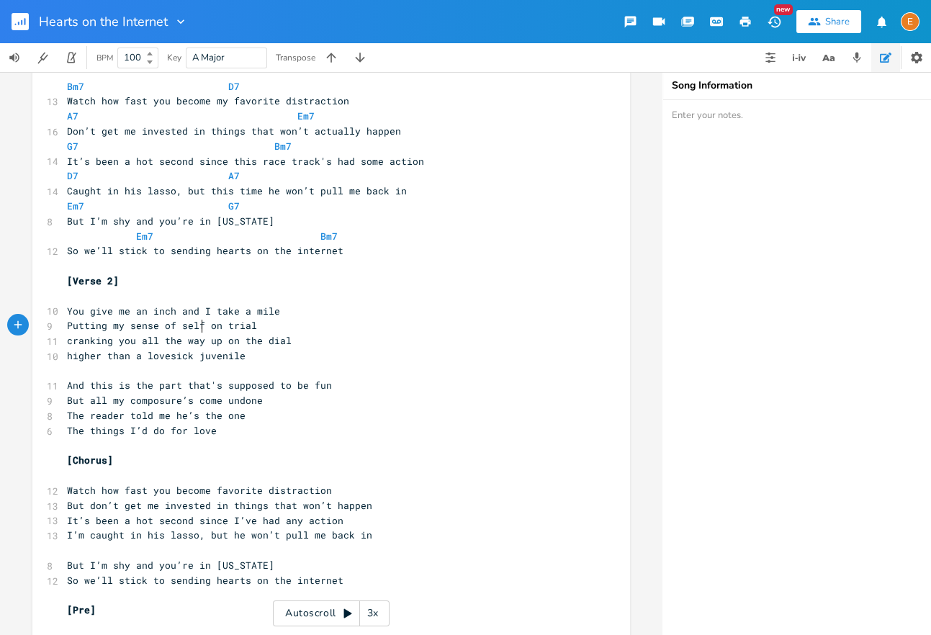
scroll to position [4, 0]
click at [200, 326] on span "Putting my sense of self on trial" at bounding box center [162, 325] width 190 height 13
type textarea "/c"
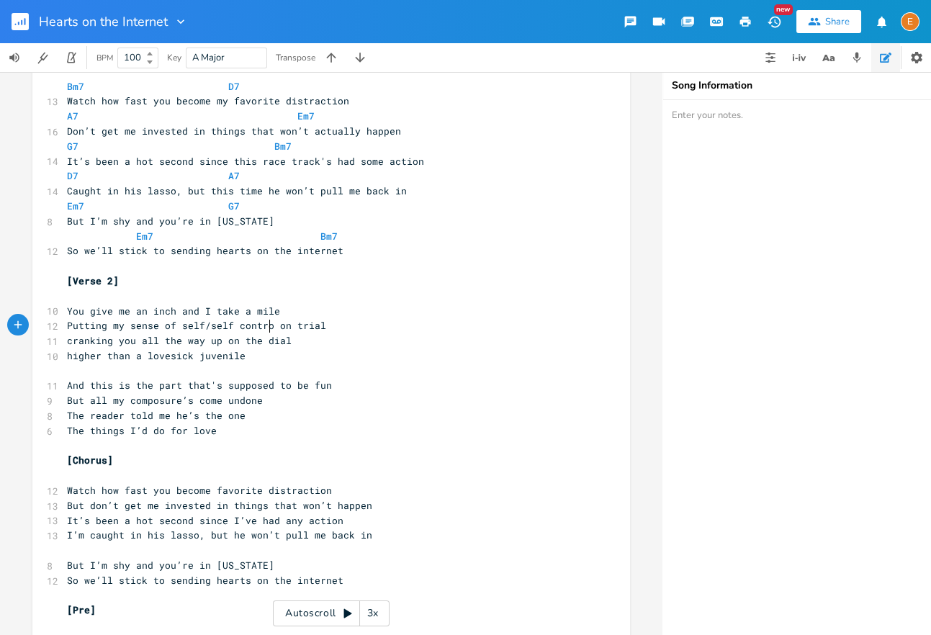
type textarea "self control"
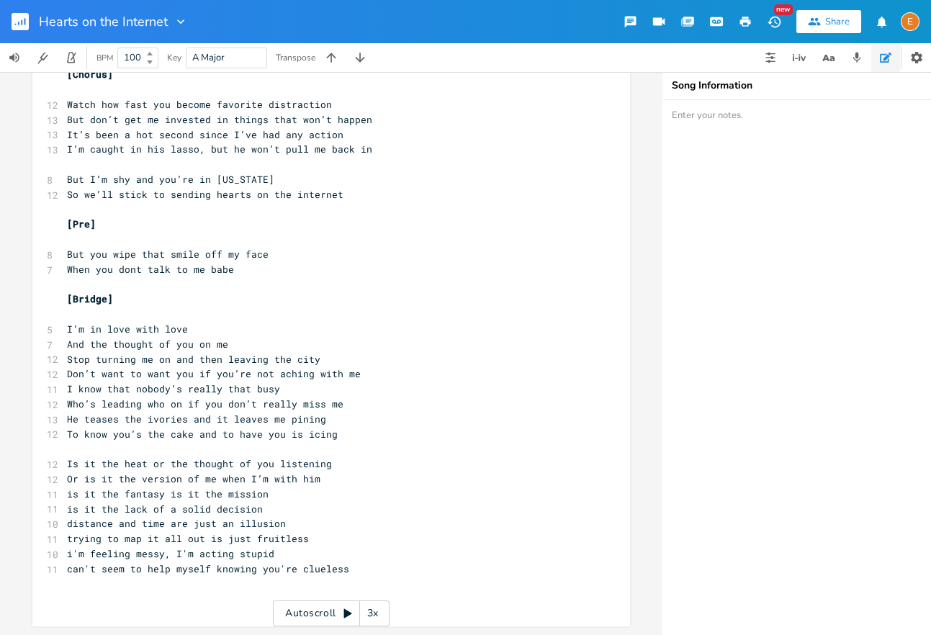
scroll to position [4, 0]
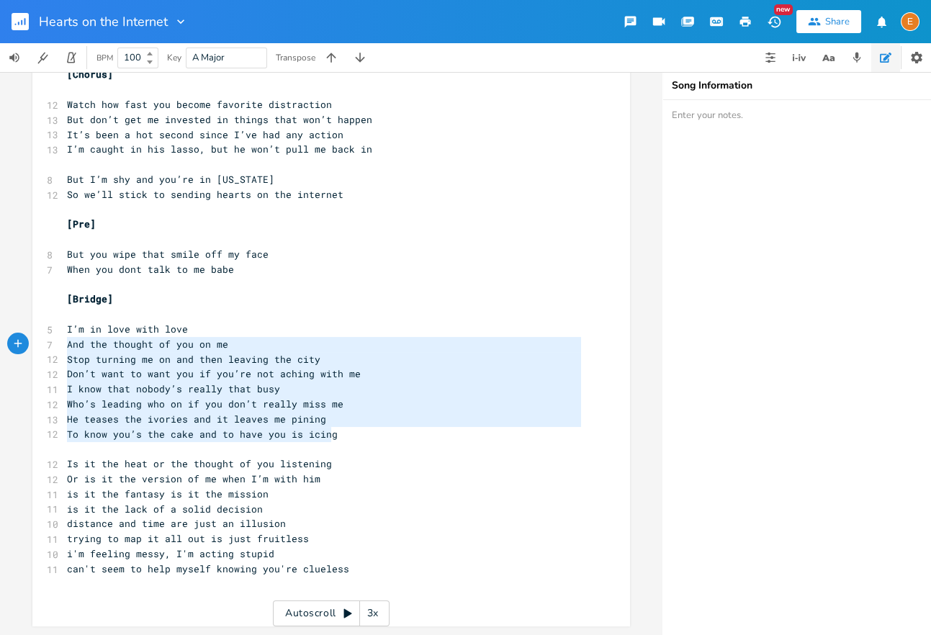
type textarea "I’m in love with love And the thought of you on me Stop turning me on and then …"
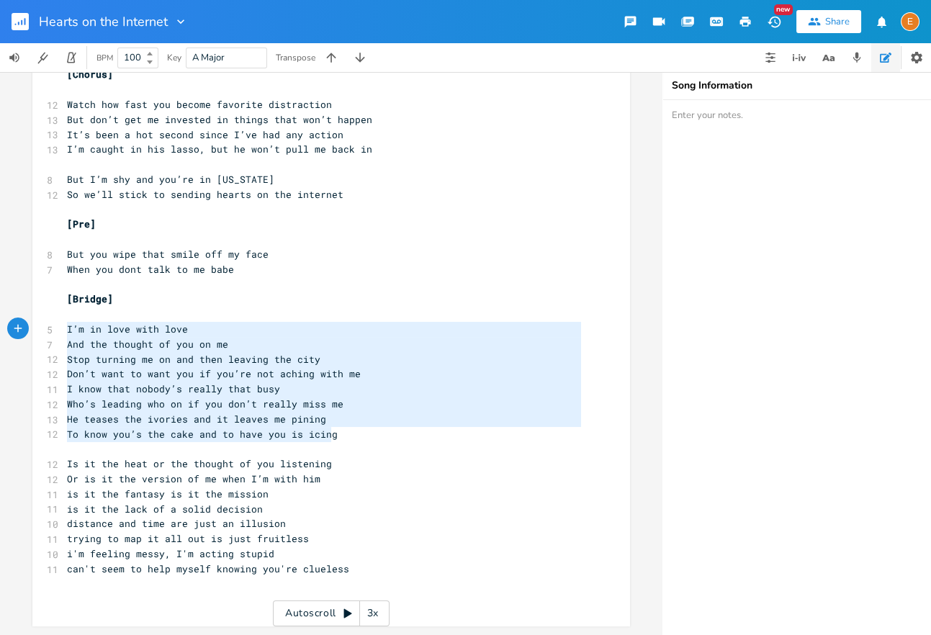
drag, startPoint x: 335, startPoint y: 436, endPoint x: 38, endPoint y: 333, distance: 313.8
click at [38, 333] on div "I’m in love with love And the thought of you on me Stop turning me on and then …" at bounding box center [331, 19] width 598 height 1214
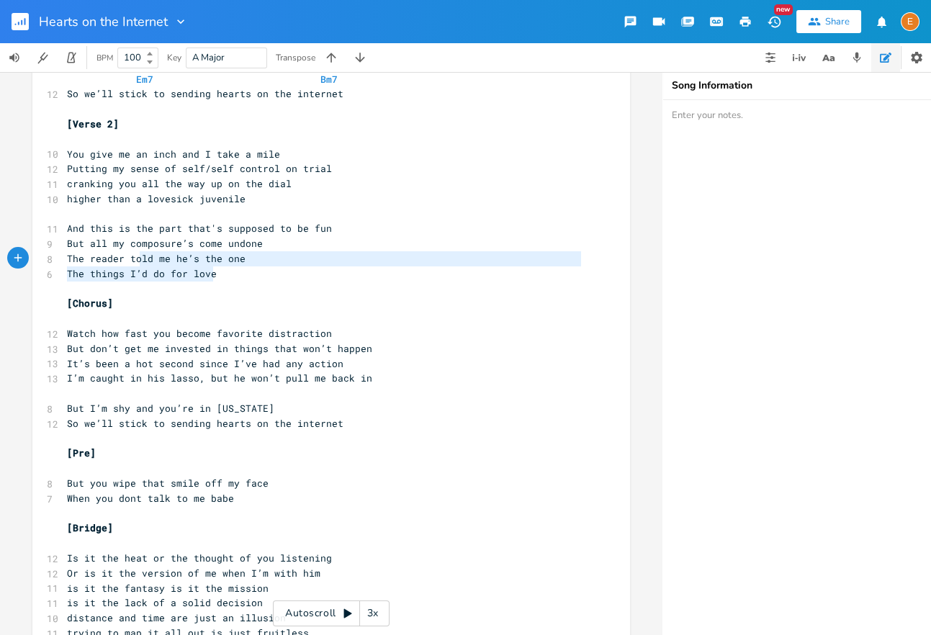
scroll to position [16, 127]
type textarea "The reader told me he’s the one The things I’d do for love"
drag, startPoint x: 231, startPoint y: 272, endPoint x: 60, endPoint y: 262, distance: 171.7
click at [60, 262] on div "The reader told me he’s the one The things I’d do for love x [Verse 1] ​ 10 The…" at bounding box center [331, 180] width 598 height 1079
click at [133, 257] on span "The reader told me he’s the one" at bounding box center [156, 258] width 179 height 13
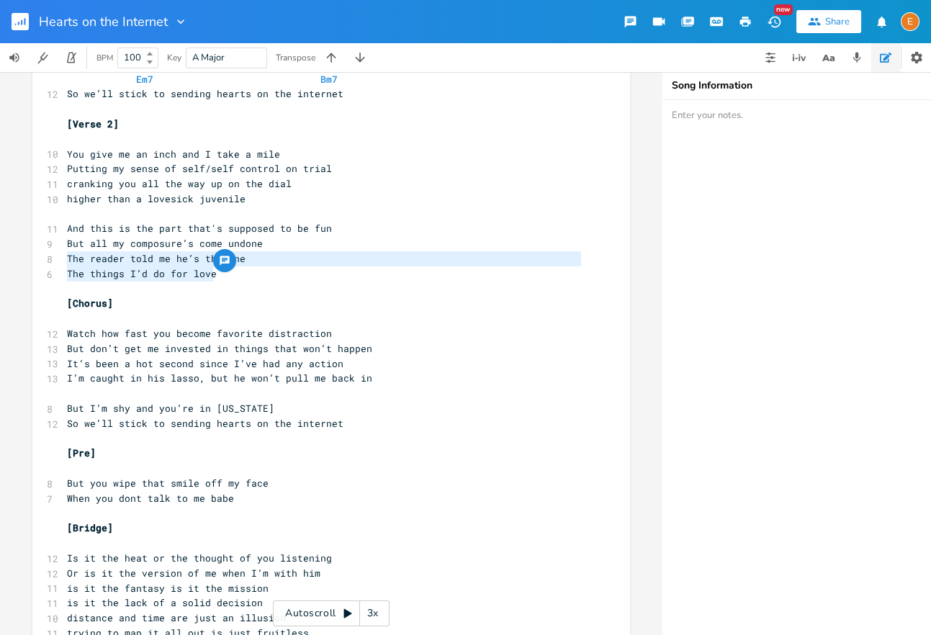
scroll to position [4, 0]
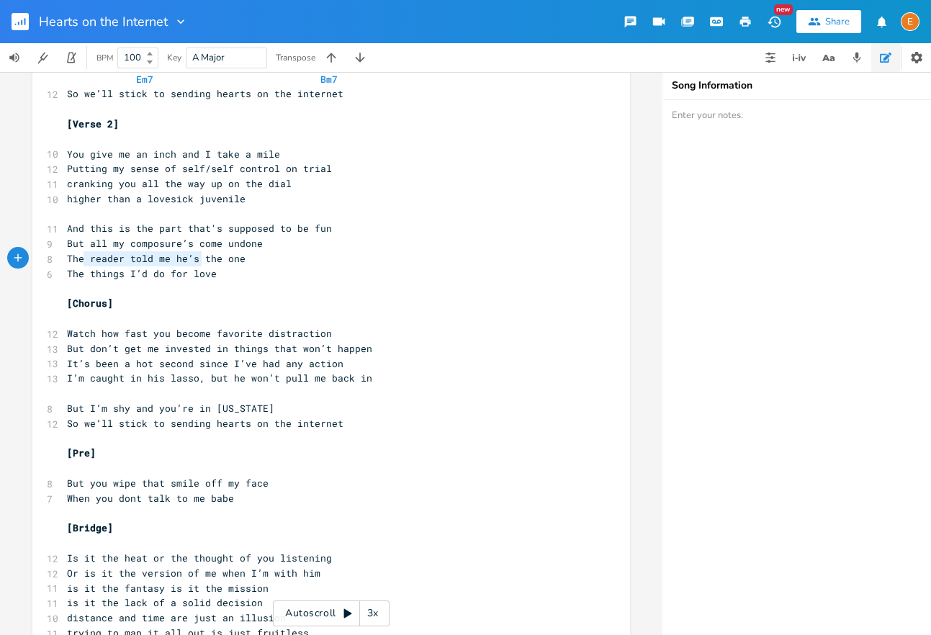
type textarea "The reader told me he’s"
drag, startPoint x: 202, startPoint y: 260, endPoint x: 38, endPoint y: 258, distance: 163.4
click at [38, 258] on div "The reader told me he’s x [Verse 1] ​ 10 The idea of you’s an addiction 5 I smo…" at bounding box center [331, 180] width 598 height 1079
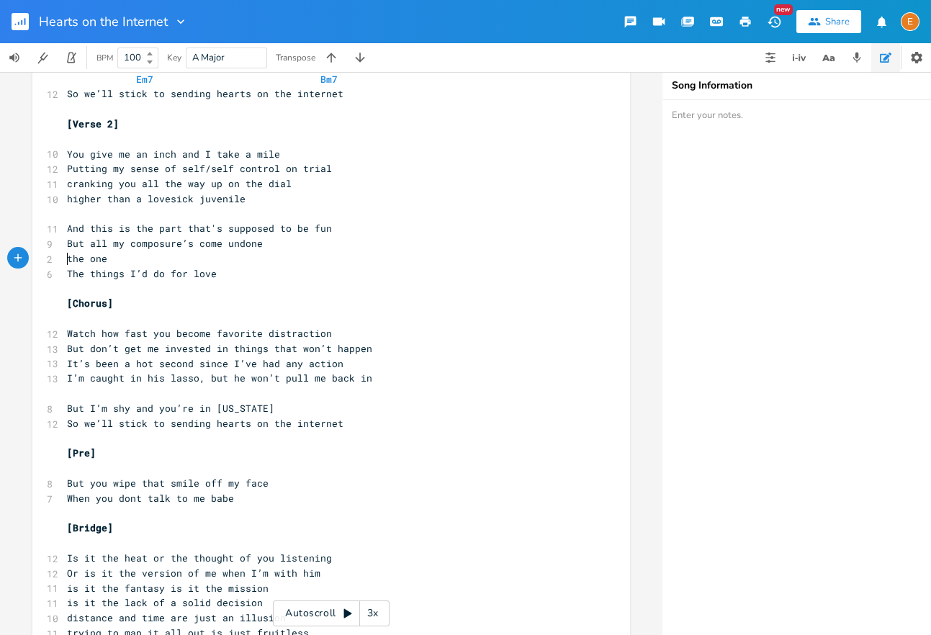
click at [263, 194] on pre "higher than a lovesick juvenile" at bounding box center [324, 199] width 520 height 15
type textarea "higher than a lovesick juvenile"
drag, startPoint x: 257, startPoint y: 197, endPoint x: 37, endPoint y: 194, distance: 219.6
click at [37, 194] on div "higher than a lovesick juvenile x [Verse 1] ​ 10 The idea of you’s an addiction…" at bounding box center [331, 180] width 598 height 1079
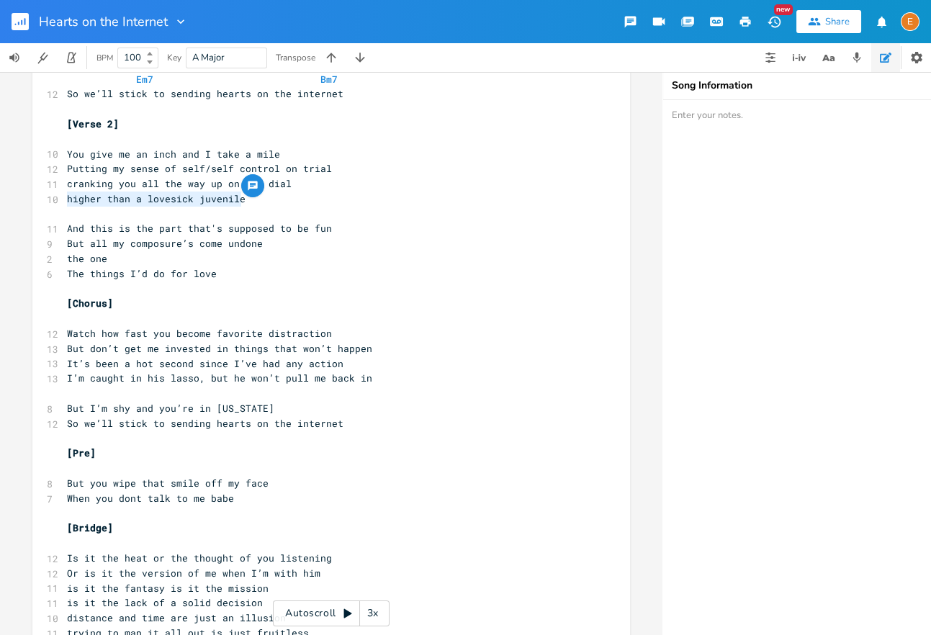
scroll to position [4, 0]
type textarea "sense of self/"
drag, startPoint x: 207, startPoint y: 167, endPoint x: 131, endPoint y: 170, distance: 76.4
click at [131, 170] on span "Putting my sense of self/self control on trial" at bounding box center [199, 168] width 265 height 13
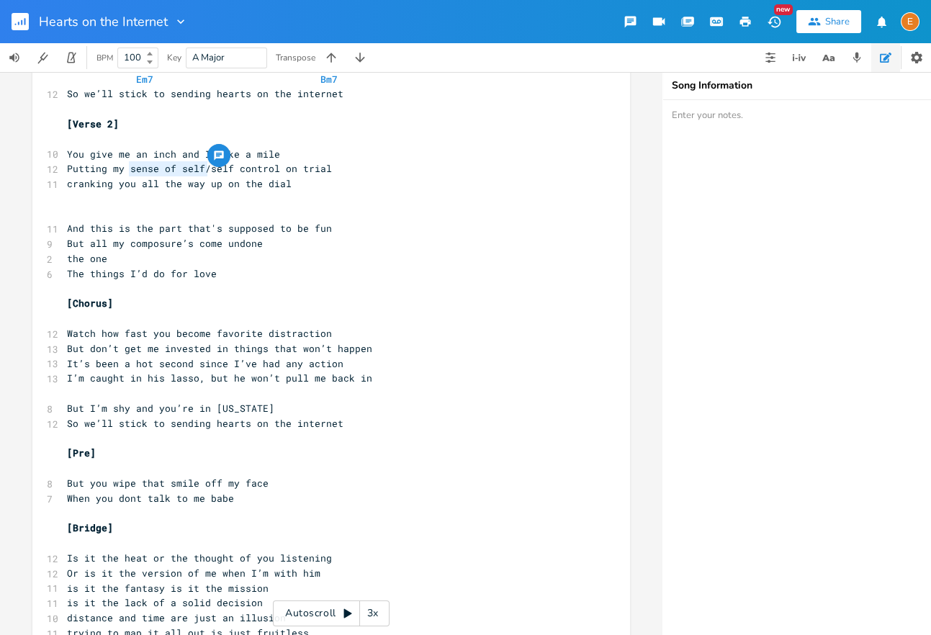
scroll to position [4, 0]
click at [298, 182] on pre "cranking you all the way up on the dial" at bounding box center [324, 183] width 520 height 15
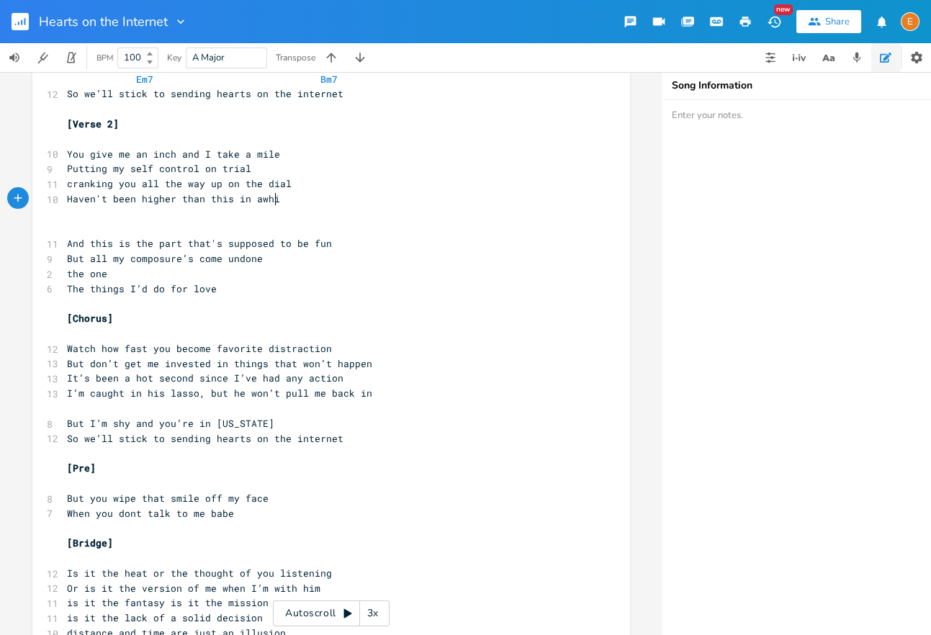
type textarea "Haven't been higher than this in awhile"
click at [239, 228] on pre "​" at bounding box center [324, 228] width 520 height 15
click at [108, 271] on pre "the one" at bounding box center [324, 273] width 520 height 15
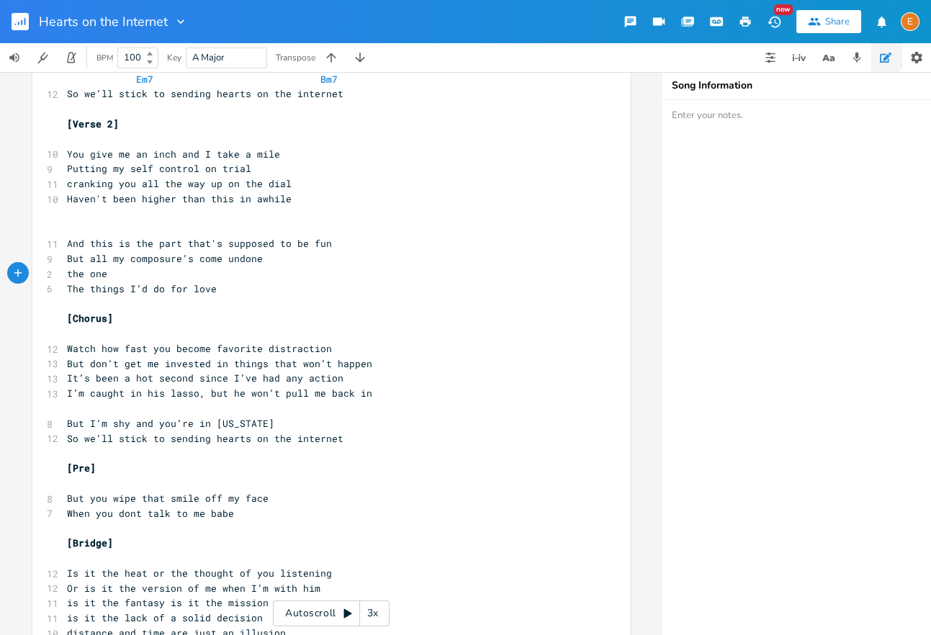
click at [68, 271] on span "the one" at bounding box center [87, 273] width 40 height 13
type textarea "If there is sucha thing as"
click at [158, 271] on span "If there is sucha thing as the one" at bounding box center [165, 273] width 196 height 13
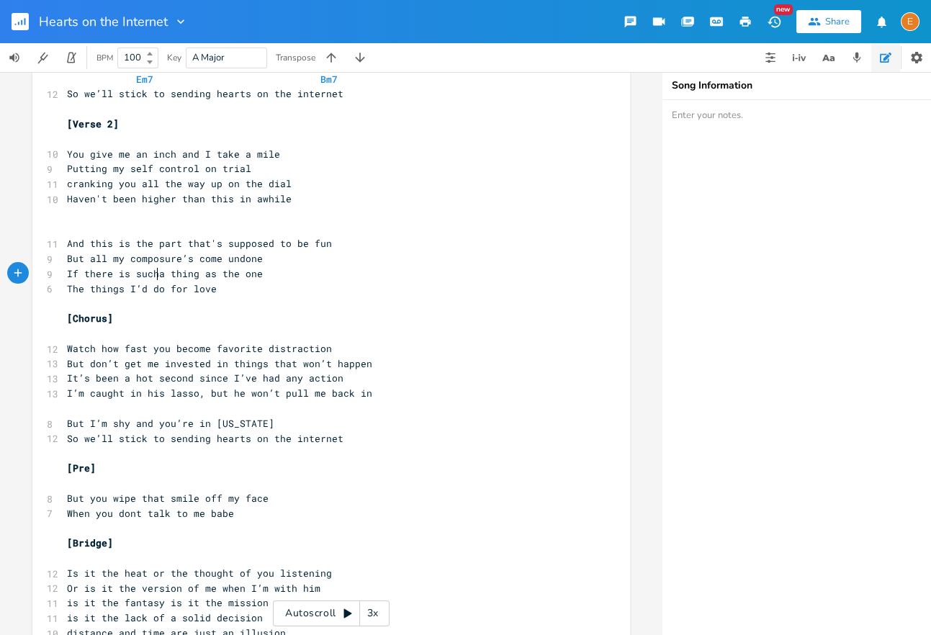
scroll to position [4, 2]
click at [70, 287] on span "The things I’d do for love" at bounding box center [142, 288] width 150 height 13
type textarea "Oh, th"
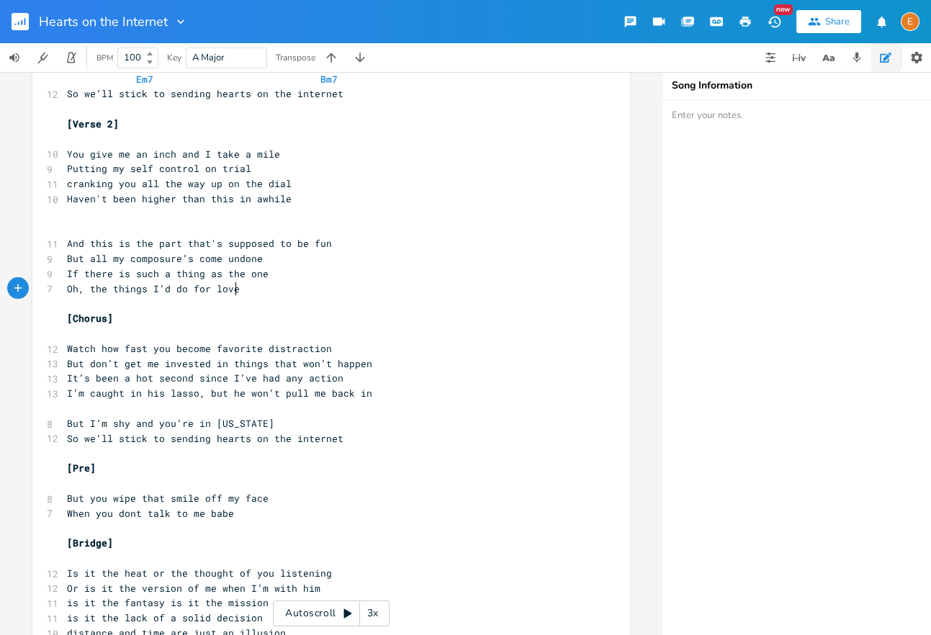
click at [234, 282] on span "Oh, the things I’d do for love" at bounding box center [153, 288] width 173 height 13
click at [211, 289] on span "Oh, the things I’d do for love" at bounding box center [153, 288] width 173 height 13
type textarea "hopeless"
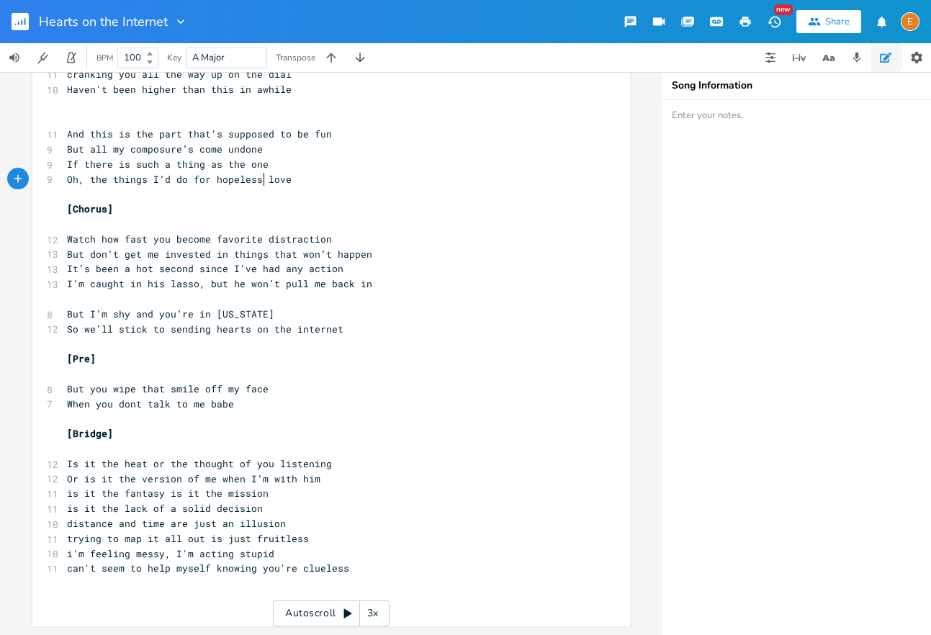
click at [219, 382] on pre "But you wipe that smile off my face" at bounding box center [324, 389] width 520 height 15
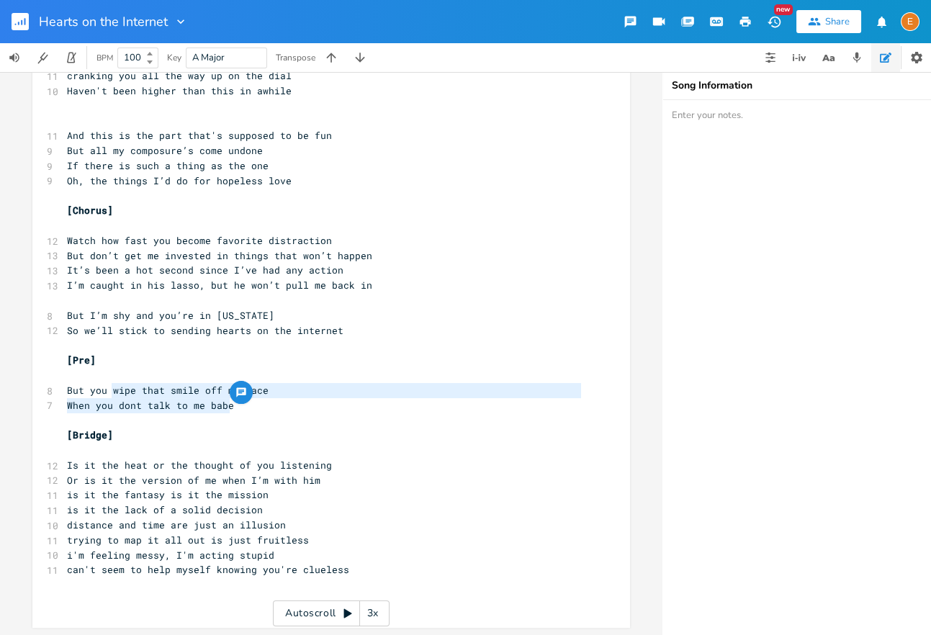
scroll to position [4, 109]
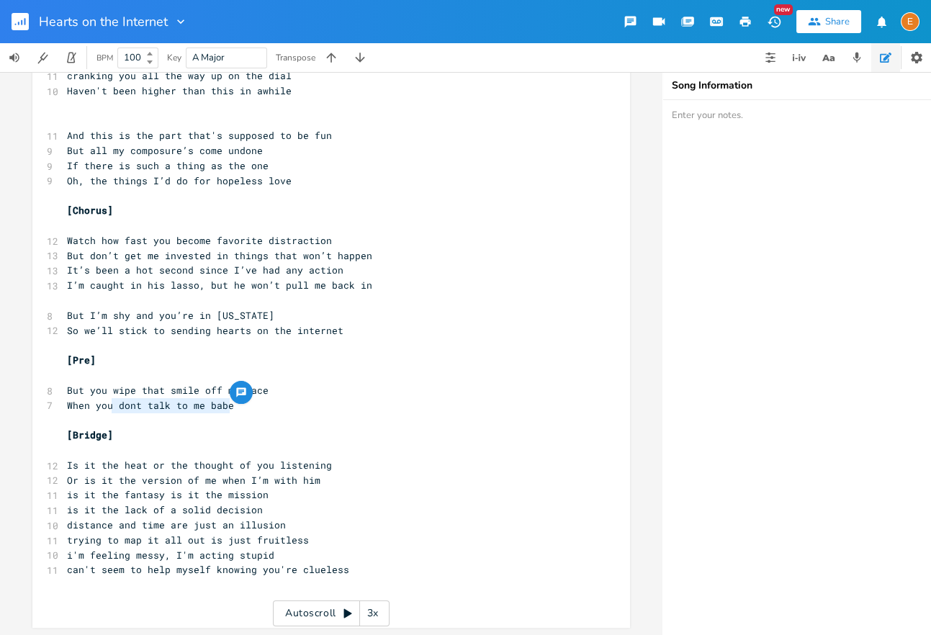
type textarea "wipe that smile off my face When you dont talk to me babe"
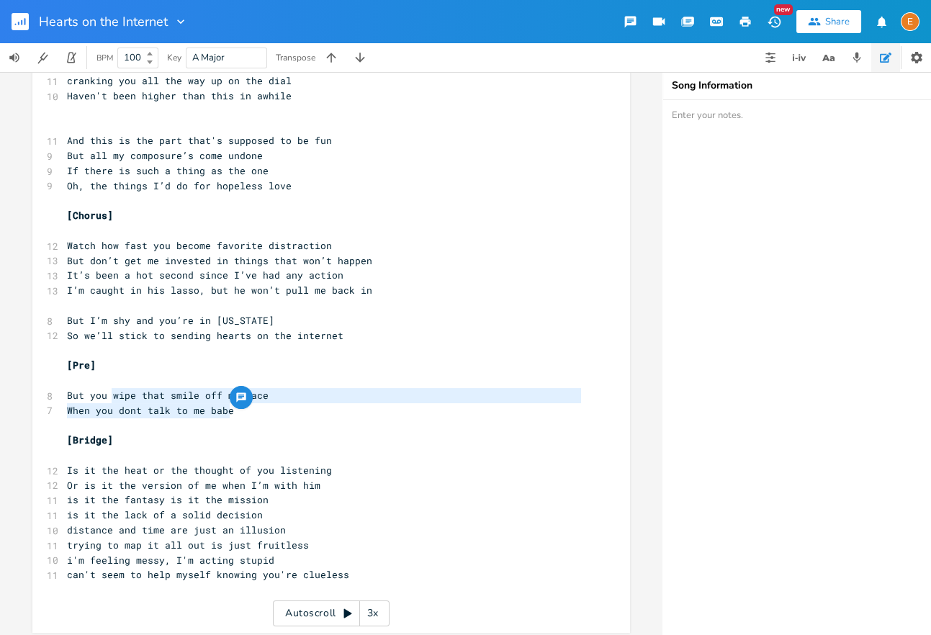
drag, startPoint x: 243, startPoint y: 403, endPoint x: 110, endPoint y: 400, distance: 132.5
click at [110, 400] on div "[Verse 1] ​ 10 The idea of you’s an addiction 5 I smoke 3 packs a day 15 And th…" at bounding box center [324, 88] width 520 height 1048
click at [308, 397] on pre "But you wipe that smile off my face" at bounding box center [324, 395] width 520 height 15
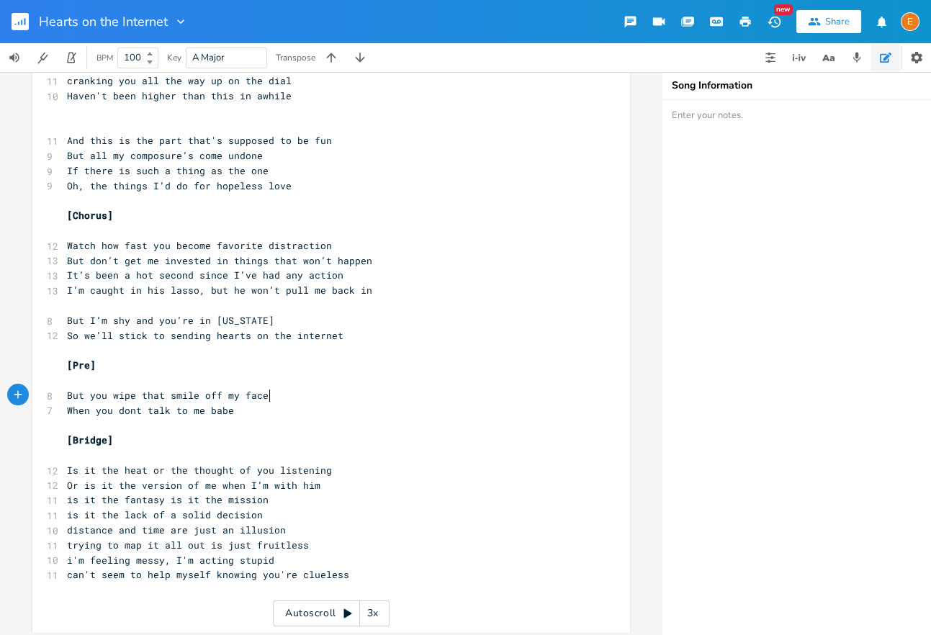
scroll to position [4, 0]
click at [278, 408] on pre "When you dont talk to me babe" at bounding box center [324, 410] width 520 height 15
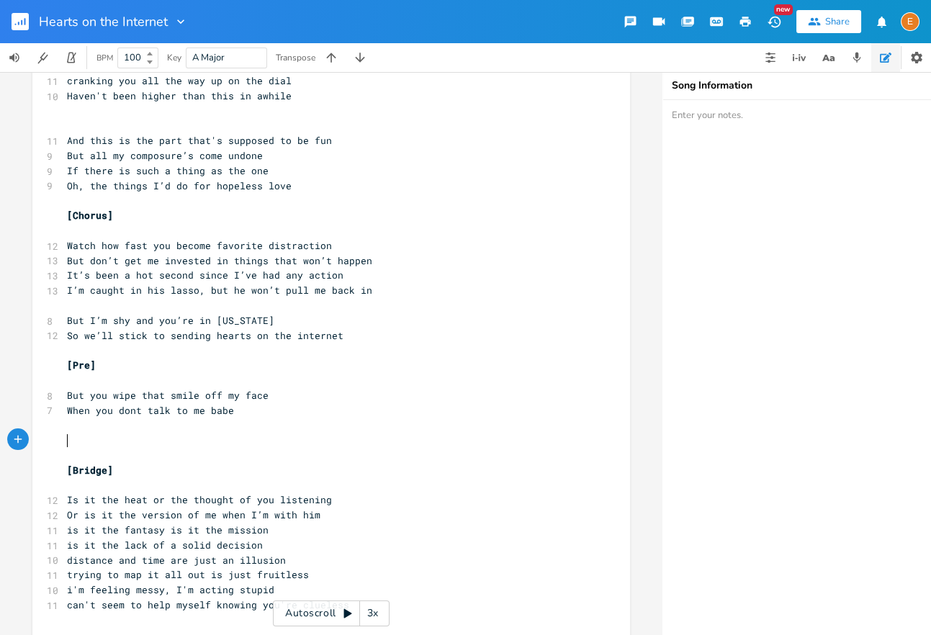
click at [204, 432] on pre "​" at bounding box center [324, 425] width 520 height 15
type textarea "Th"
click at [68, 423] on span "Th" at bounding box center [73, 424] width 12 height 13
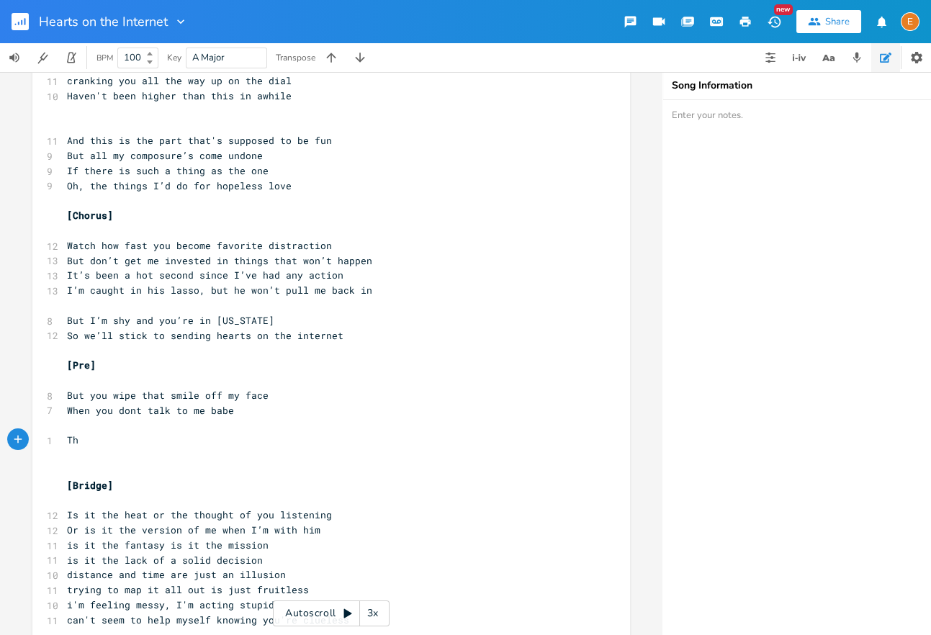
click at [99, 442] on pre "Th" at bounding box center [324, 440] width 520 height 15
type textarea "e smile fallr"
type textarea "s right of m"
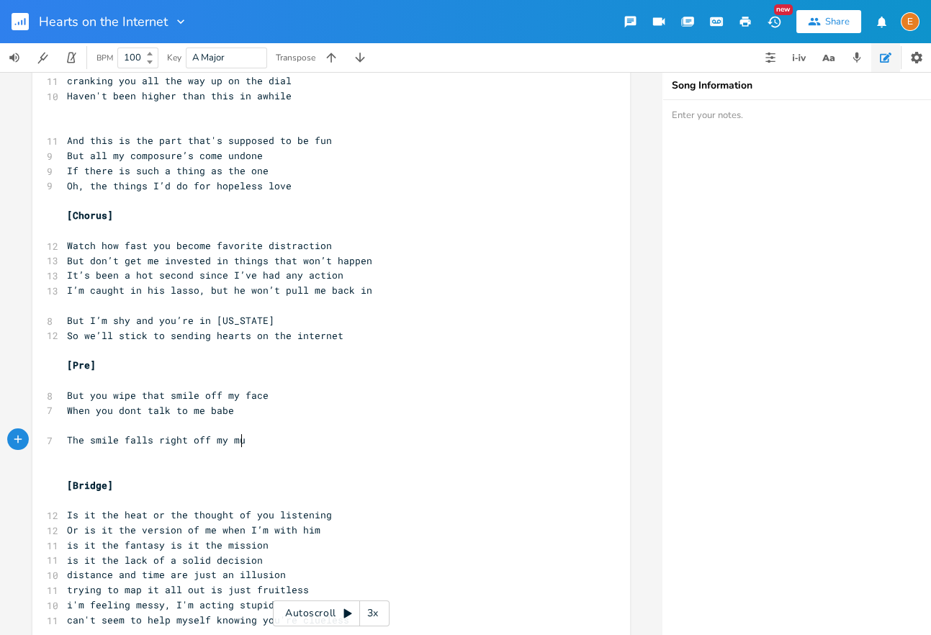
type textarea "f my mug"
type textarea "face"
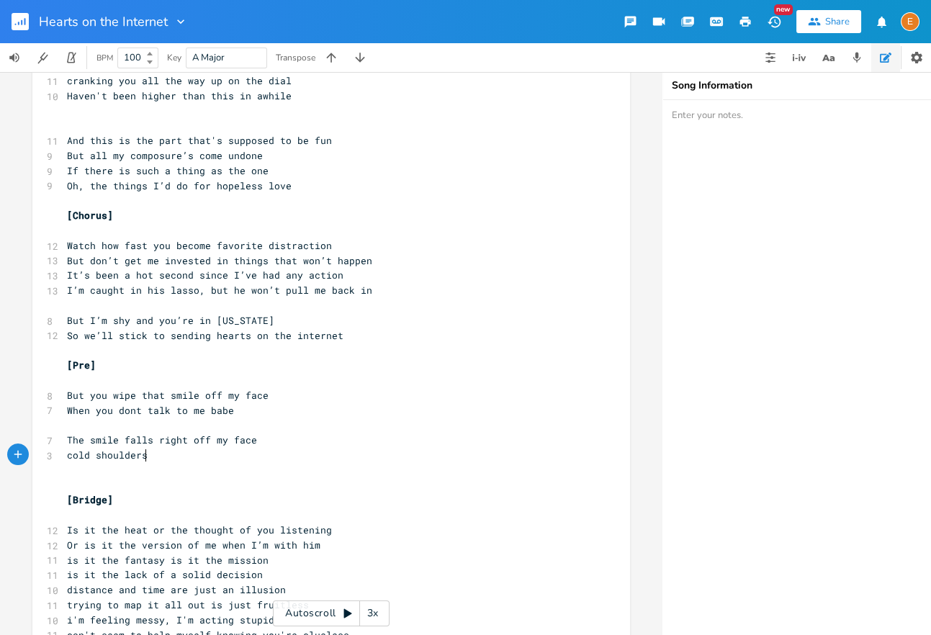
scroll to position [4, 74]
type textarea "cold shoulders in the"
drag, startPoint x: 264, startPoint y: 442, endPoint x: 230, endPoint y: 445, distance: 33.2
click at [230, 445] on pre "The smile falls right off my face" at bounding box center [324, 440] width 520 height 15
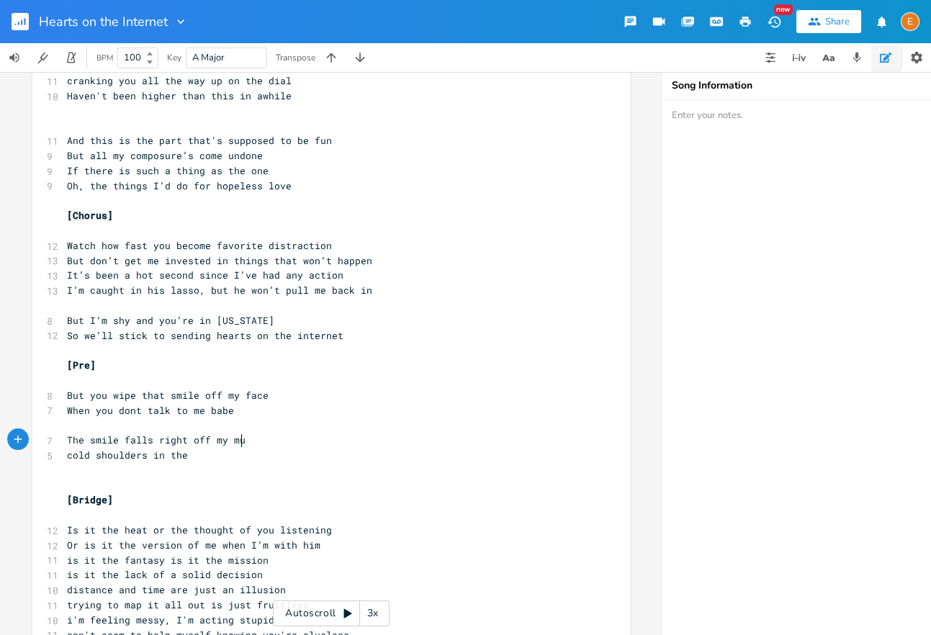
type textarea "mug"
click at [168, 435] on span "The smile falls right off my mug" at bounding box center [159, 439] width 184 height 13
drag, startPoint x: 198, startPoint y: 441, endPoint x: 130, endPoint y: 441, distance: 68.4
click at [130, 441] on span "The smile falls right off my mug" at bounding box center [159, 439] width 184 height 13
type textarea "ades awayf r"
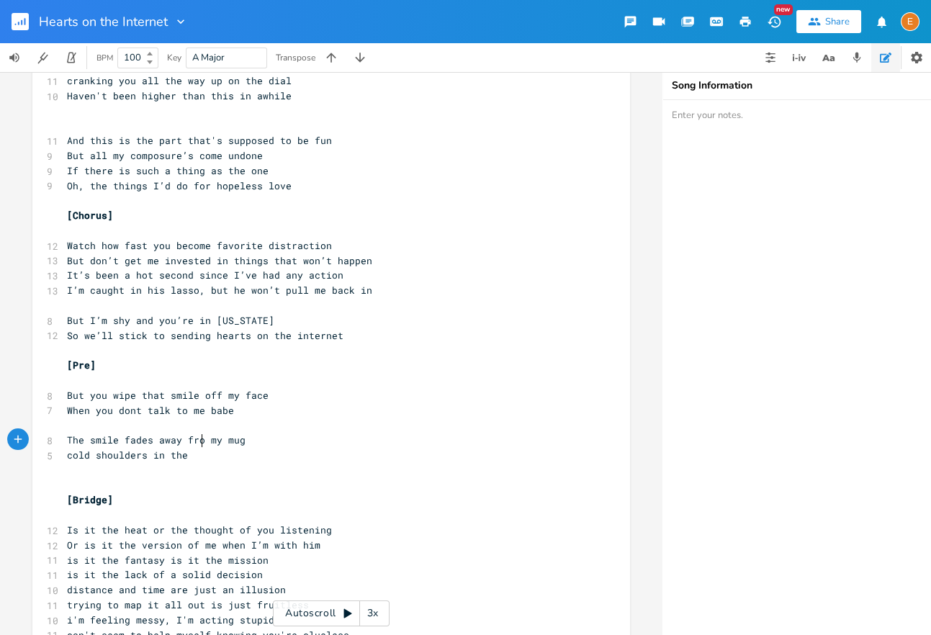
type textarea "from"
click at [199, 452] on pre "cold shoulders in the" at bounding box center [324, 455] width 520 height 15
type textarea "summer l"
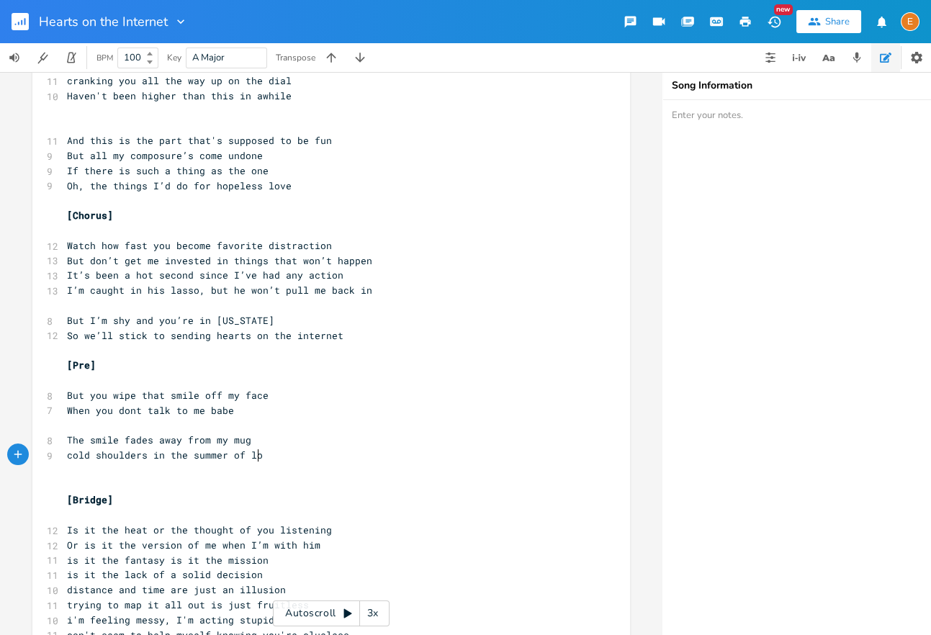
type textarea "of love"
drag, startPoint x: 278, startPoint y: 454, endPoint x: 248, endPoint y: 457, distance: 29.7
click at [248, 456] on pre "cold shoulders in the summer of love" at bounding box center [324, 455] width 520 height 15
type textarea "freedom"
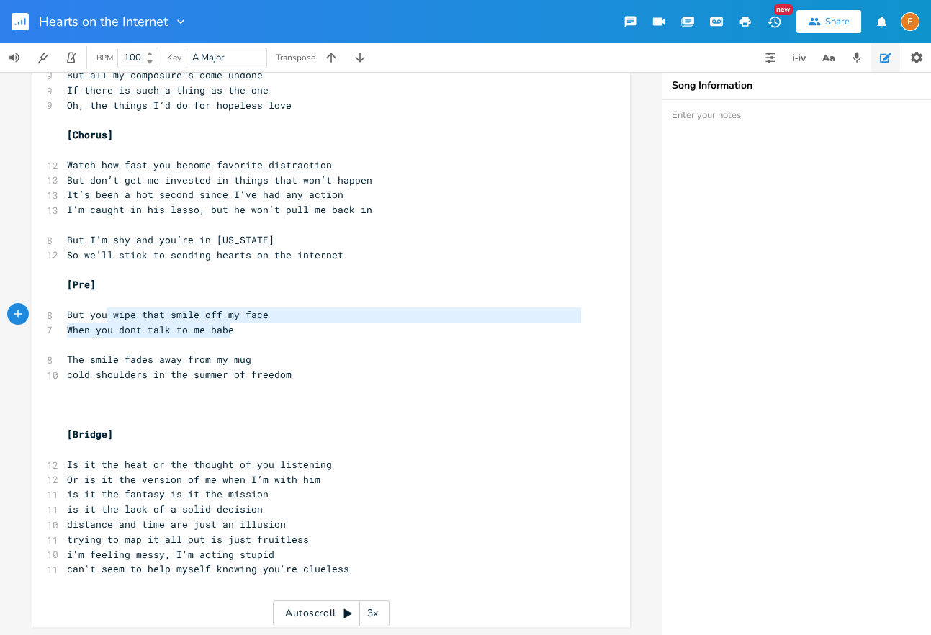
scroll to position [16, 163]
type textarea "But you wipe that smile off my face When you dont talk to me babe"
drag, startPoint x: 239, startPoint y: 330, endPoint x: 52, endPoint y: 313, distance: 187.9
click at [64, 313] on div "[Verse 1] ​ 10 The idea of you’s an addiction 5 I smoke 3 packs a day 15 And th…" at bounding box center [324, 45] width 520 height 1123
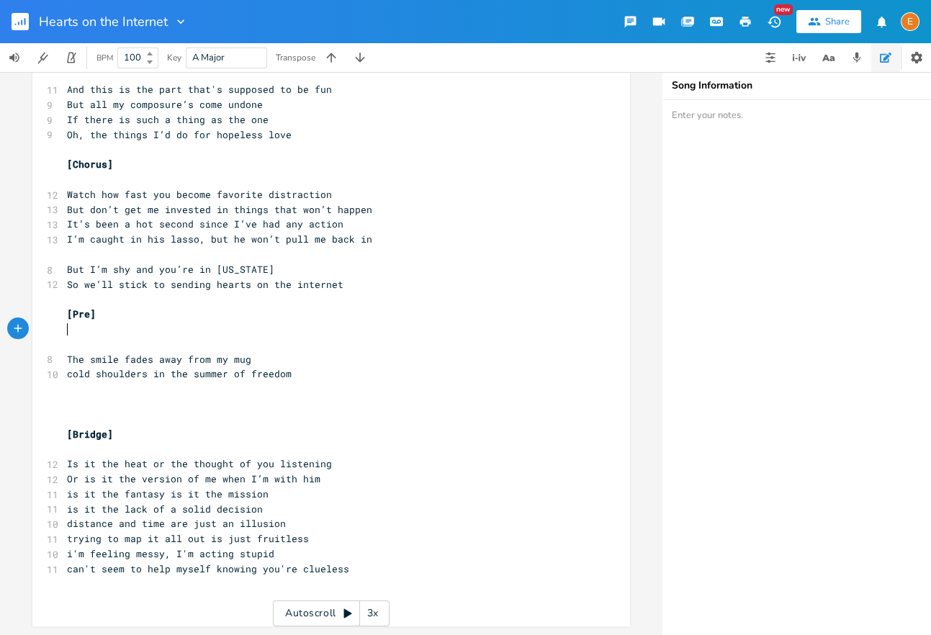
scroll to position [578, 0]
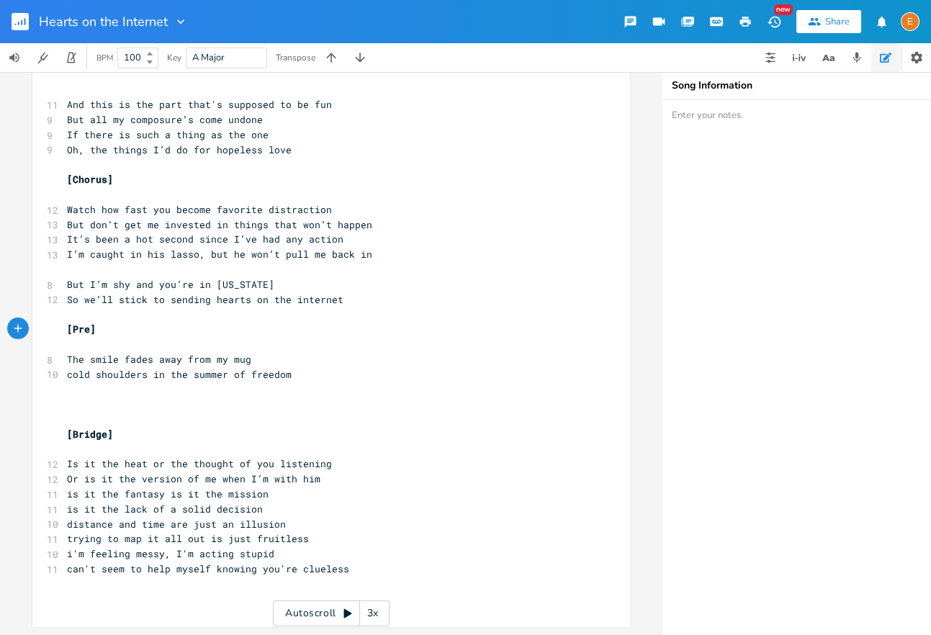
click at [145, 390] on pre "​" at bounding box center [324, 389] width 520 height 15
click at [161, 348] on pre "​" at bounding box center [324, 344] width 520 height 15
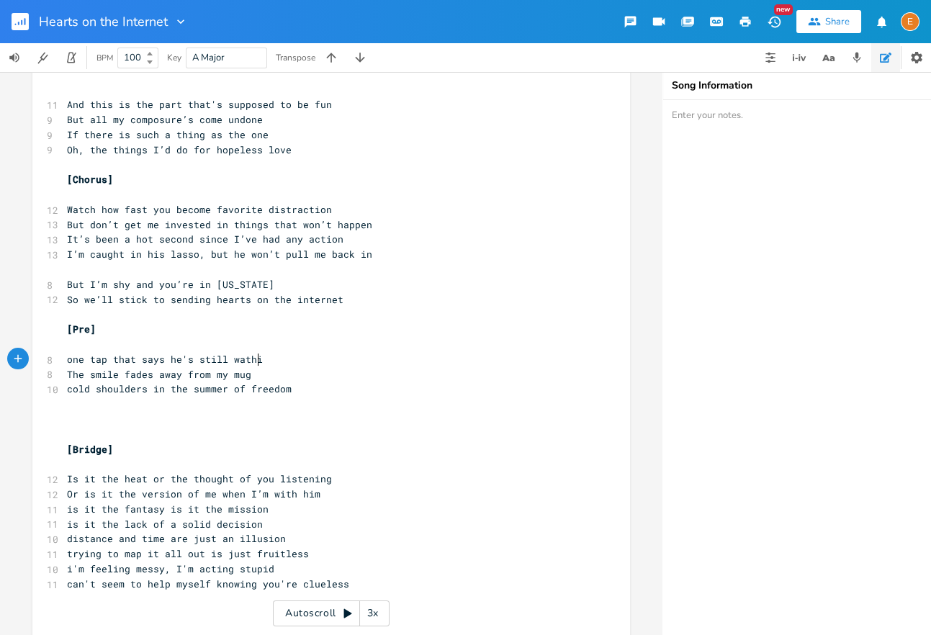
type textarea "one tap that says he's still wathin"
type textarea "ching"
drag, startPoint x: 109, startPoint y: 358, endPoint x: 96, endPoint y: 362, distance: 13.7
click at [96, 362] on span "one tap that says he's still watching" at bounding box center [173, 359] width 213 height 13
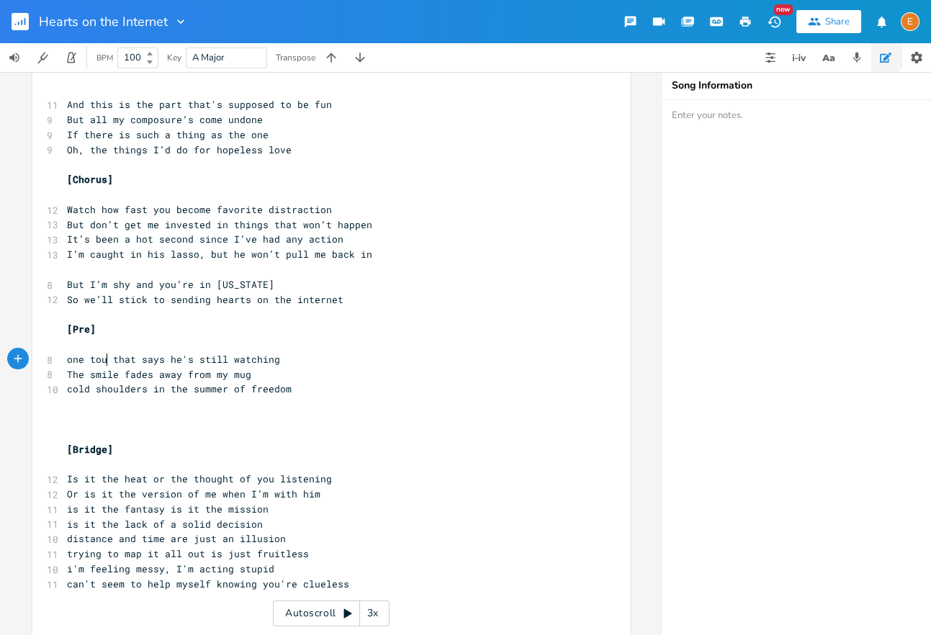
type textarea "ouch"
click at [361, 360] on pre "one touch that says he's still watching" at bounding box center [324, 359] width 520 height 15
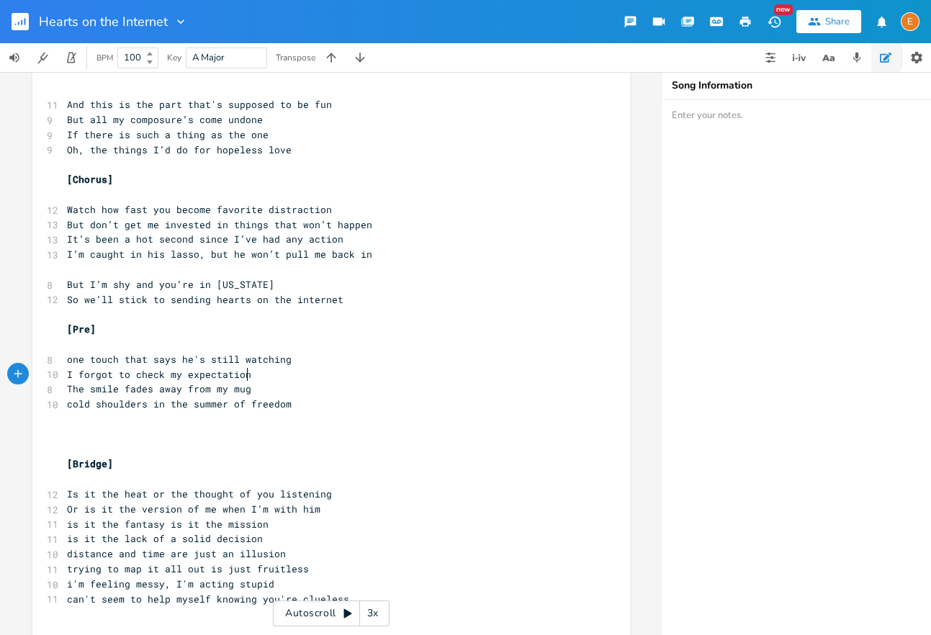
scroll to position [4, 169]
type textarea "I forgot to check my expectations"
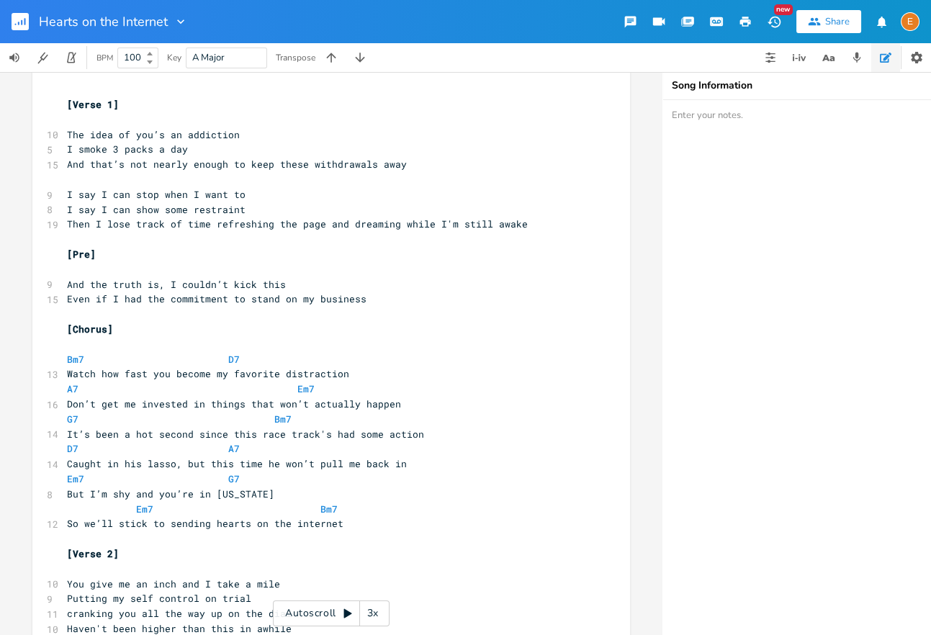
scroll to position [608, 0]
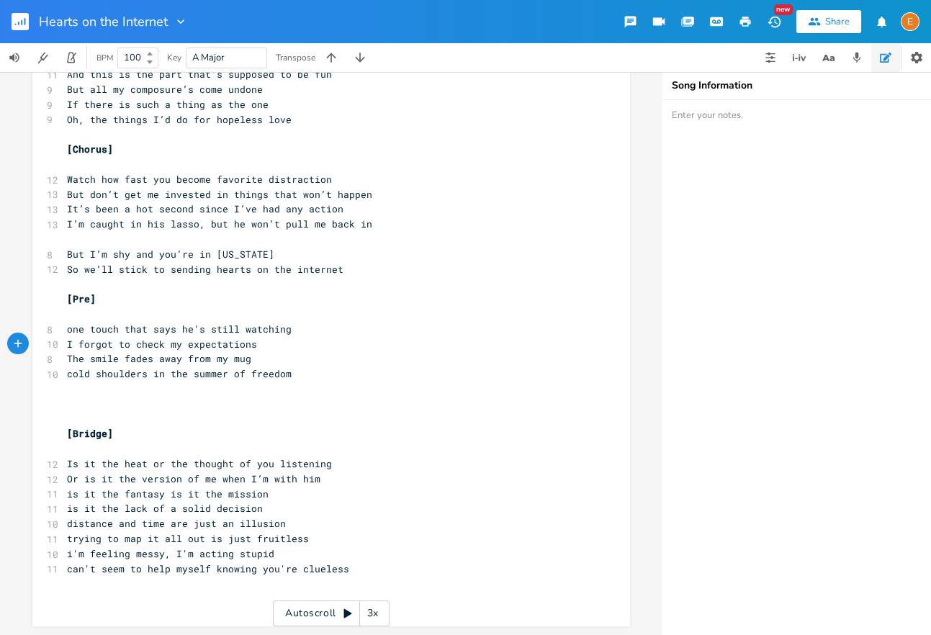
click at [374, 330] on pre "one touch that says he's still watching" at bounding box center [324, 329] width 520 height 15
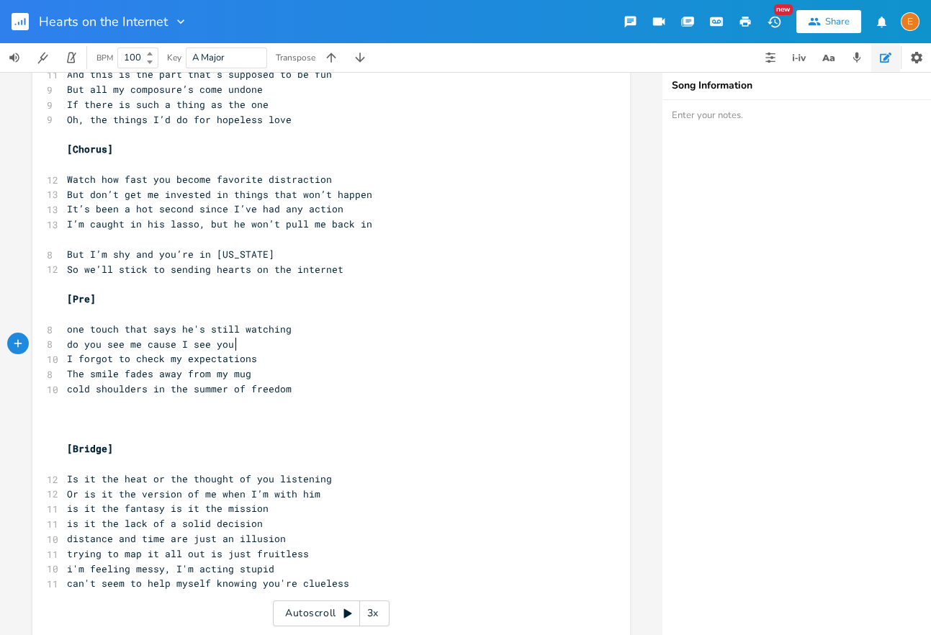
type textarea "do you see me cause I see you a"
type textarea "want it"
click at [265, 354] on pre "I forgot to check my expectations" at bounding box center [324, 358] width 520 height 15
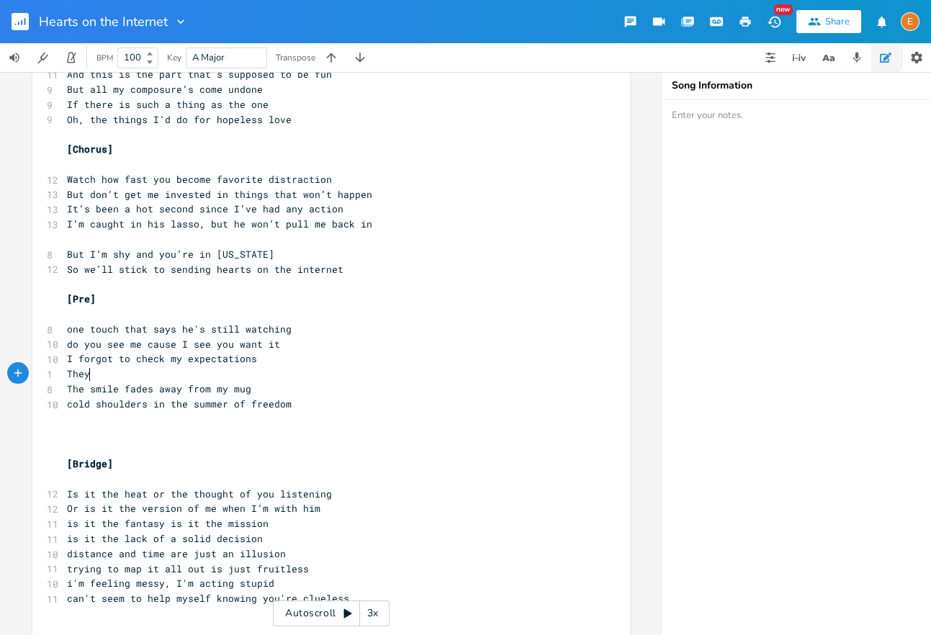
type textarea "Theyh"
type textarea "had to pull me down to earth again"
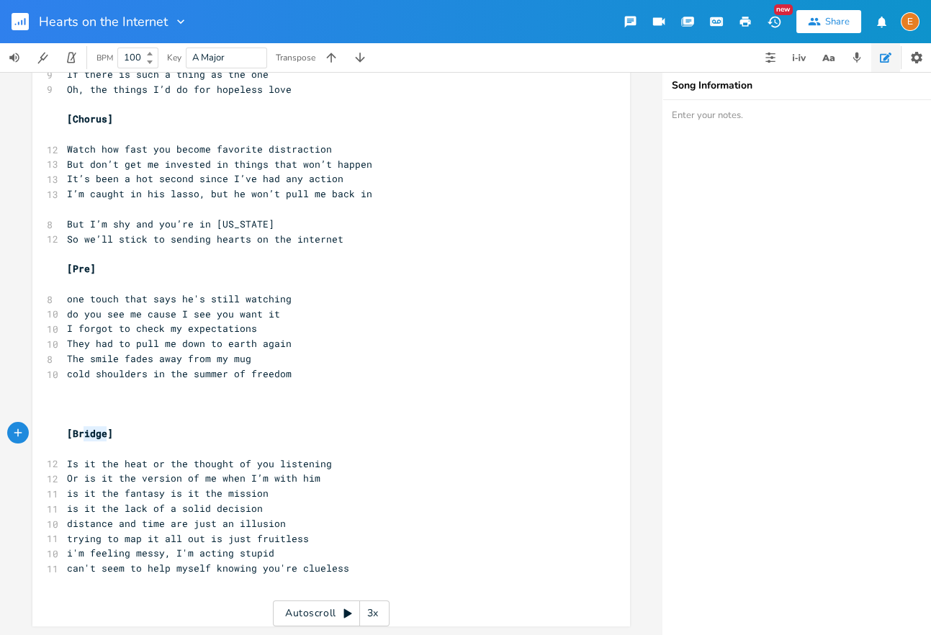
scroll to position [16, 0]
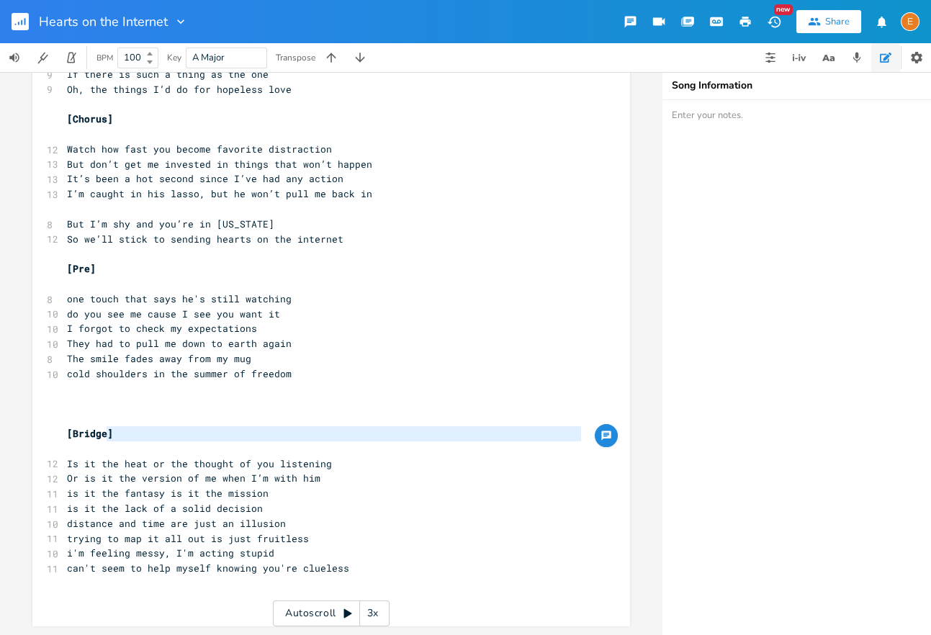
type textarea "ridge"
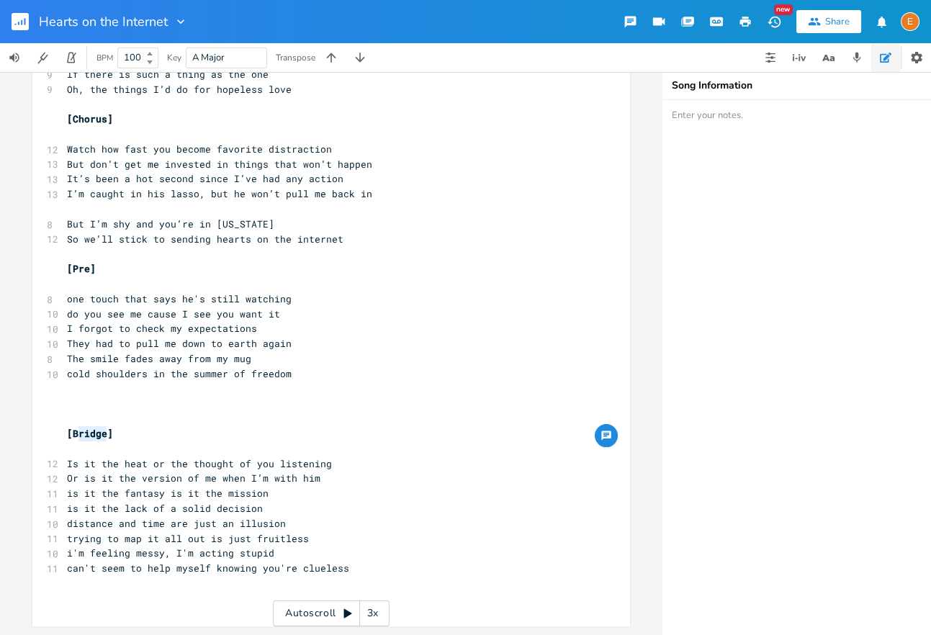
scroll to position [4, 25]
drag, startPoint x: 108, startPoint y: 436, endPoint x: 76, endPoint y: 436, distance: 32.4
click at [76, 436] on span "[Bridge]" at bounding box center [90, 433] width 46 height 13
type textarea "Outro - layerwed"
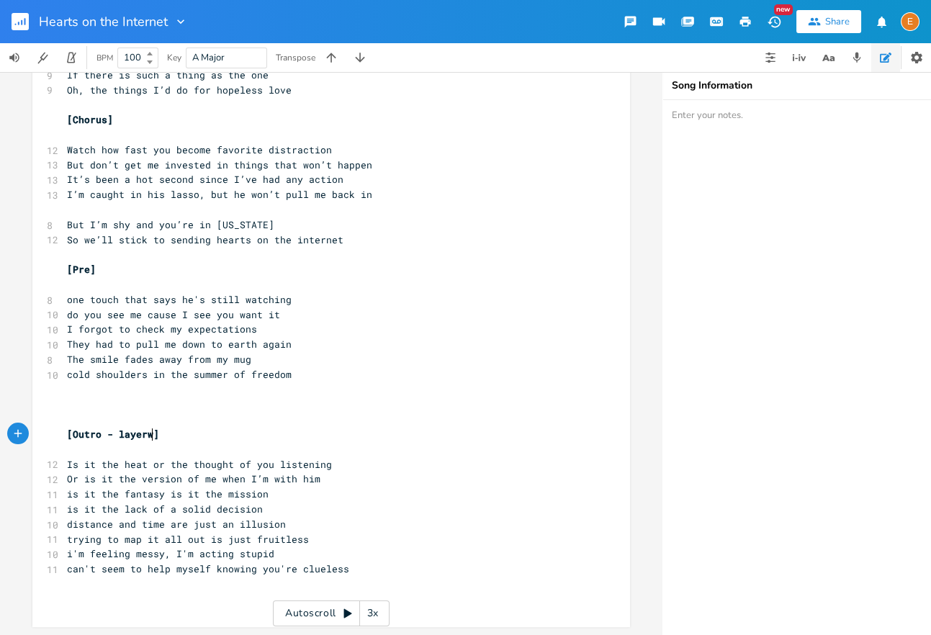
type textarea "e"
type textarea "ed?"
drag, startPoint x: 88, startPoint y: 271, endPoint x: 73, endPoint y: 274, distance: 15.4
click at [74, 273] on span "[Pre]" at bounding box center [81, 269] width 29 height 13
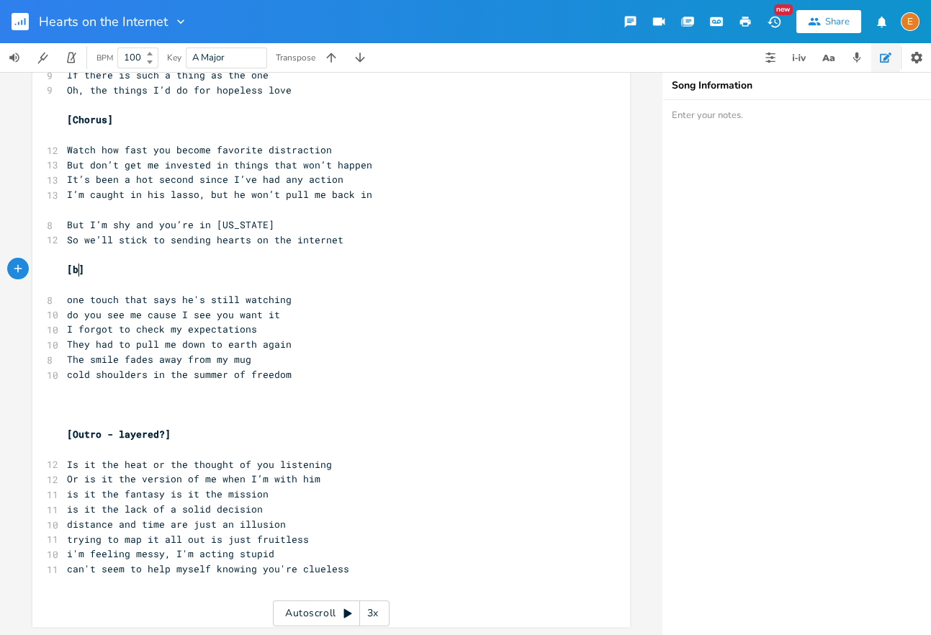
type textarea "brid"
type textarea "Bridge"
click at [127, 402] on pre "​" at bounding box center [324, 404] width 520 height 15
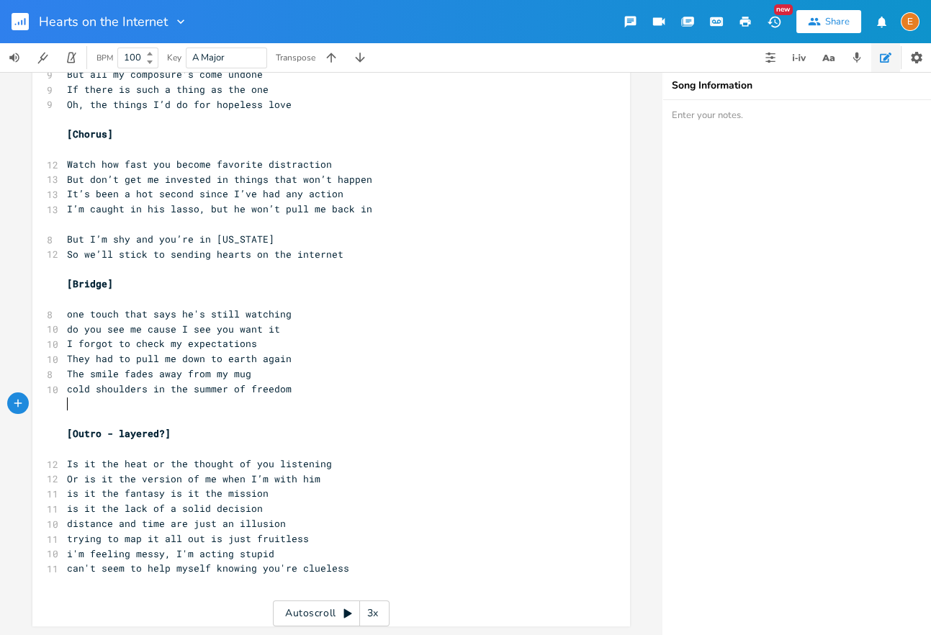
scroll to position [623, 0]
click at [365, 391] on pre "cold shoulders in the summer of freedom" at bounding box center [324, 389] width 520 height 15
type textarea "/ of liberation"
click at [367, 396] on pre "cold shoulders in the summer of freedom / of liberation" at bounding box center [324, 389] width 520 height 15
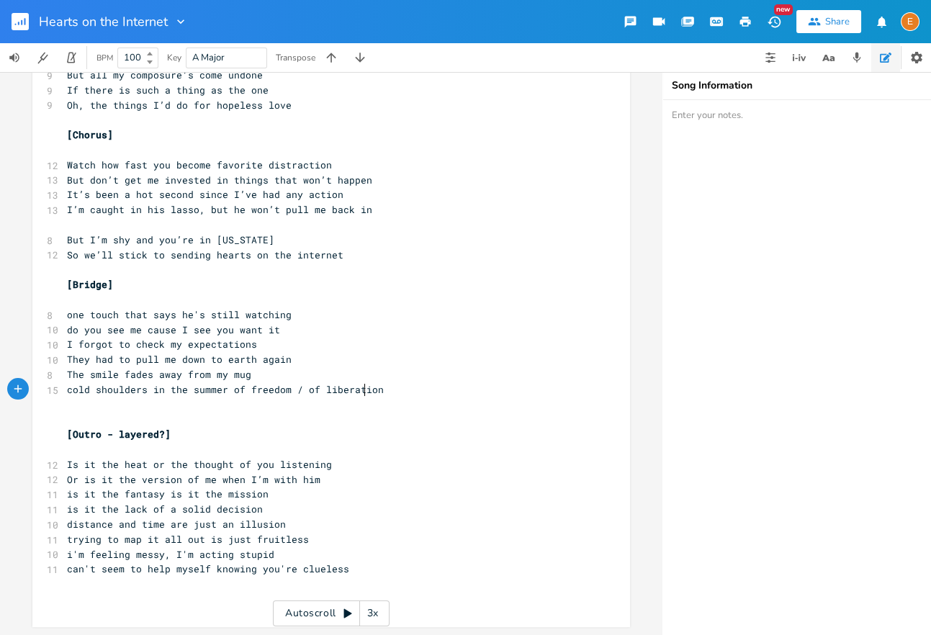
scroll to position [4, 0]
type textarea "/ of liberation"
drag, startPoint x: 386, startPoint y: 390, endPoint x: 290, endPoint y: 395, distance: 95.9
click at [290, 395] on pre "cold shoulders in the summer of freedom / of liberation" at bounding box center [324, 389] width 520 height 15
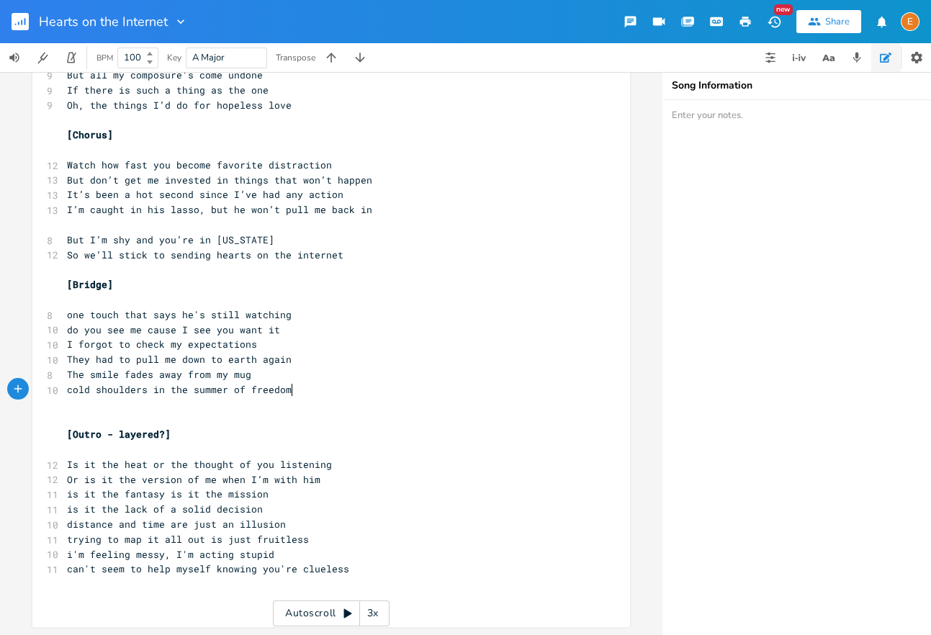
scroll to position [0, 0]
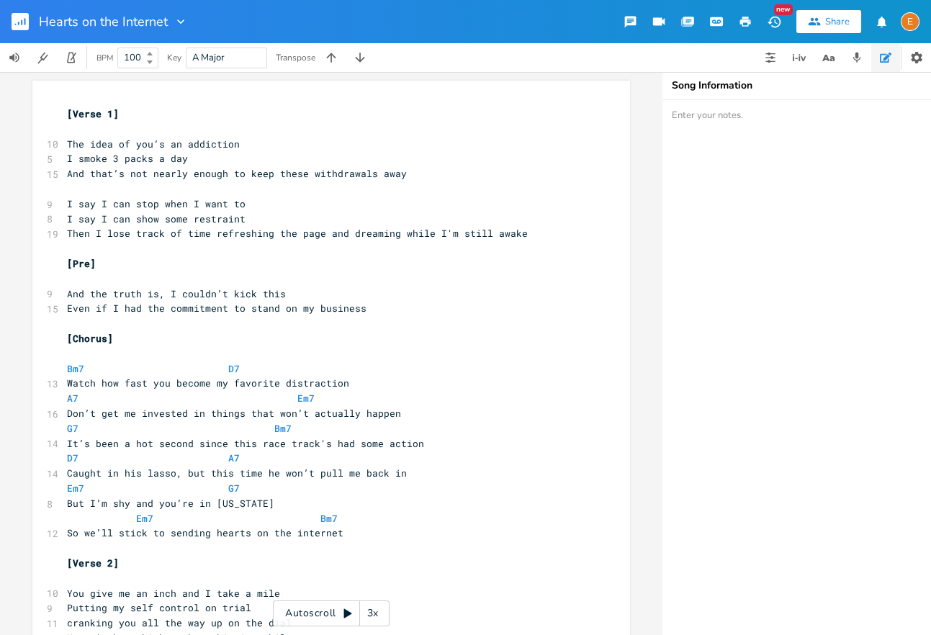
click at [4, 24] on div "Hearts on the Internet" at bounding box center [94, 21] width 188 height 43
click at [12, 23] on rect "button" at bounding box center [20, 21] width 17 height 17
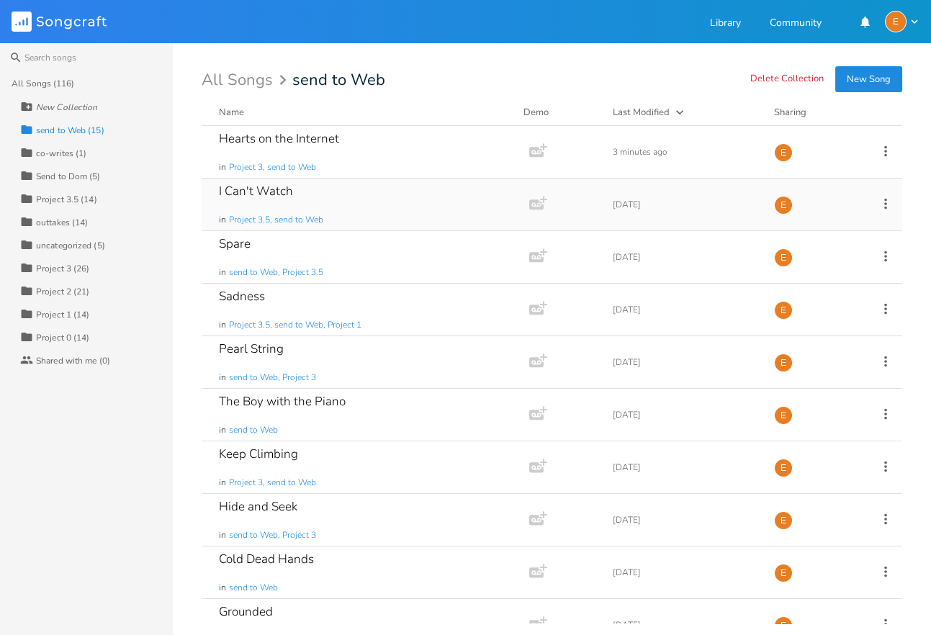
scroll to position [289, 0]
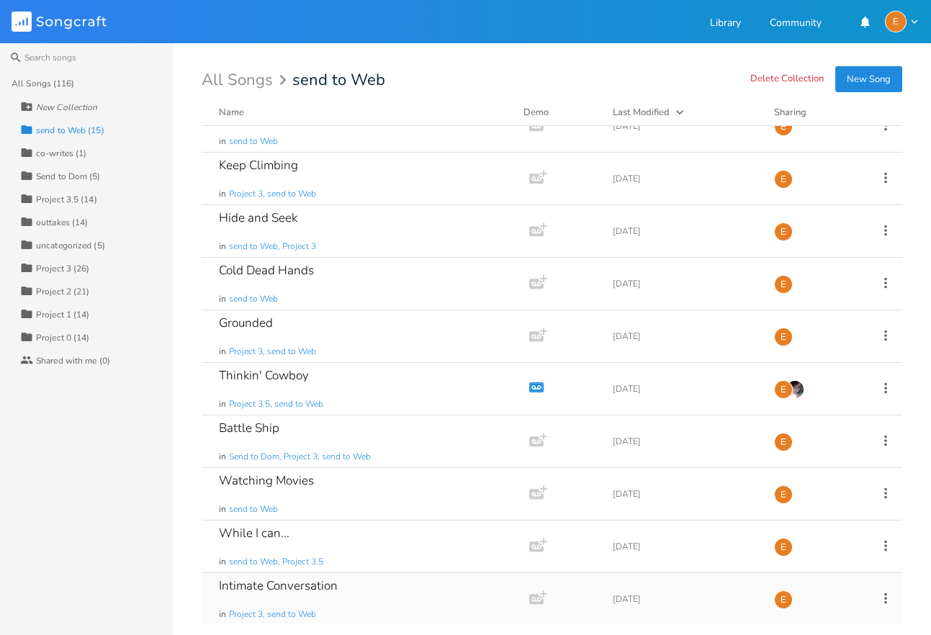
click at [361, 599] on div "Intimate Conversation in Project 3, send to Web" at bounding box center [362, 599] width 287 height 52
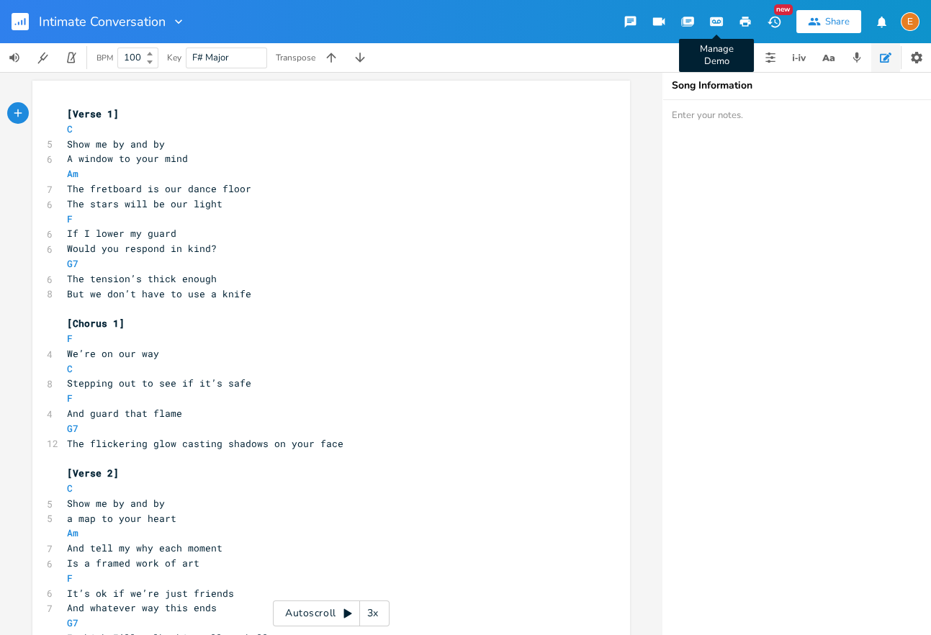
click at [717, 24] on icon "button" at bounding box center [716, 21] width 11 height 7
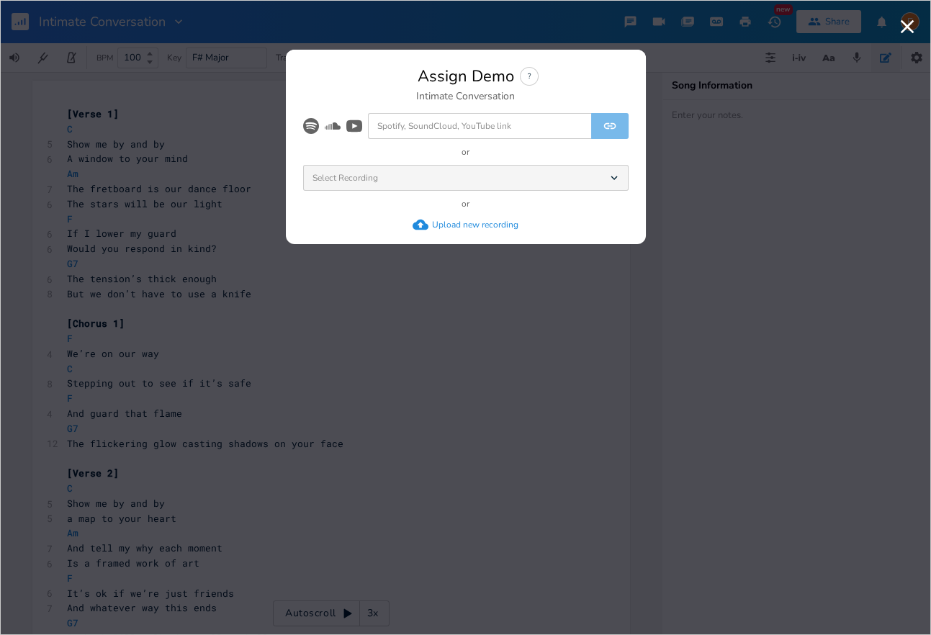
click at [470, 226] on div "Upload new recording" at bounding box center [475, 225] width 86 height 12
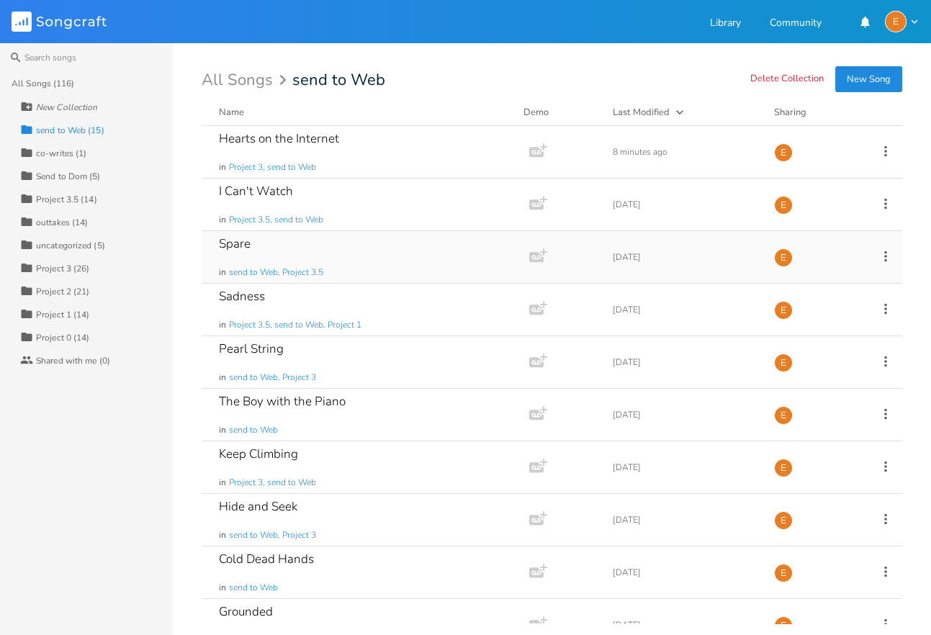
scroll to position [289, 0]
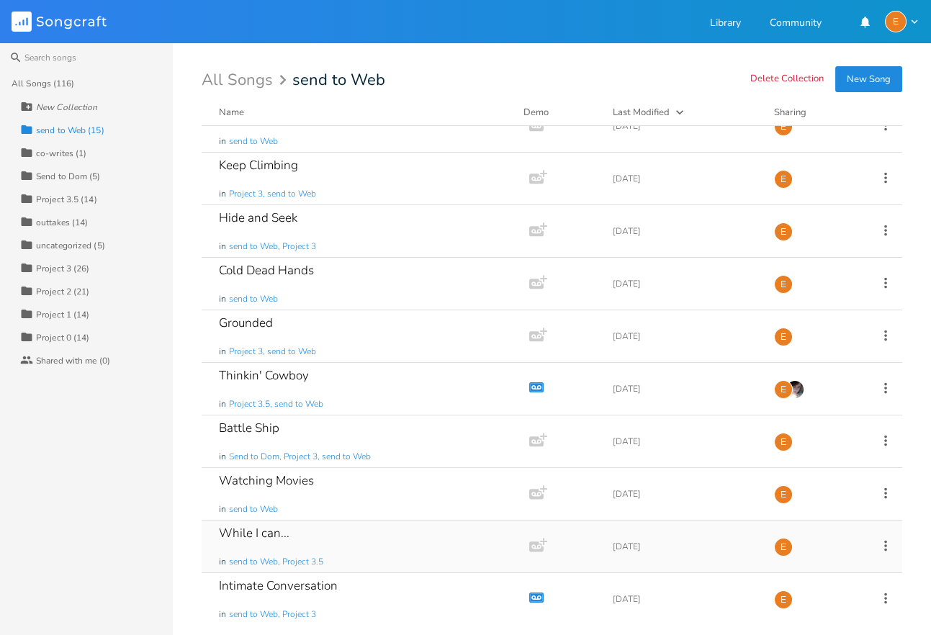
click at [540, 542] on icon "button" at bounding box center [536, 546] width 14 height 10
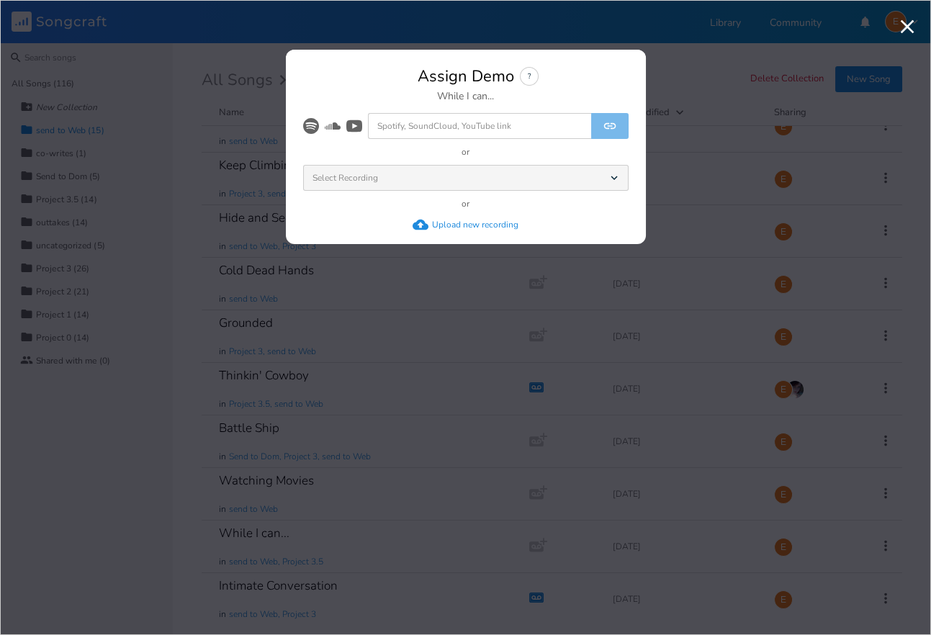
click at [539, 184] on div "Select Recording Dropdown" at bounding box center [465, 178] width 325 height 26
click at [613, 181] on icon "Dropdown" at bounding box center [614, 177] width 13 height 13
click at [613, 178] on icon at bounding box center [614, 178] width 6 height 4
click at [613, 176] on icon "Dropdown" at bounding box center [614, 177] width 13 height 13
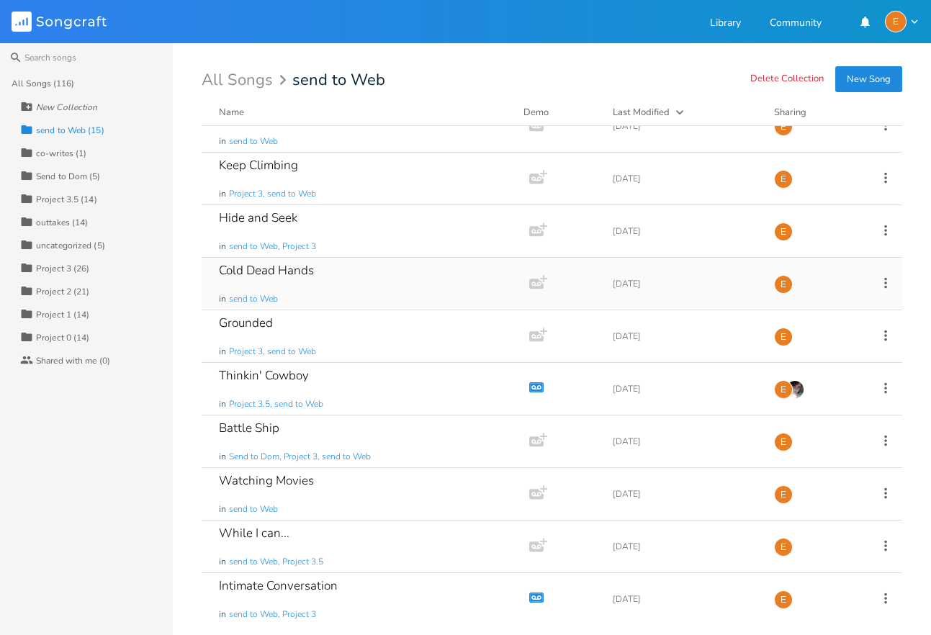
scroll to position [0, 0]
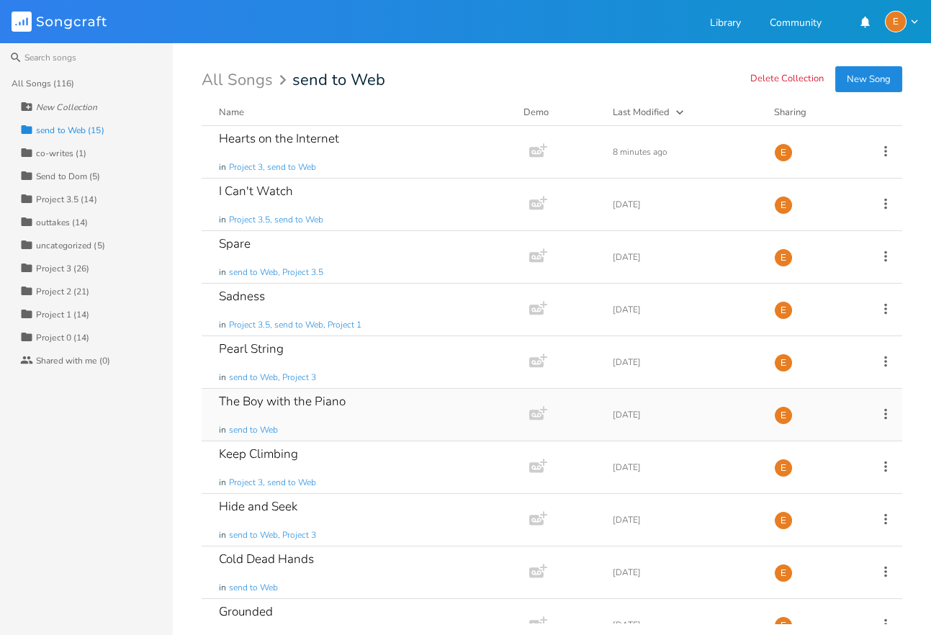
click at [539, 413] on icon "Add Demo" at bounding box center [538, 413] width 18 height 18
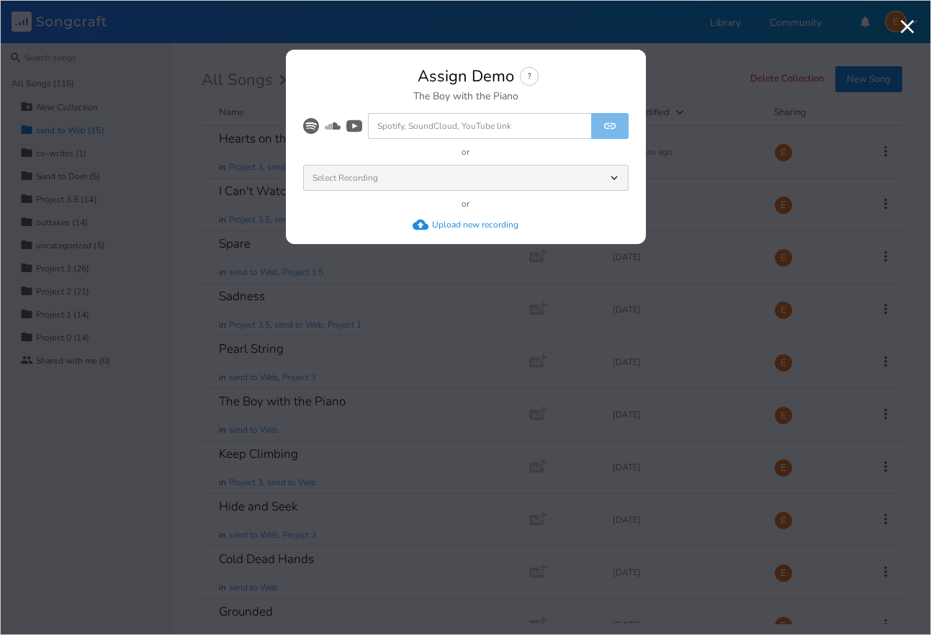
click at [443, 117] on input at bounding box center [479, 126] width 223 height 26
paste input "[URL][DOMAIN_NAME]"
drag, startPoint x: 404, startPoint y: 124, endPoint x: 367, endPoint y: 126, distance: 36.8
click at [368, 126] on input "[URL][DOMAIN_NAME]" at bounding box center [479, 126] width 223 height 26
type input "[DOMAIN_NAME][URL]"
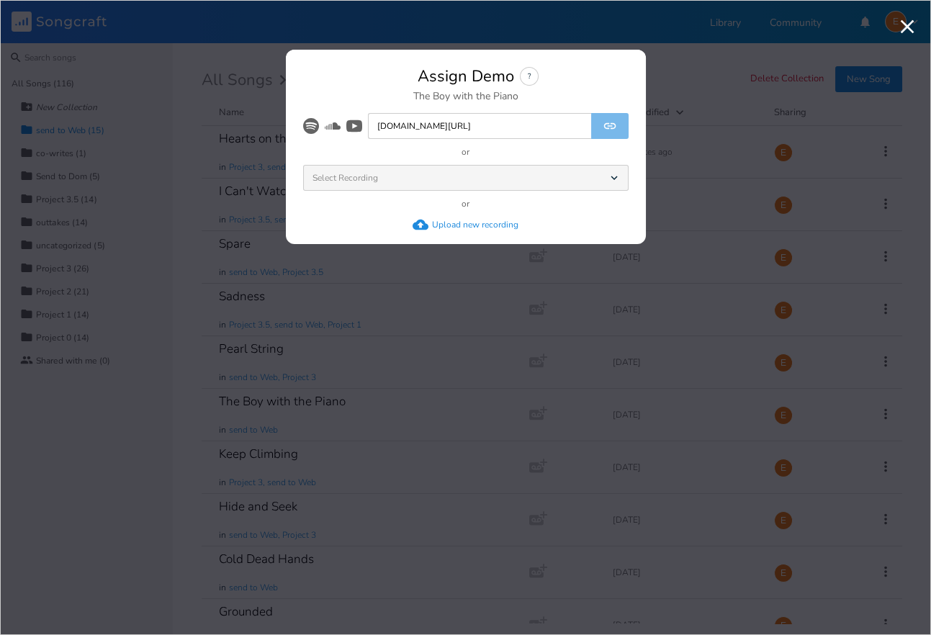
click at [318, 127] on icon at bounding box center [311, 126] width 16 height 16
drag, startPoint x: 315, startPoint y: 126, endPoint x: 332, endPoint y: 124, distance: 17.4
click at [317, 126] on icon "Spotify" at bounding box center [311, 126] width 16 height 16
click at [487, 121] on input "[DOMAIN_NAME][URL]" at bounding box center [479, 126] width 223 height 26
drag, startPoint x: 575, startPoint y: 122, endPoint x: 322, endPoint y: 126, distance: 252.7
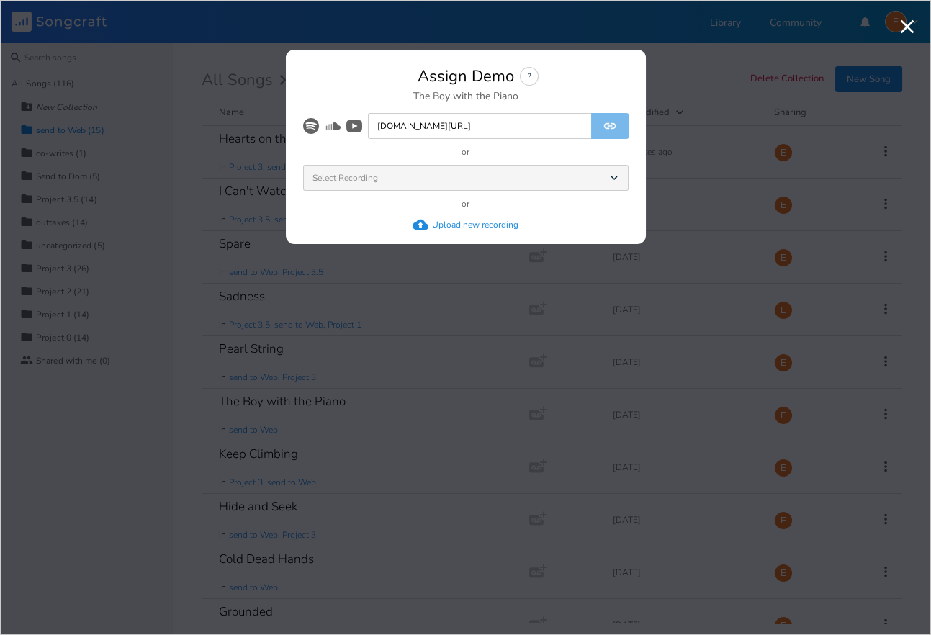
click at [368, 126] on input "[DOMAIN_NAME][URL]" at bounding box center [479, 126] width 223 height 26
click at [462, 122] on input at bounding box center [479, 126] width 223 height 26
click at [399, 181] on div "Select Recording Dropdown" at bounding box center [465, 178] width 325 height 26
click at [614, 176] on icon "Dropdown" at bounding box center [614, 177] width 13 height 13
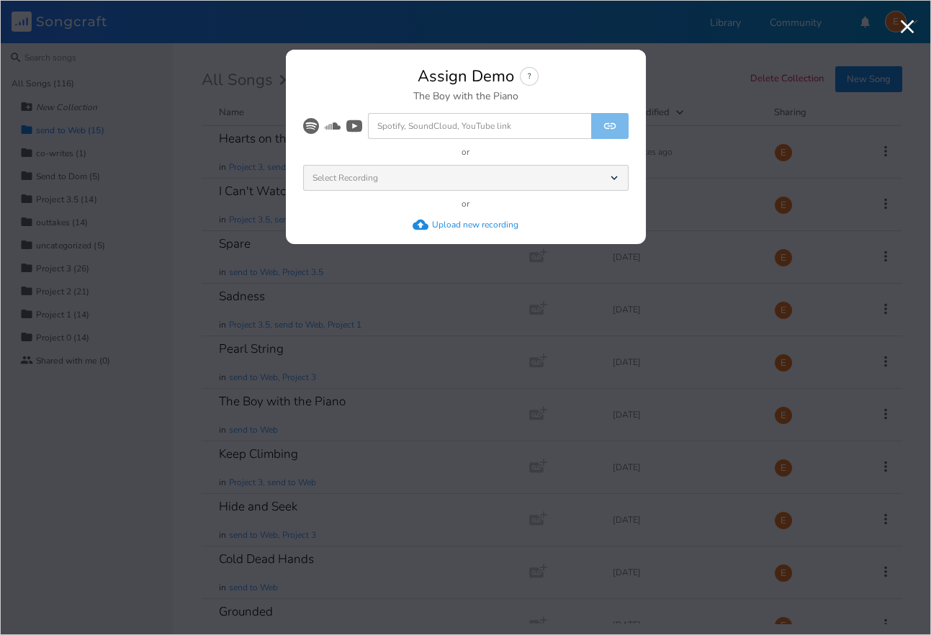
click at [315, 125] on icon at bounding box center [311, 126] width 16 height 16
click at [335, 125] on icon at bounding box center [333, 125] width 16 height 7
click at [369, 127] on input at bounding box center [479, 126] width 223 height 26
paste input "[URL][DOMAIN_NAME]"
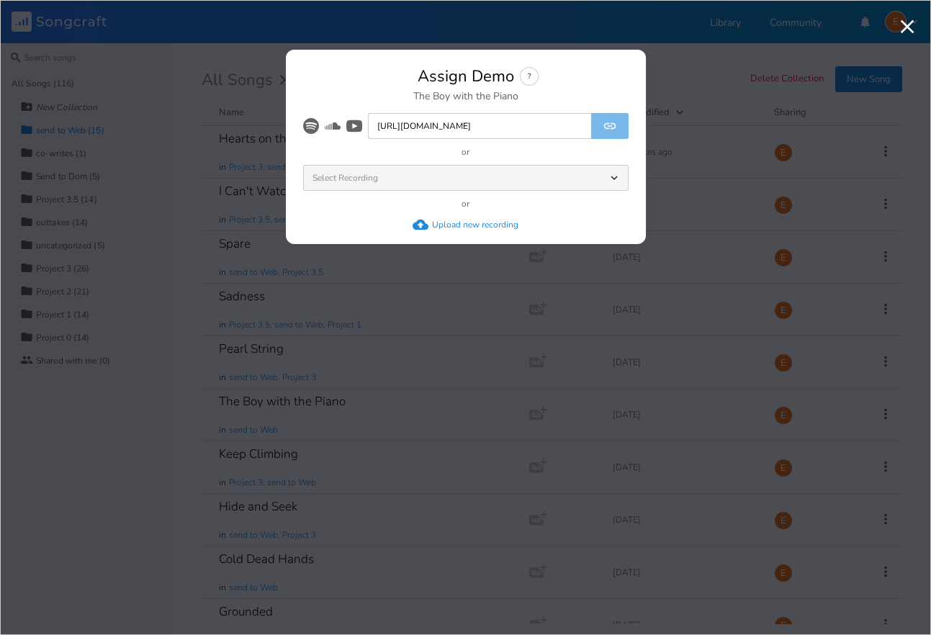
type input "[URL][DOMAIN_NAME]"
click at [535, 76] on div "?" at bounding box center [529, 76] width 19 height 19
click at [911, 31] on icon "button" at bounding box center [908, 27] width 14 height 14
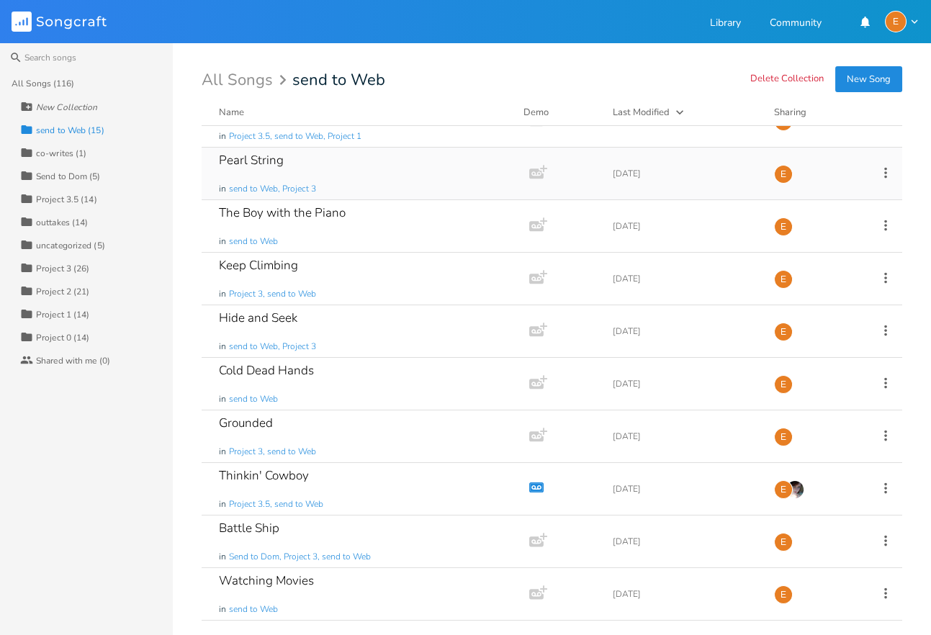
scroll to position [187, 0]
click at [292, 218] on div "The Boy with the Piano" at bounding box center [282, 214] width 127 height 12
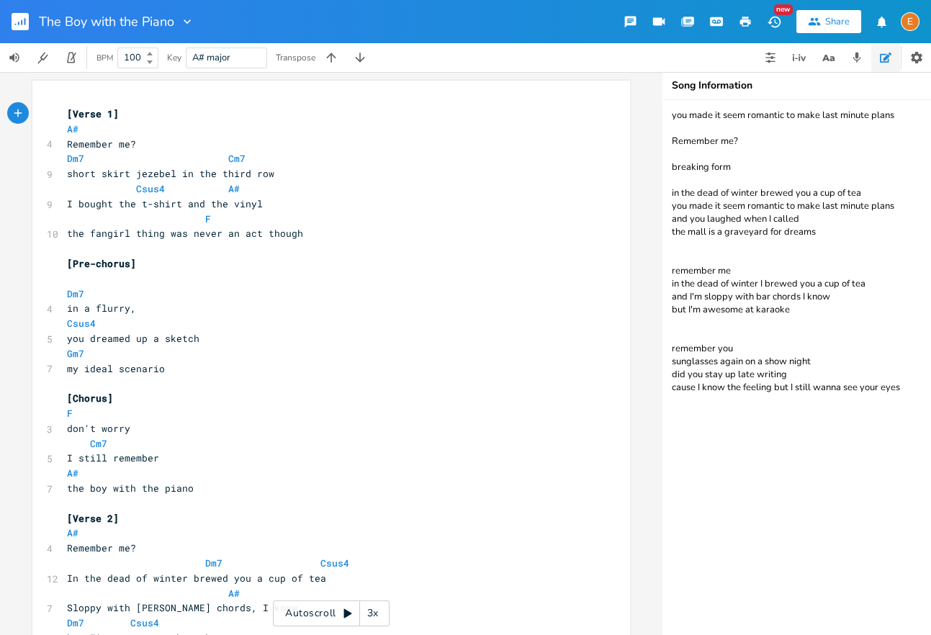
click at [715, 20] on icon "button" at bounding box center [716, 21] width 13 height 13
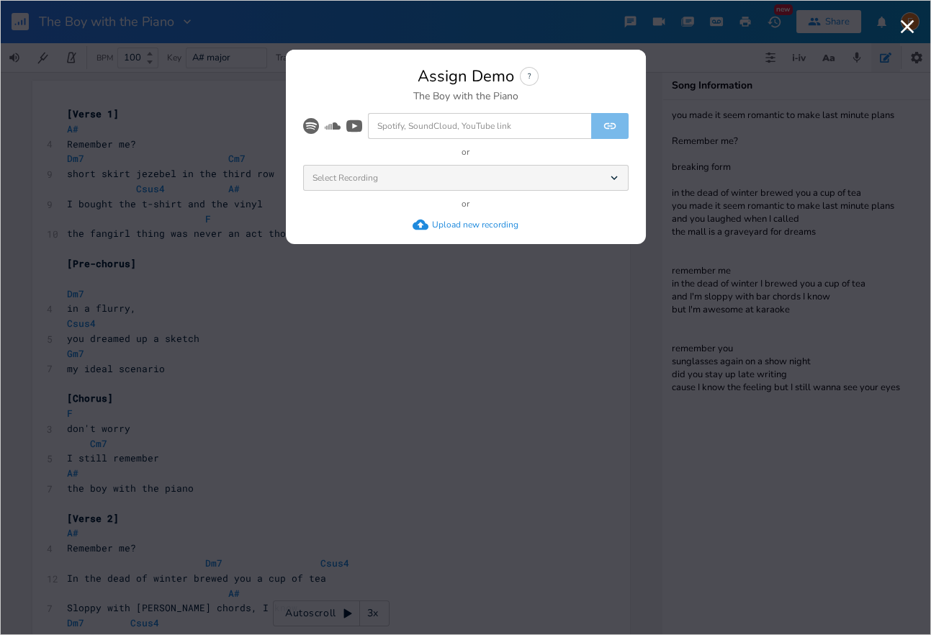
click at [446, 130] on input at bounding box center [479, 126] width 223 height 26
paste input "[URL][DOMAIN_NAME]"
type input "[URL][DOMAIN_NAME]"
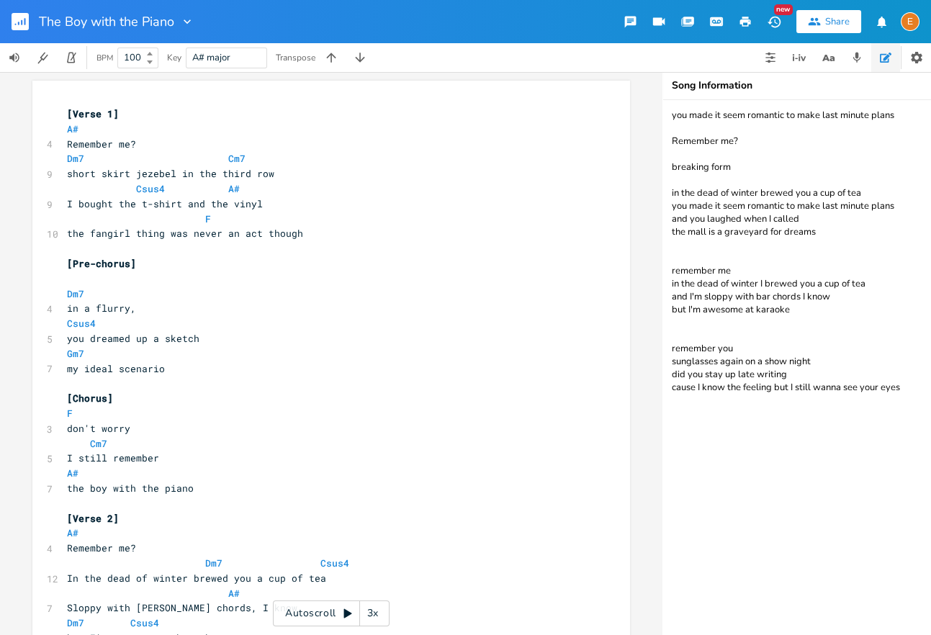
click at [714, 19] on icon "button" at bounding box center [716, 21] width 11 height 7
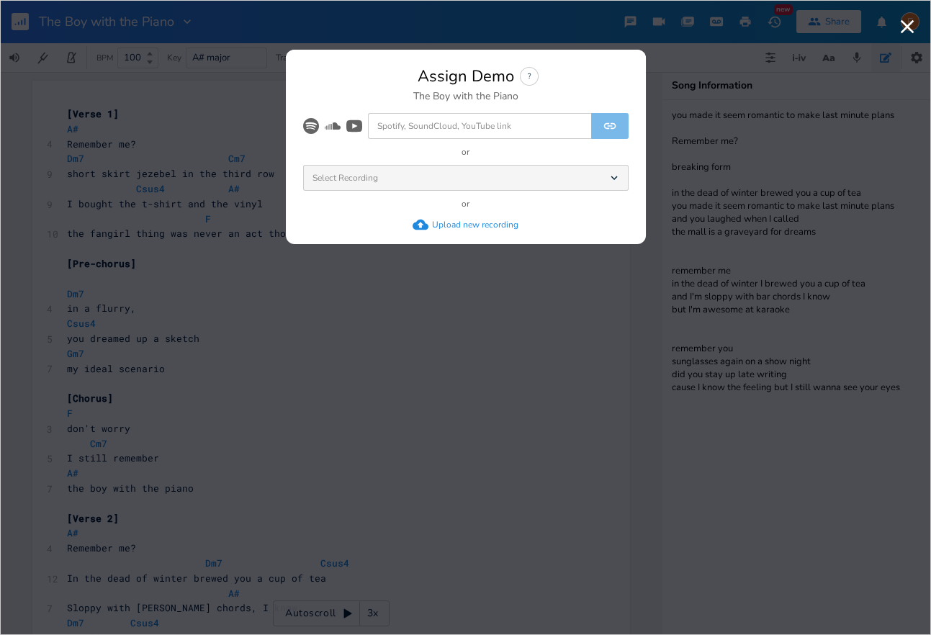
click at [438, 127] on input at bounding box center [479, 126] width 223 height 26
click at [452, 220] on div "Upload new recording" at bounding box center [475, 225] width 86 height 12
click at [472, 132] on input at bounding box center [479, 126] width 223 height 26
paste input "[URL][DOMAIN_NAME]"
click at [446, 133] on input "[URL][DOMAIN_NAME]" at bounding box center [479, 126] width 223 height 26
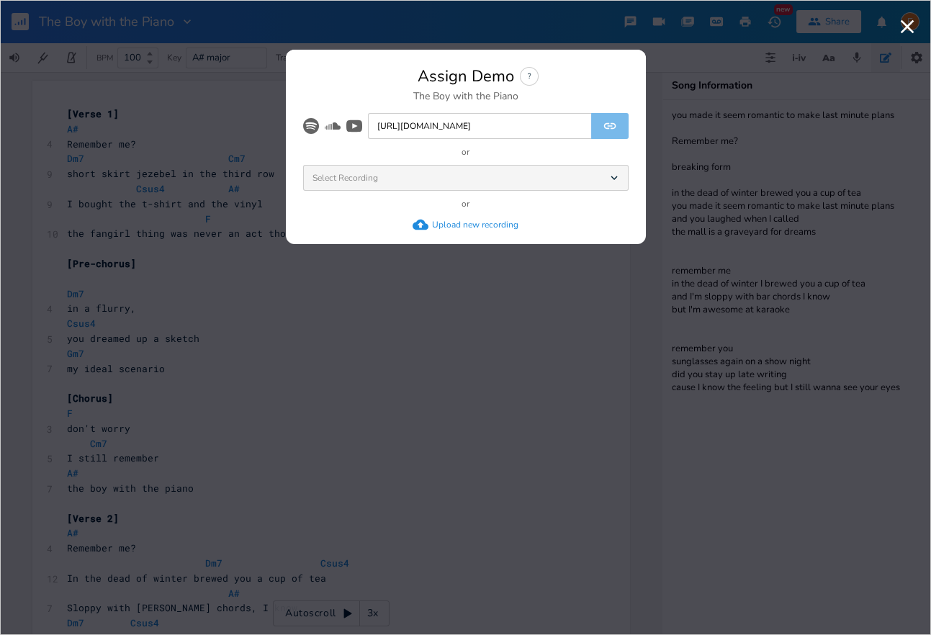
drag, startPoint x: 553, startPoint y: 130, endPoint x: 341, endPoint y: 132, distance: 212.4
click at [368, 132] on input "[URL][DOMAIN_NAME]" at bounding box center [479, 126] width 223 height 26
drag, startPoint x: 419, startPoint y: 130, endPoint x: 373, endPoint y: 129, distance: 46.1
click at [373, 129] on input "p6F61w" at bounding box center [479, 126] width 223 height 26
paste input "[URL][DOMAIN_NAME]"
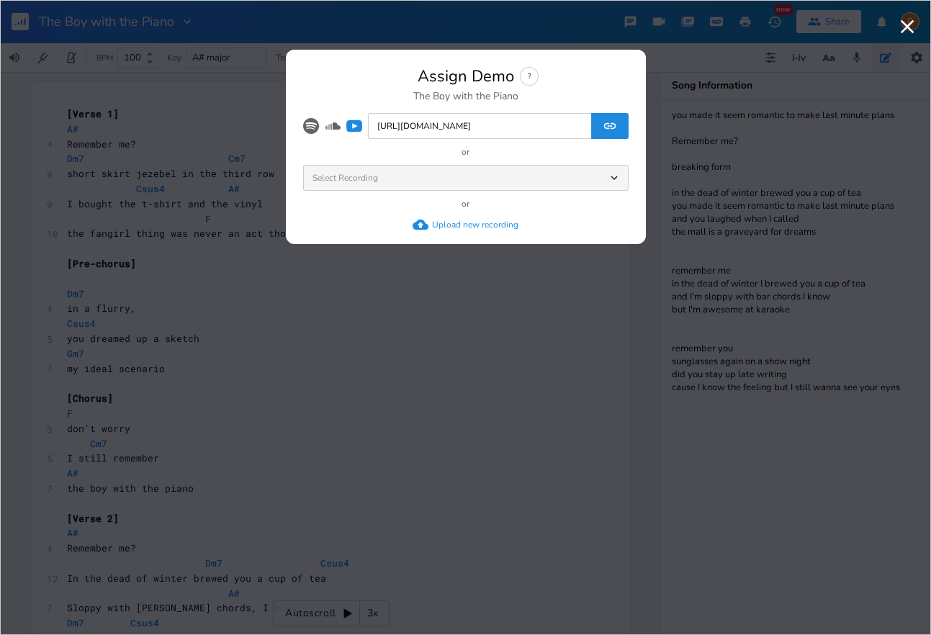
type input "[URL][DOMAIN_NAME]"
click at [613, 124] on icon "submit" at bounding box center [610, 126] width 14 height 14
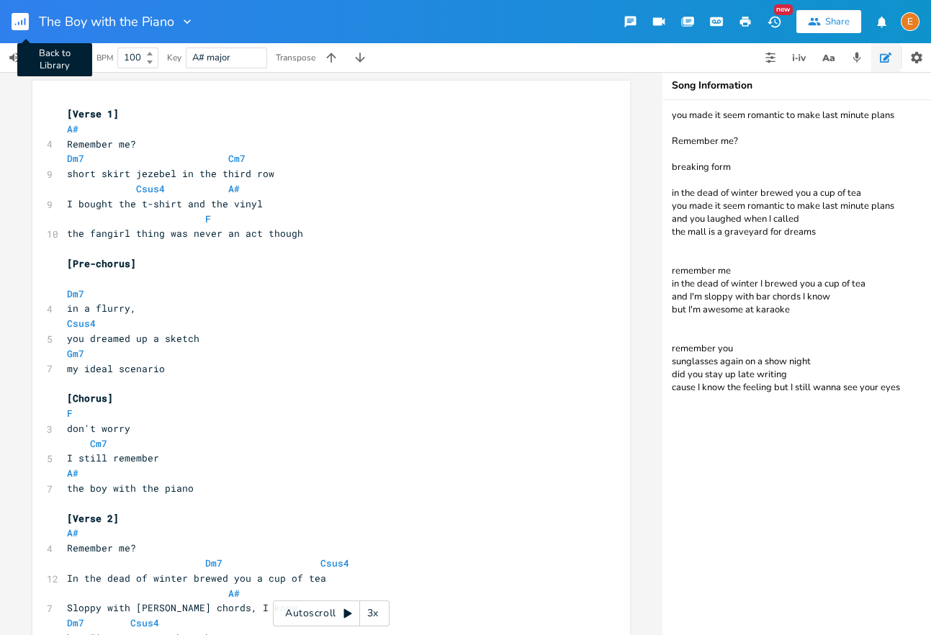
click at [24, 19] on rect "button" at bounding box center [20, 21] width 17 height 17
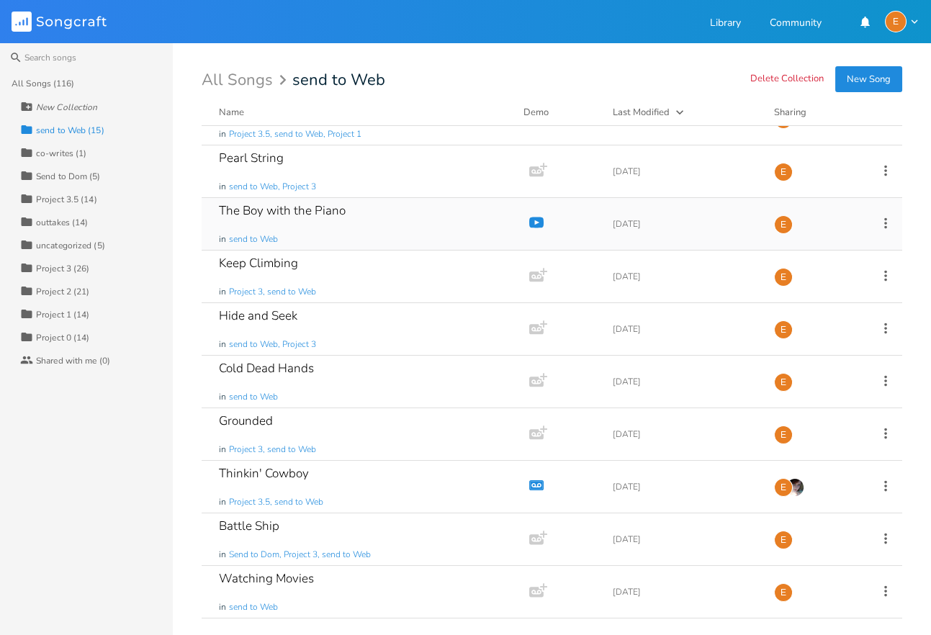
scroll to position [289, 0]
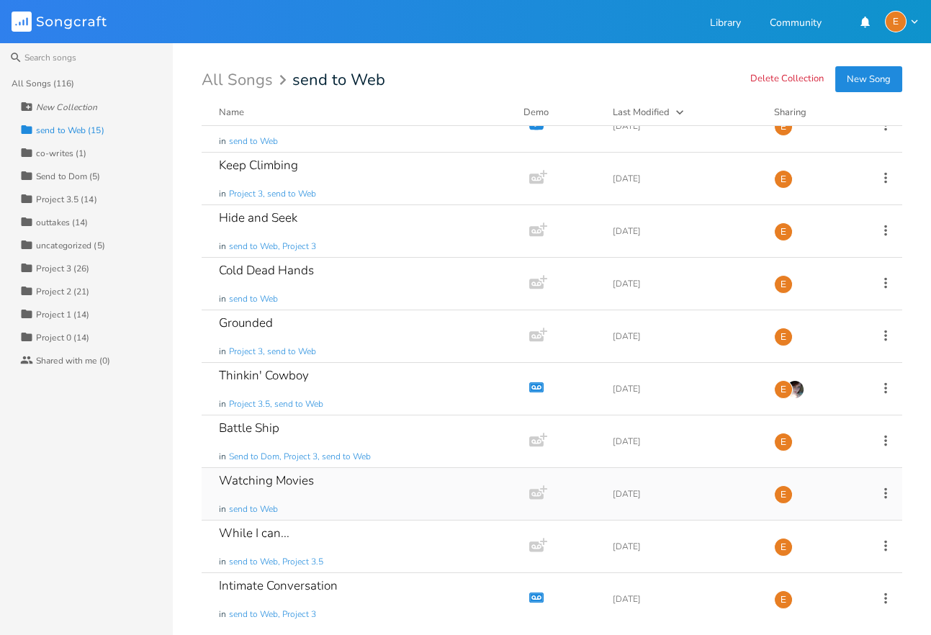
click at [536, 489] on icon "button" at bounding box center [536, 494] width 14 height 10
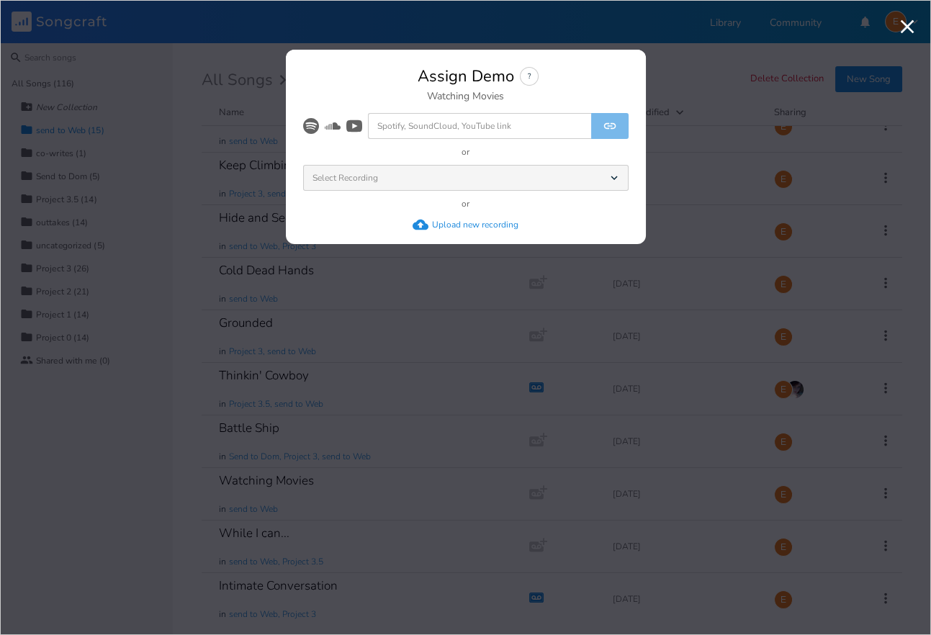
click at [511, 125] on input at bounding box center [479, 126] width 223 height 26
paste input "[URL][DOMAIN_NAME]"
type input "[URL][DOMAIN_NAME]"
click at [602, 125] on button "submit" at bounding box center [609, 126] width 37 height 26
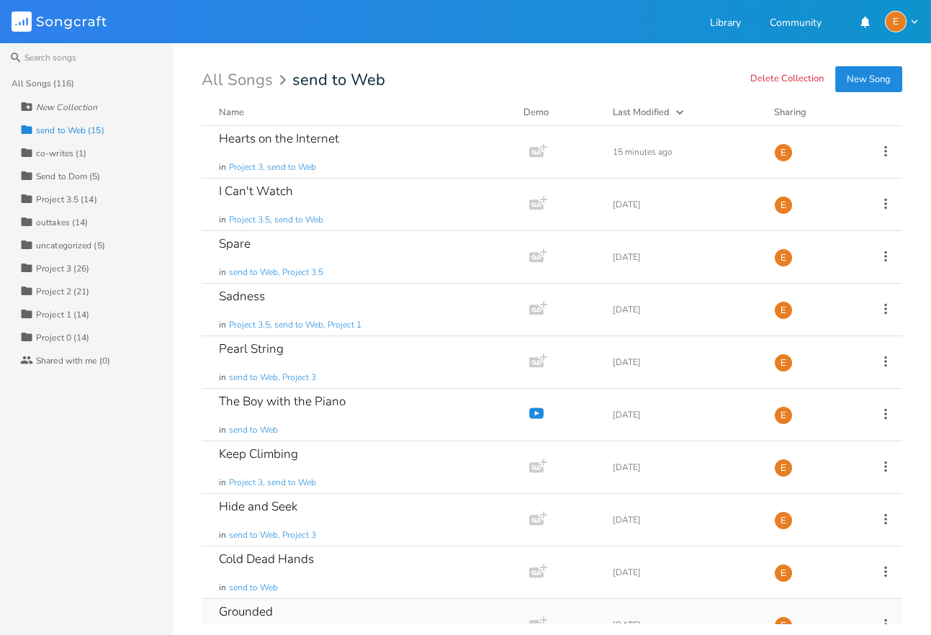
scroll to position [289, 0]
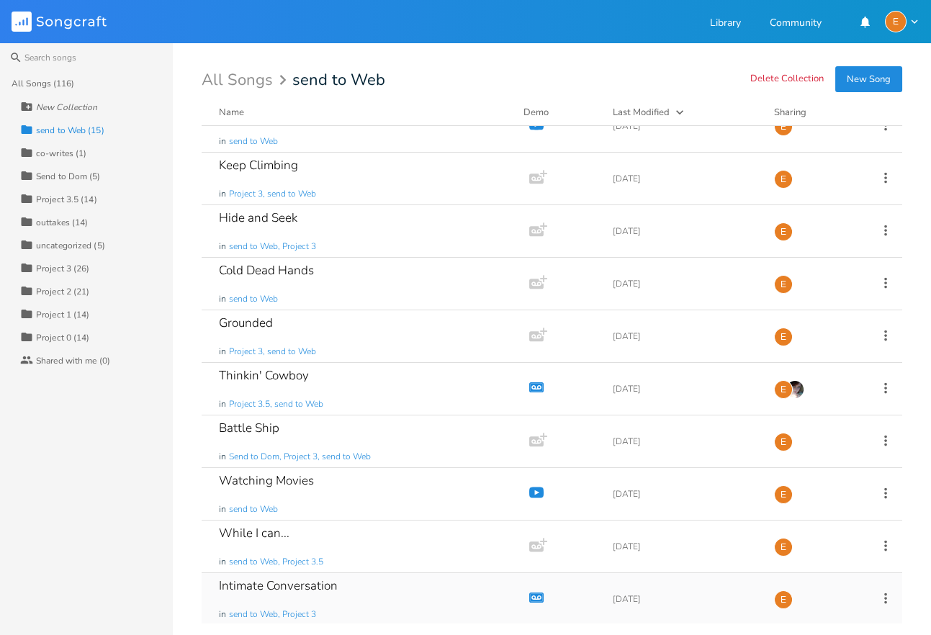
click at [475, 587] on div "Intimate Conversation in send to Web, Project 3" at bounding box center [362, 599] width 287 height 52
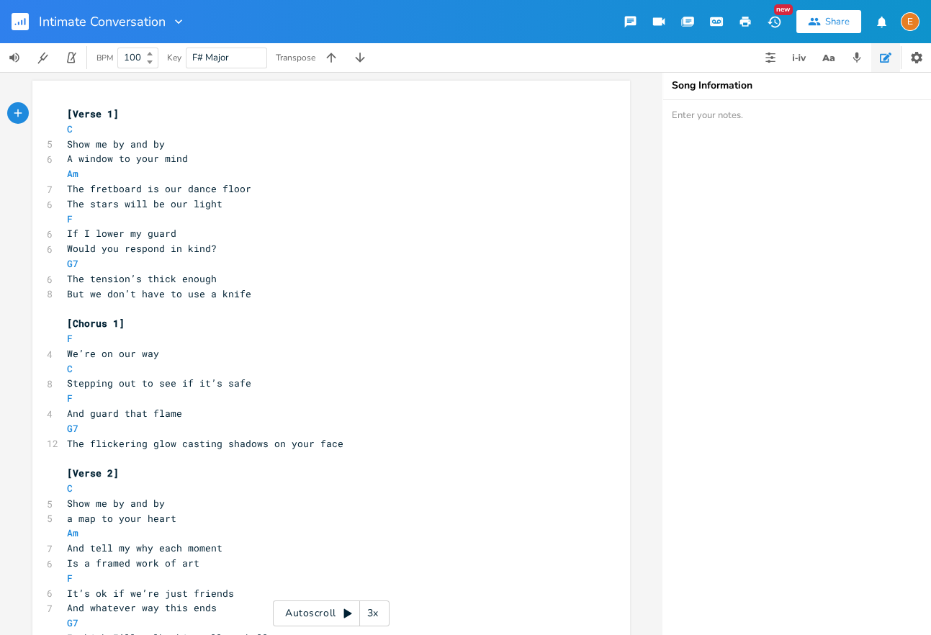
click at [715, 20] on icon "button" at bounding box center [716, 21] width 11 height 7
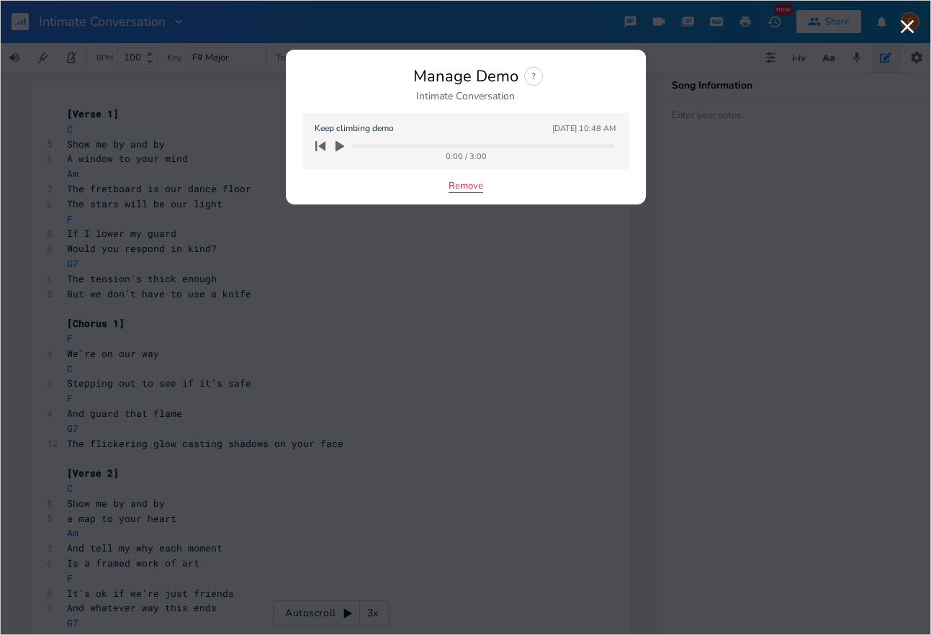
click at [466, 186] on button "Remove" at bounding box center [466, 187] width 35 height 12
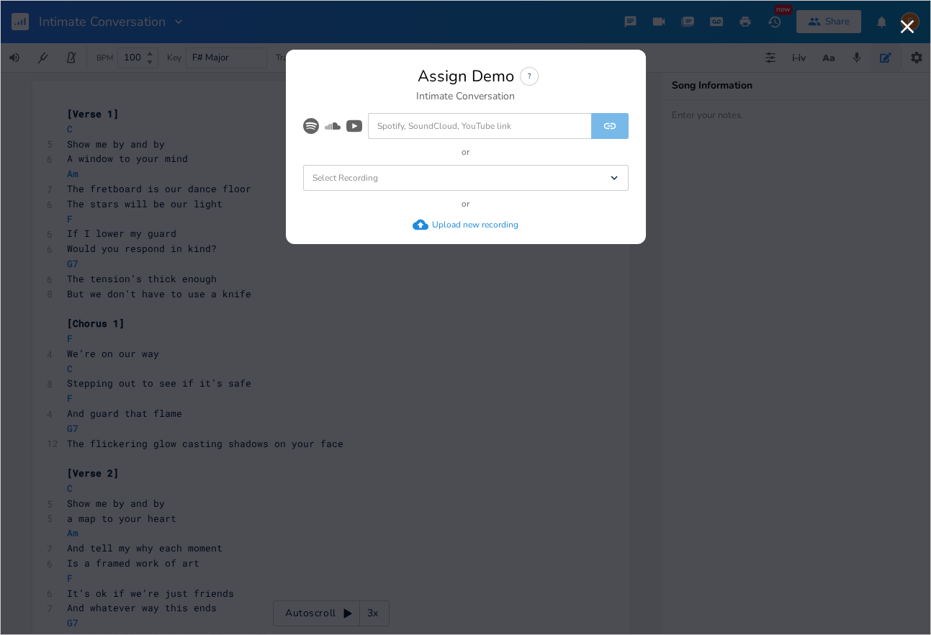
click at [436, 124] on input at bounding box center [479, 126] width 223 height 26
paste input "[URL][DOMAIN_NAME]"
type input "[URL][DOMAIN_NAME]"
click at [605, 124] on icon "submit" at bounding box center [609, 126] width 12 height 6
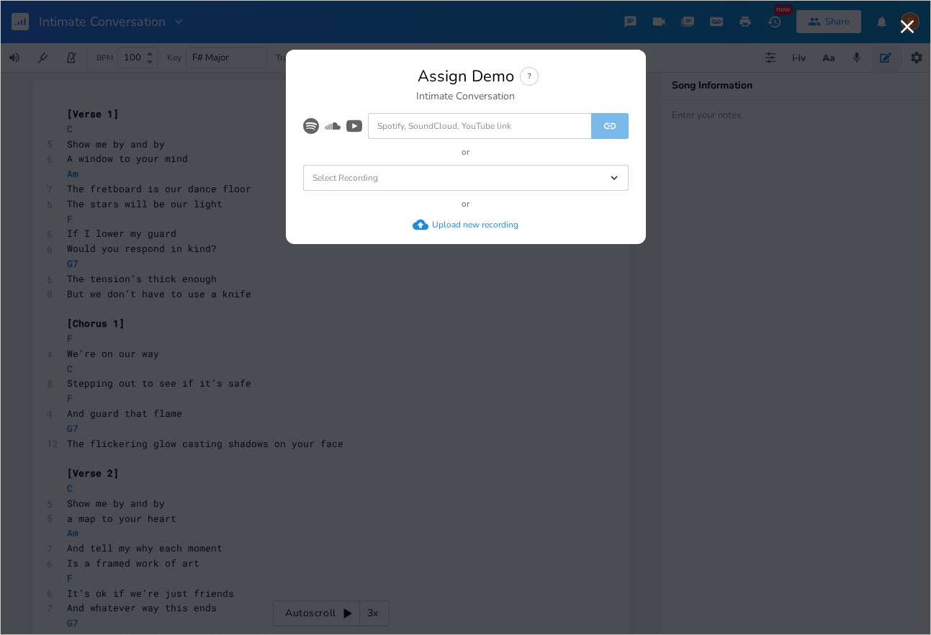
scroll to position [0, 0]
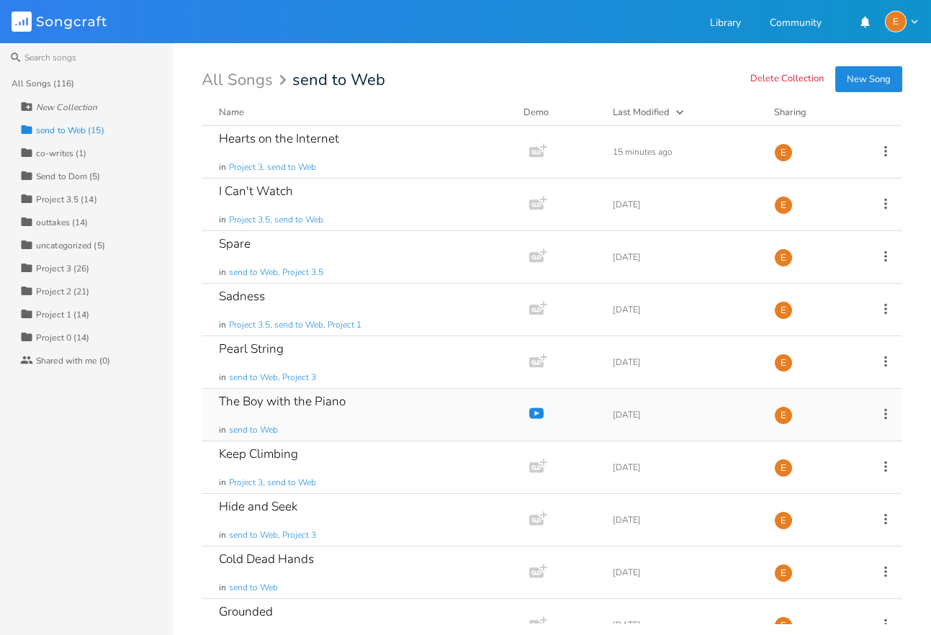
scroll to position [289, 0]
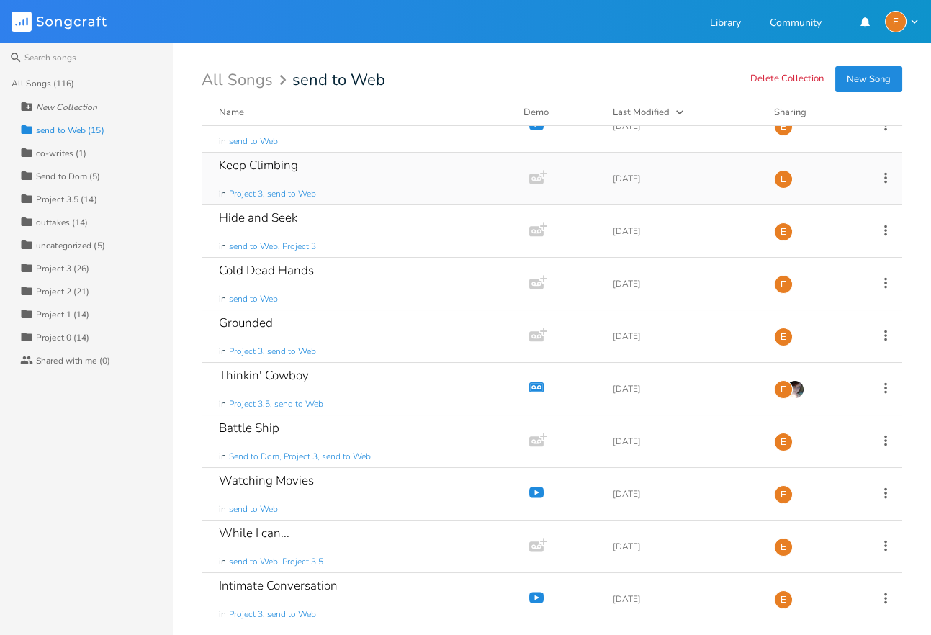
click at [533, 180] on icon "button" at bounding box center [536, 179] width 14 height 10
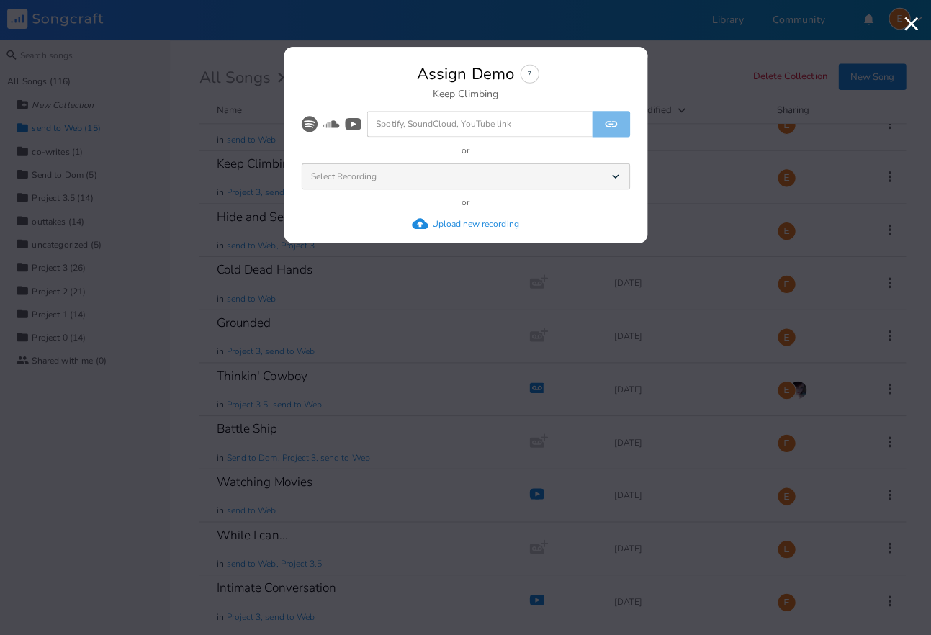
click at [451, 225] on div "Upload new recording" at bounding box center [475, 225] width 86 height 12
click at [912, 19] on icon "button" at bounding box center [907, 26] width 23 height 23
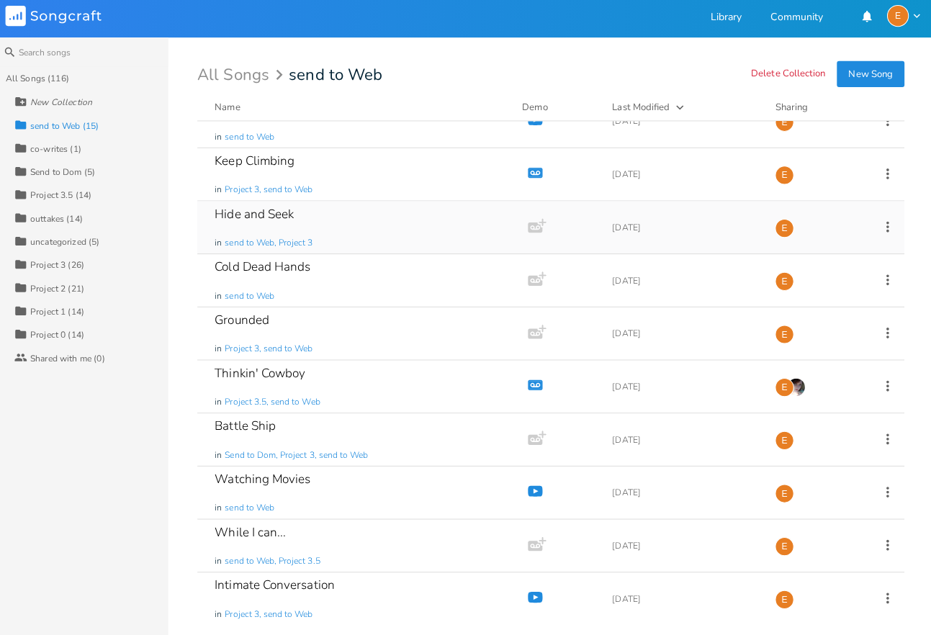
click at [538, 231] on icon "Add Demo" at bounding box center [538, 229] width 18 height 18
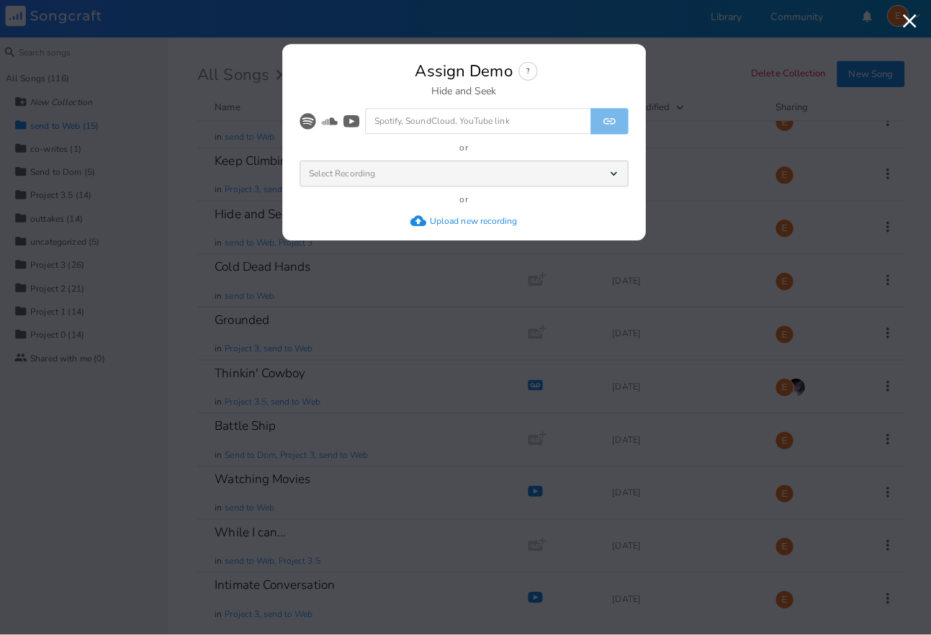
click at [436, 220] on div "Upload new recording" at bounding box center [475, 225] width 86 height 12
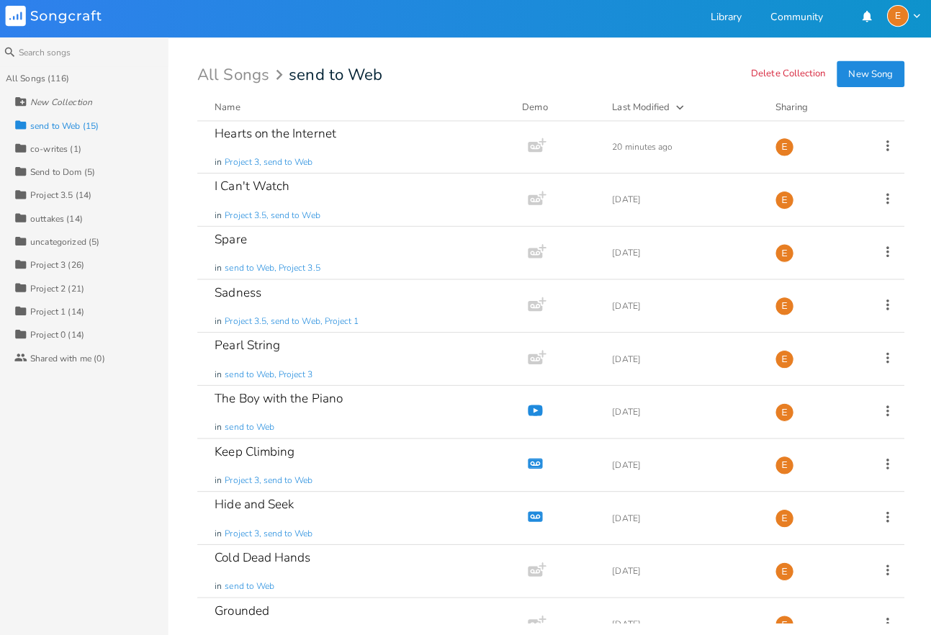
scroll to position [0, 0]
click at [403, 166] on div "Hearts on the Internet in Project 3, send to Web" at bounding box center [362, 152] width 287 height 52
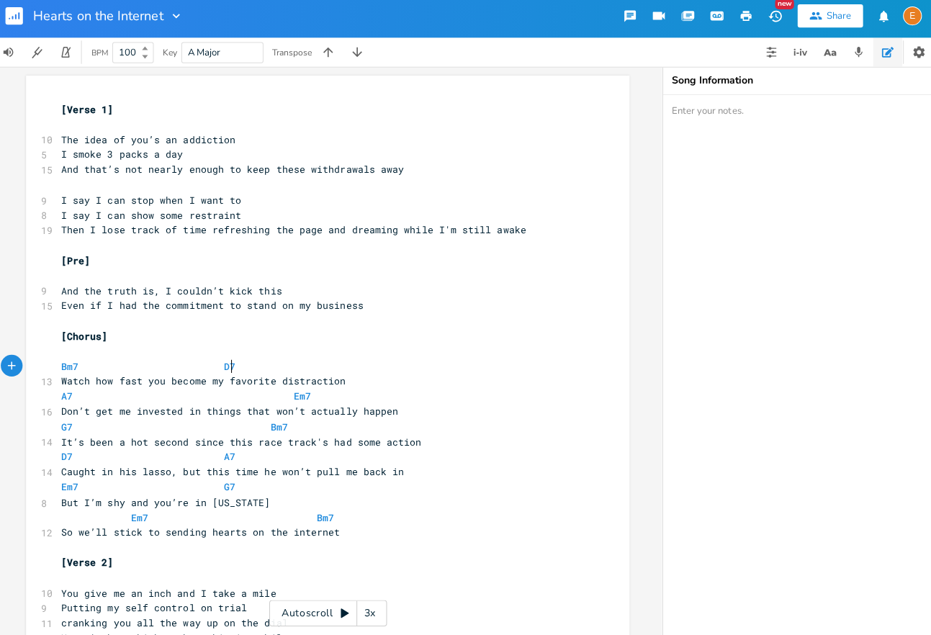
click at [236, 368] on pre "Bm7 D7" at bounding box center [324, 368] width 520 height 15
type textarea "maj7"
drag, startPoint x: 258, startPoint y: 366, endPoint x: 248, endPoint y: 370, distance: 10.0
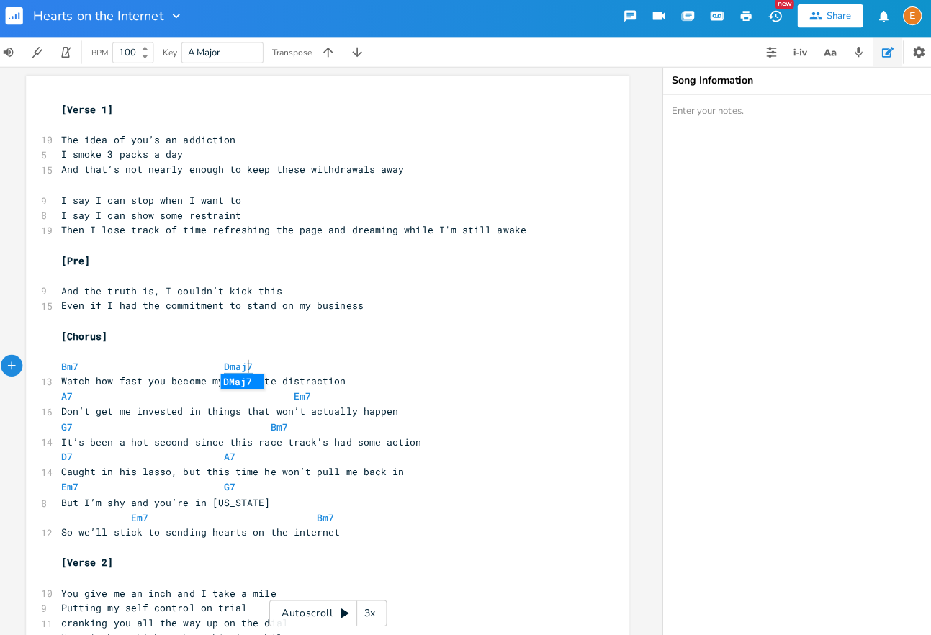
click at [258, 366] on pre "Bm7 Dmaj7" at bounding box center [324, 368] width 520 height 15
click at [239, 371] on span "Dmaj7" at bounding box center [242, 369] width 29 height 14
type textarea "Dmaj7"
click at [239, 371] on span "Dmaj7" at bounding box center [242, 369] width 29 height 14
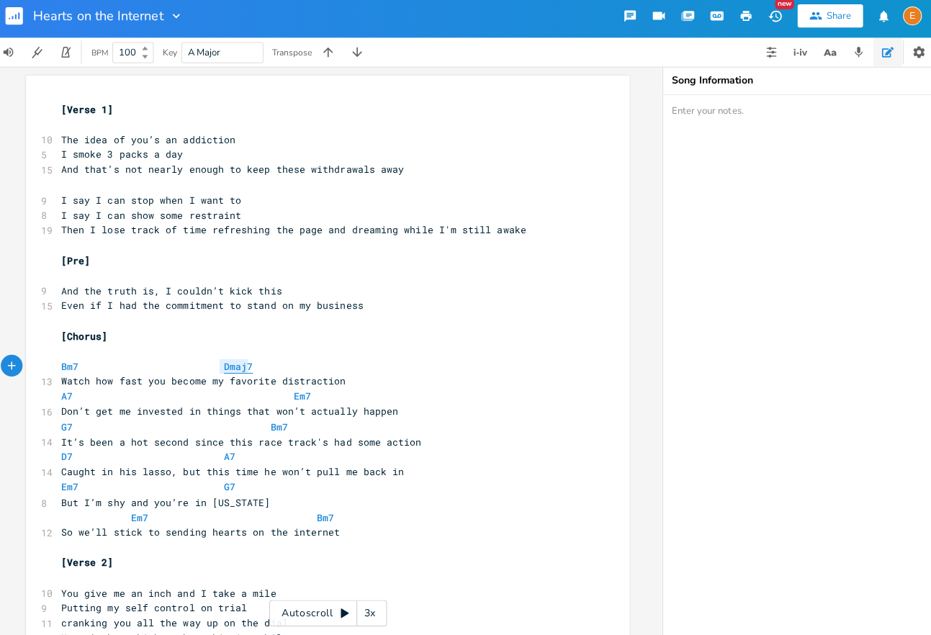
scroll to position [0, 33]
click at [420, 317] on pre "​" at bounding box center [324, 323] width 520 height 15
click at [200, 131] on pre "​" at bounding box center [324, 129] width 520 height 15
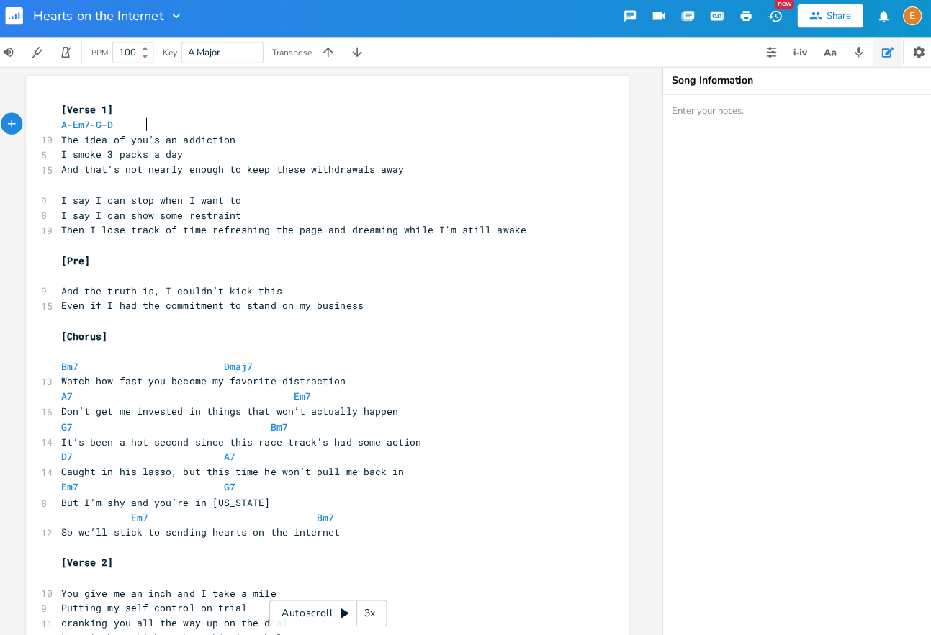
type textarea "A - Em7 - G - D"
drag, startPoint x: 143, startPoint y: 133, endPoint x: 59, endPoint y: 128, distance: 83.7
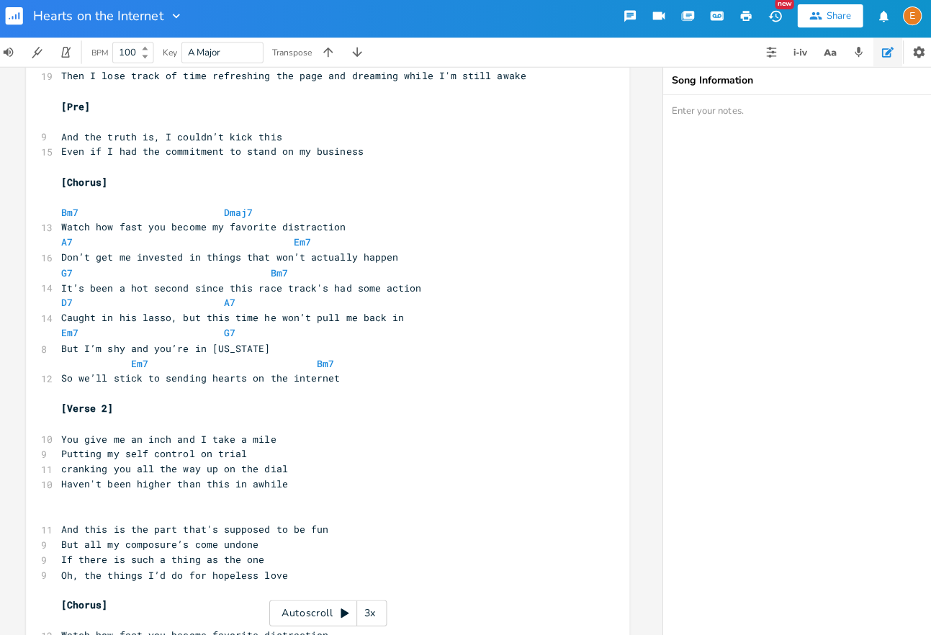
scroll to position [176, 0]
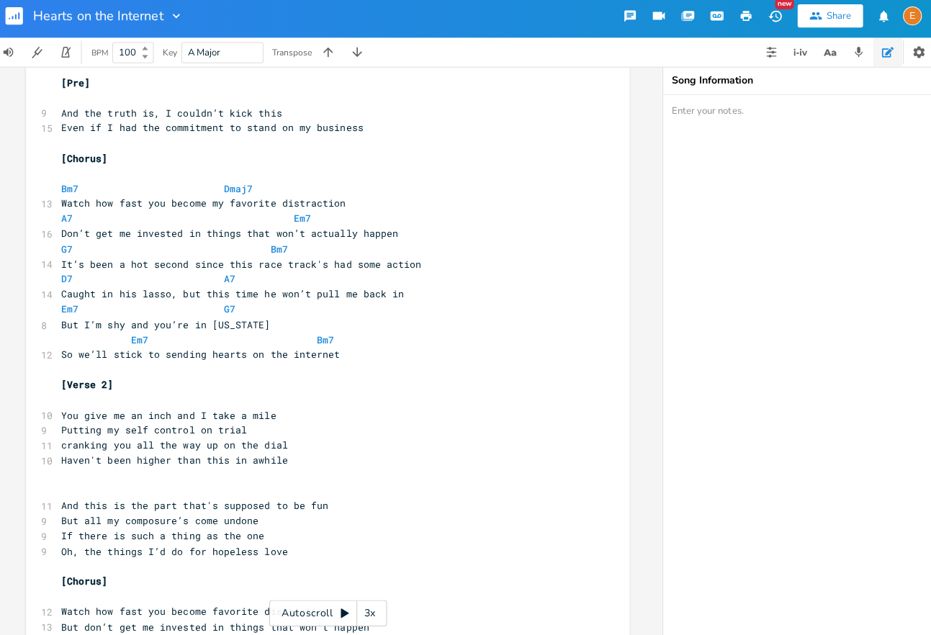
click at [117, 402] on pre "​" at bounding box center [324, 402] width 520 height 15
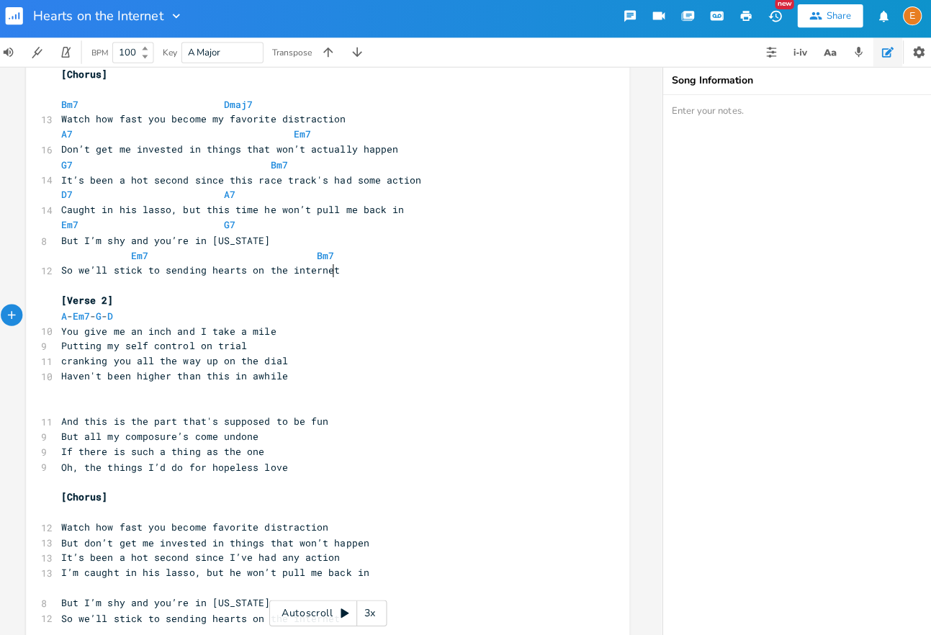
scroll to position [262, 0]
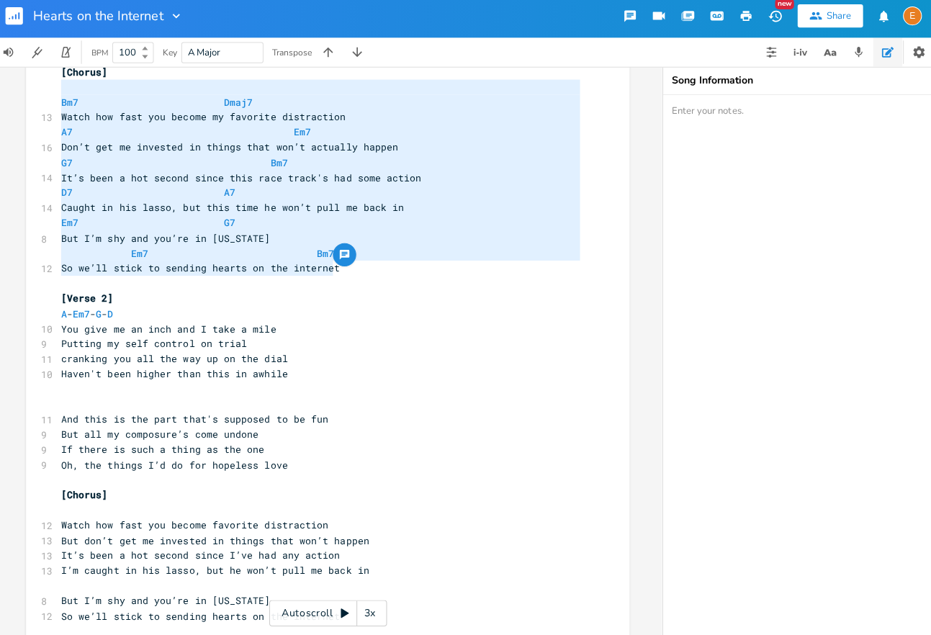
type textarea "[Chorus] Bm7 Dmaj7 Watch how fast you become my favorite distraction A7 Em7 Don…"
drag, startPoint x: 351, startPoint y: 276, endPoint x: 60, endPoint y: 80, distance: 350.7
click at [60, 80] on div "[Chorus] Bm7 Dmaj7 Watch how fast you become my favorite distraction A7 Em7 Don…" at bounding box center [331, 403] width 598 height 1169
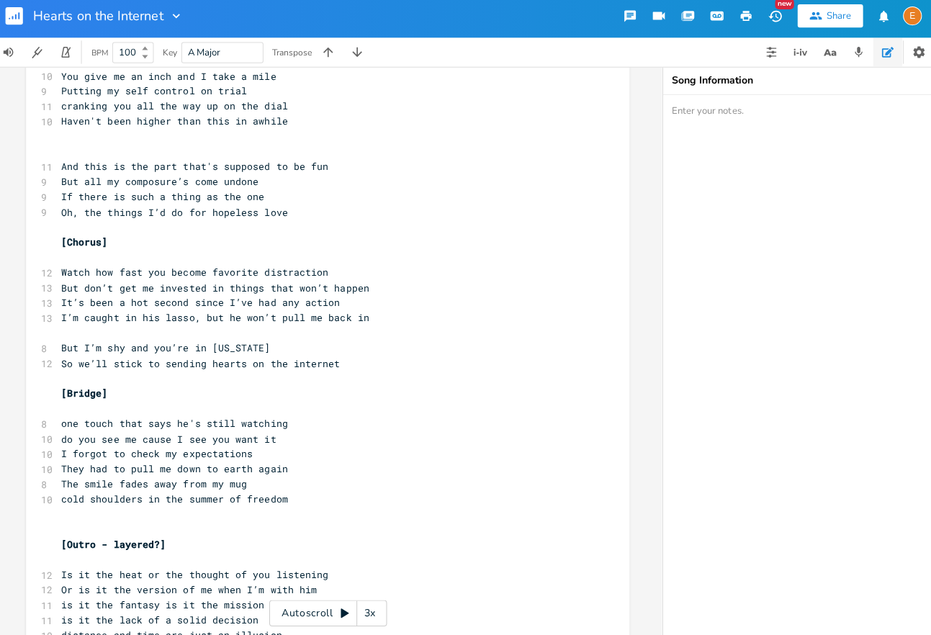
scroll to position [4, 0]
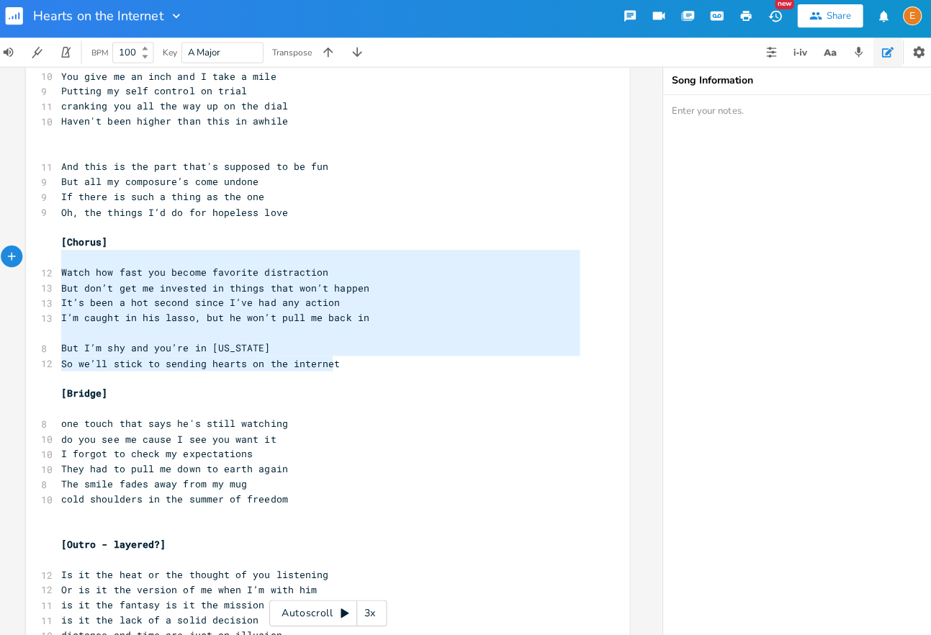
type textarea "[Chorus] Watch how fast you become favorite distraction But don’t get me invest…"
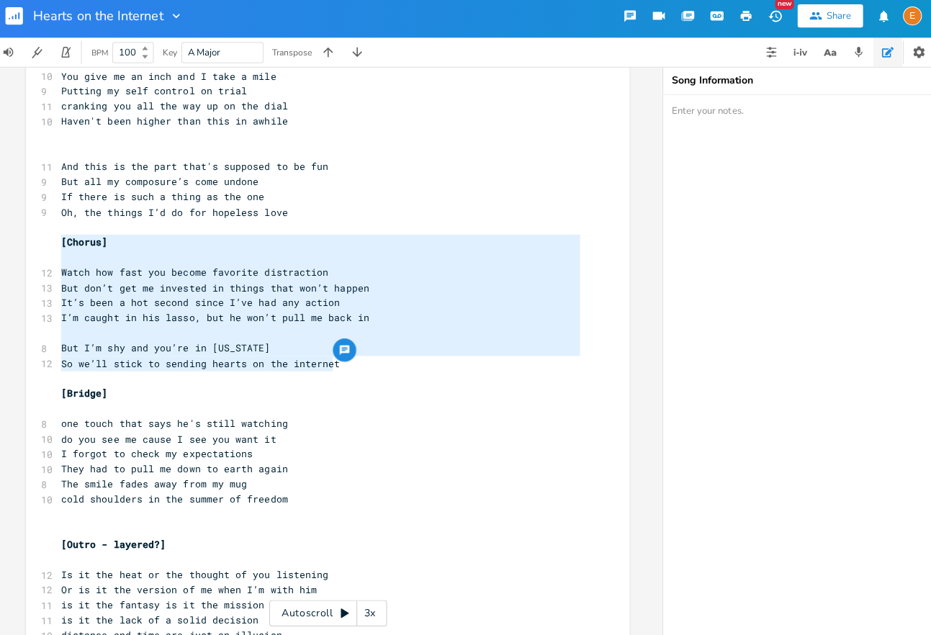
scroll to position [127, 238]
drag, startPoint x: 362, startPoint y: 370, endPoint x: 58, endPoint y: 246, distance: 328.8
click at [58, 246] on div "[Chorus] Watch how fast you become favorite distraction But don’t get me invest…" at bounding box center [331, 153] width 598 height 1169
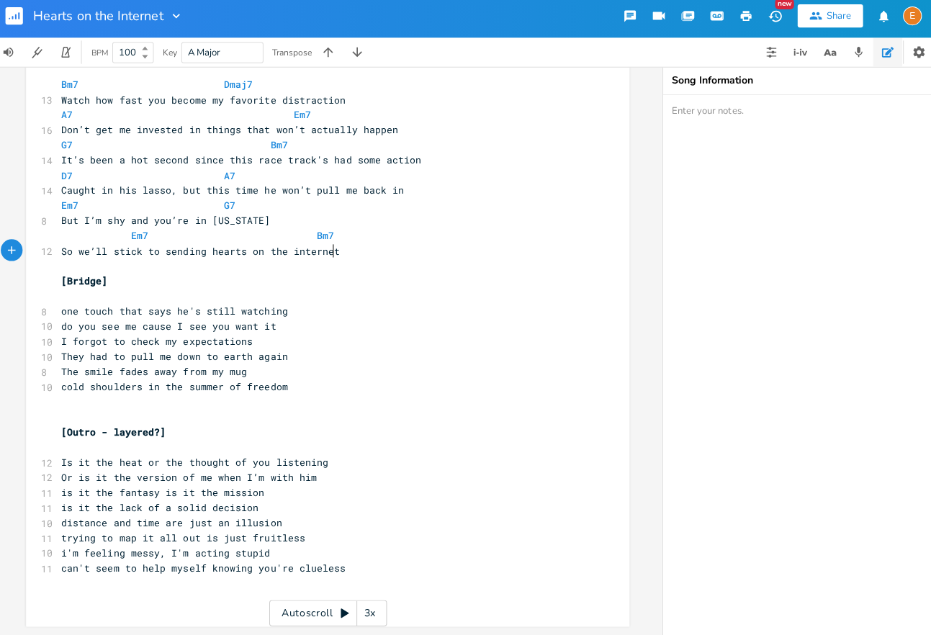
scroll to position [4, 0]
click at [359, 300] on pre "​" at bounding box center [324, 299] width 520 height 15
type textarea "G - Dm - F - G"
click at [418, 284] on pre "[Bridge]" at bounding box center [324, 283] width 520 height 15
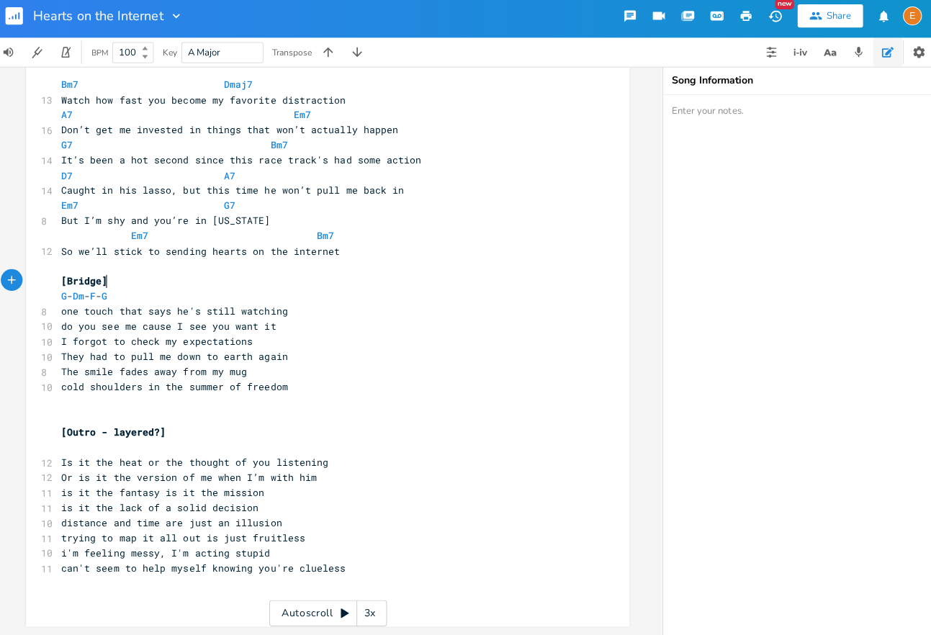
scroll to position [4, 0]
drag, startPoint x: 138, startPoint y: 294, endPoint x: 171, endPoint y: 301, distance: 34.5
click at [113, 294] on span "G - Dm - F - G" at bounding box center [90, 298] width 46 height 13
type textarea "-"
type textarea "Am"
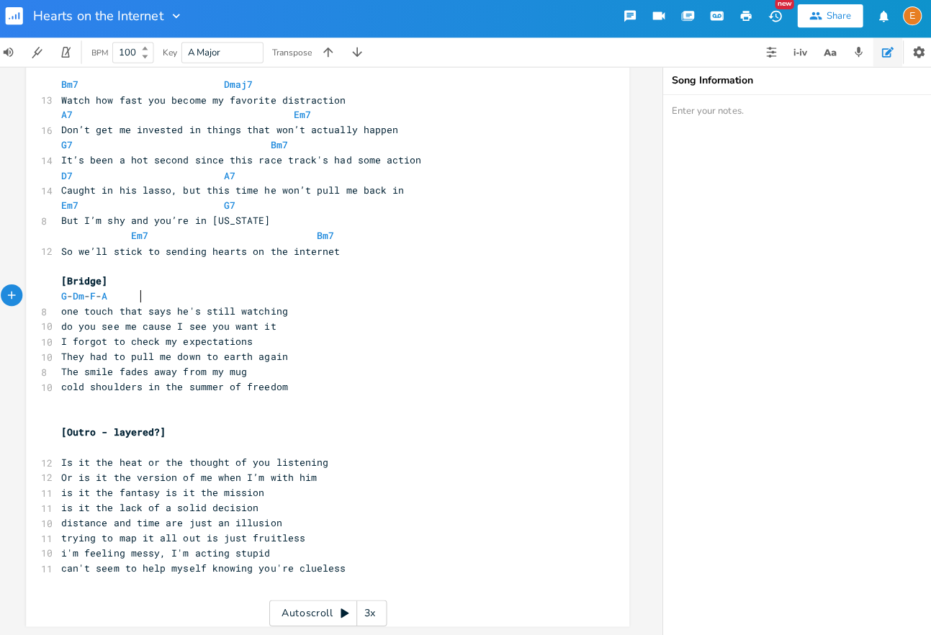
scroll to position [4, 17]
click at [219, 282] on pre "[Bridge]" at bounding box center [324, 283] width 520 height 15
click at [286, 273] on pre "​" at bounding box center [324, 268] width 520 height 15
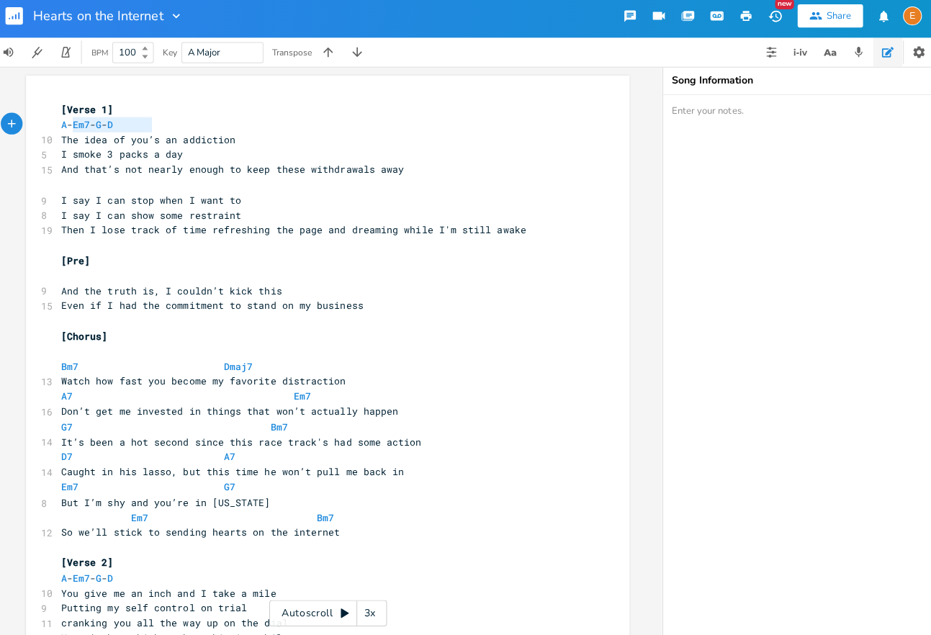
type textarea "A - Em7 - G - D"
drag, startPoint x: 197, startPoint y: 132, endPoint x: 64, endPoint y: 127, distance: 132.6
click at [64, 127] on pre "A - Em7 - G - D" at bounding box center [324, 129] width 520 height 15
click at [98, 186] on pre "​" at bounding box center [324, 188] width 520 height 15
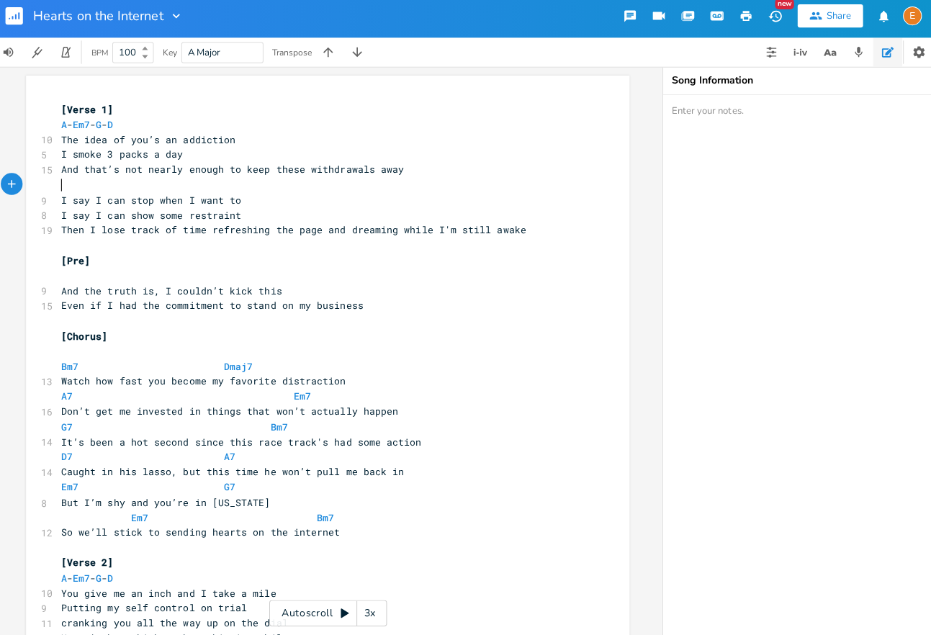
scroll to position [4, 0]
click at [143, 276] on pre "​" at bounding box center [324, 278] width 520 height 15
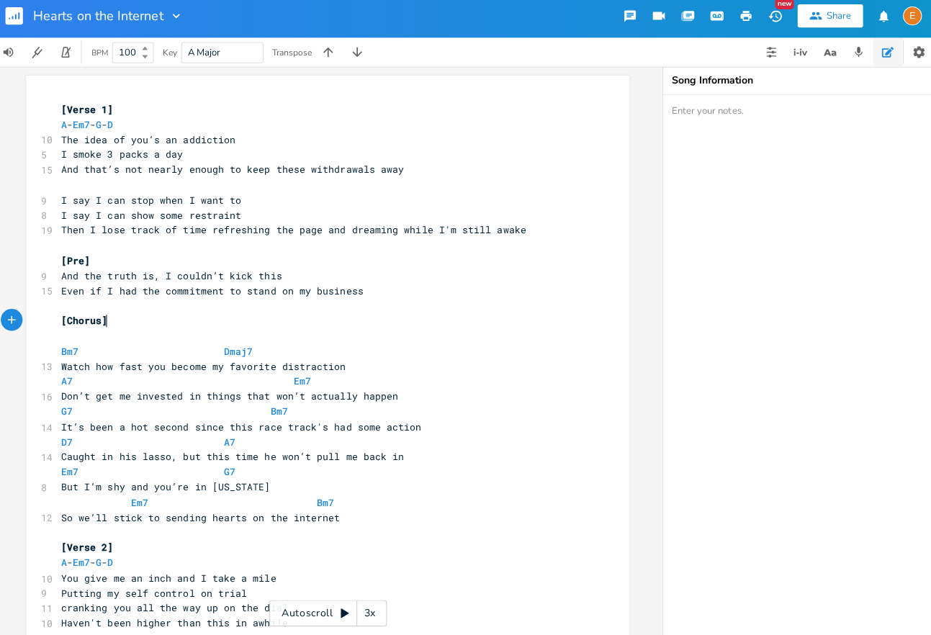
click at [132, 330] on pre "[Chorus]" at bounding box center [324, 323] width 520 height 15
click at [130, 337] on pre "​" at bounding box center [324, 338] width 520 height 15
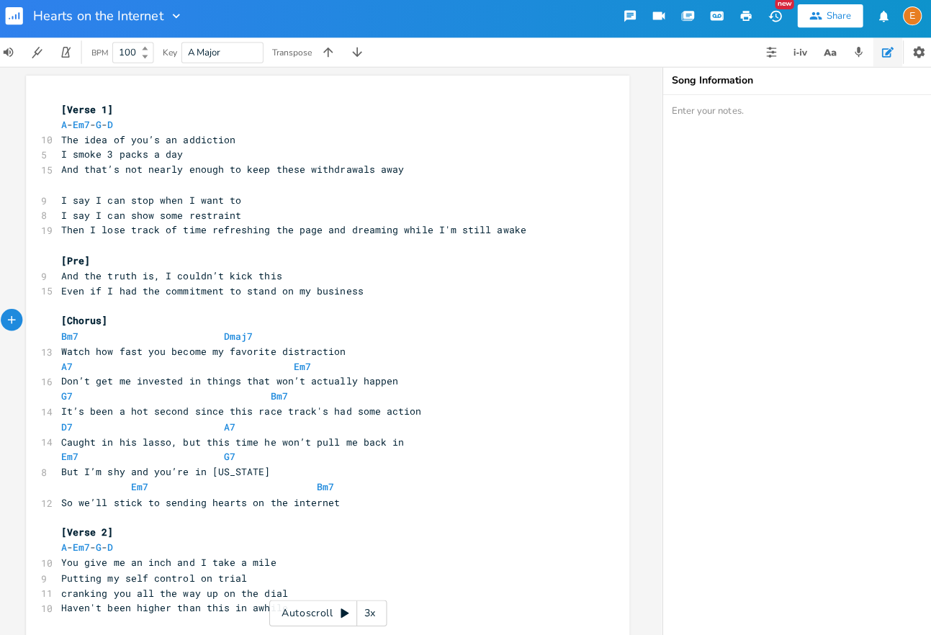
click at [378, 617] on div "3x" at bounding box center [373, 613] width 26 height 26
click at [381, 616] on div "4x" at bounding box center [373, 613] width 26 height 26
click at [381, 616] on div "5x" at bounding box center [373, 613] width 26 height 26
click at [381, 616] on div "1x" at bounding box center [373, 613] width 26 height 26
click at [347, 611] on icon at bounding box center [347, 613] width 8 height 9
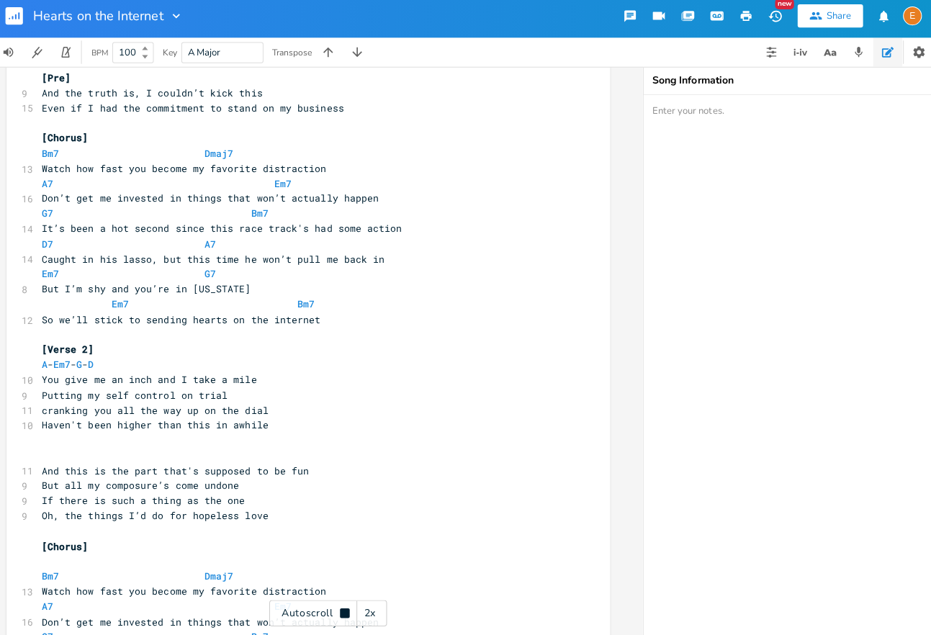
scroll to position [183, 0]
click at [347, 610] on icon at bounding box center [347, 612] width 9 height 9
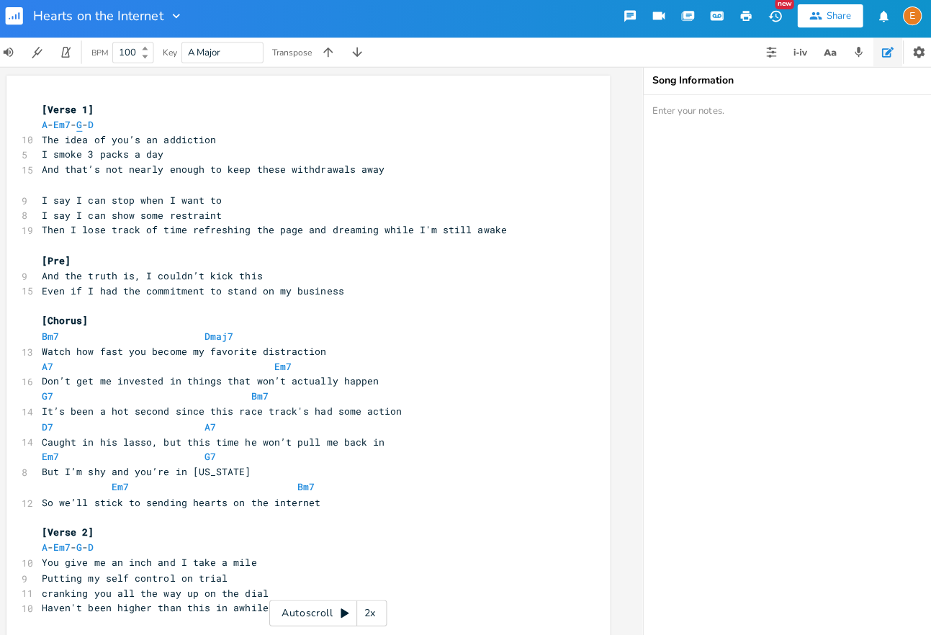
scroll to position [5, 0]
type textarea "A - Em7 - G - D"
drag, startPoint x: 135, startPoint y: 126, endPoint x: 45, endPoint y: 130, distance: 89.4
click at [45, 130] on pre "A - Em7 - G - D" at bounding box center [305, 129] width 520 height 15
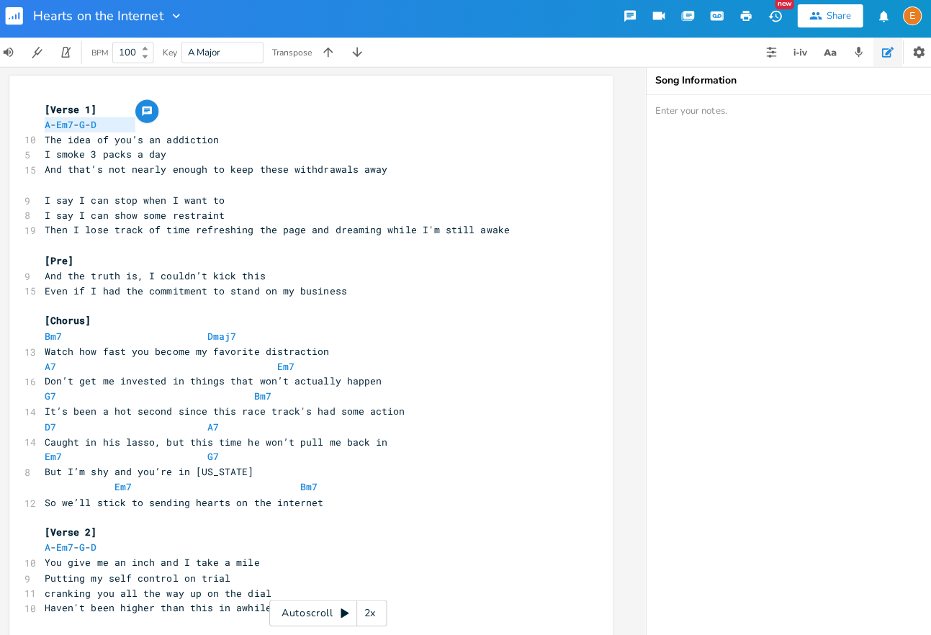
scroll to position [0, 15]
click at [99, 245] on pre "​" at bounding box center [309, 248] width 520 height 15
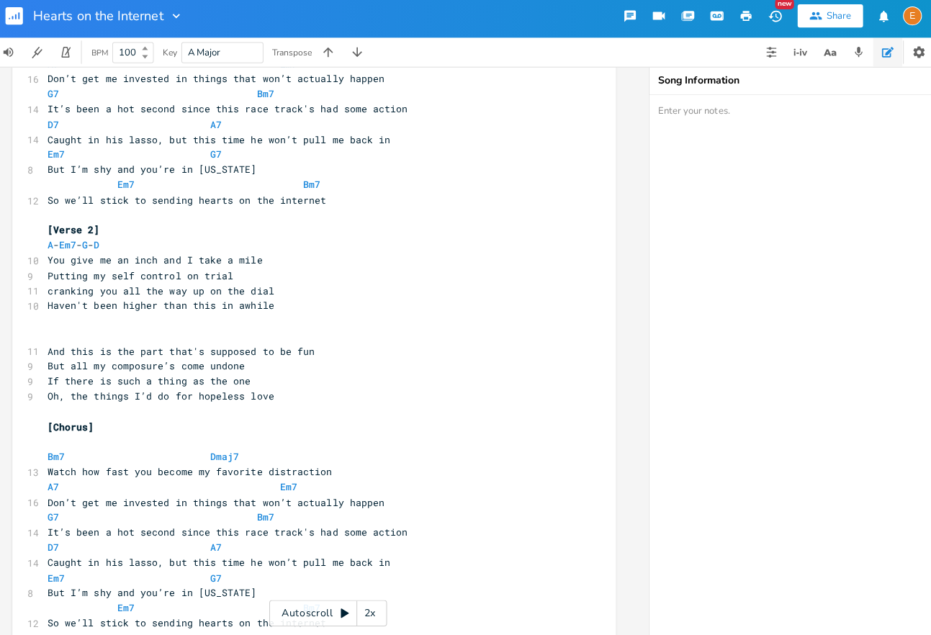
scroll to position [348, 0]
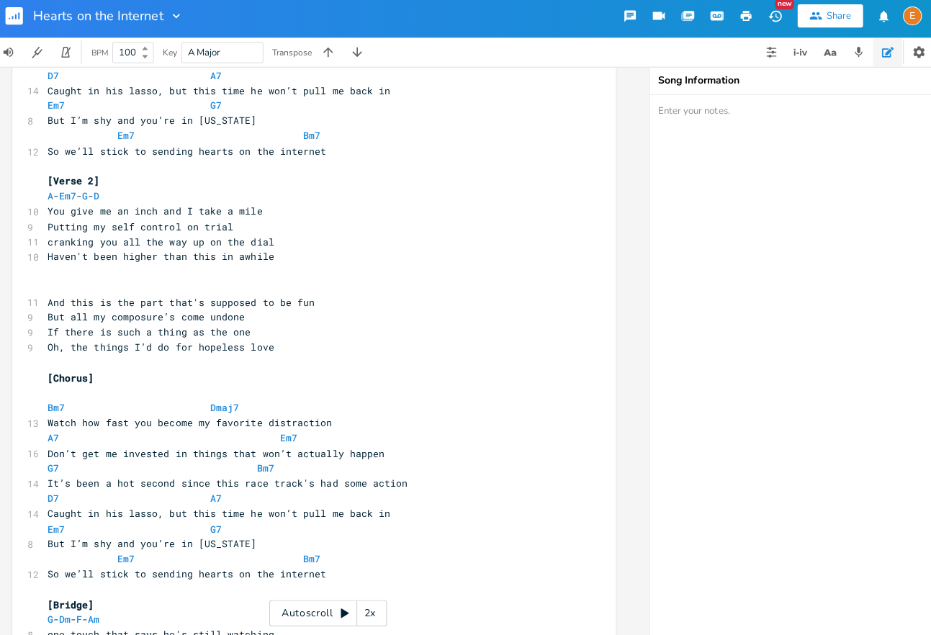
click at [81, 271] on pre "​" at bounding box center [310, 275] width 520 height 15
click at [80, 287] on pre "​" at bounding box center [310, 290] width 520 height 15
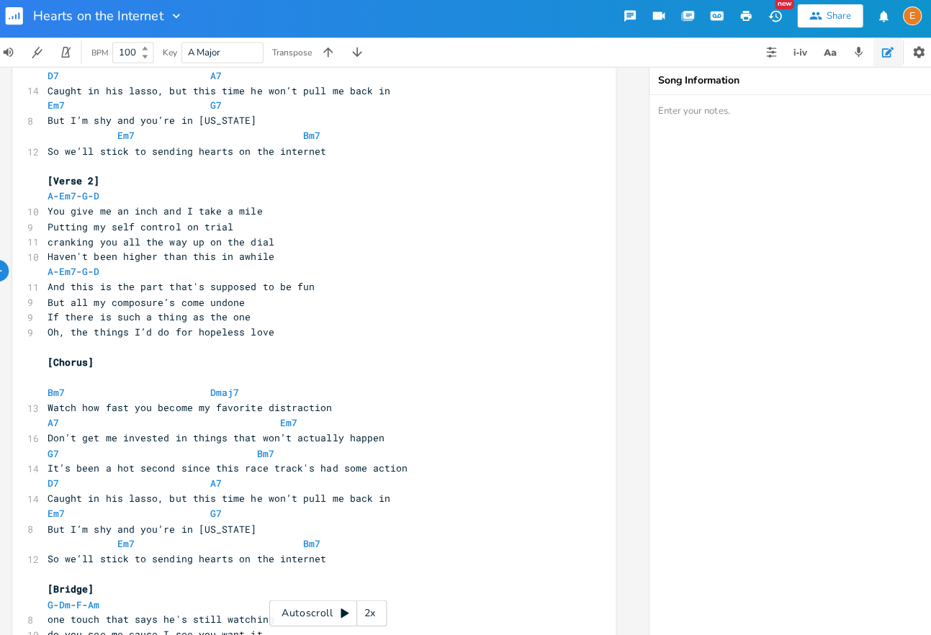
scroll to position [0, 0]
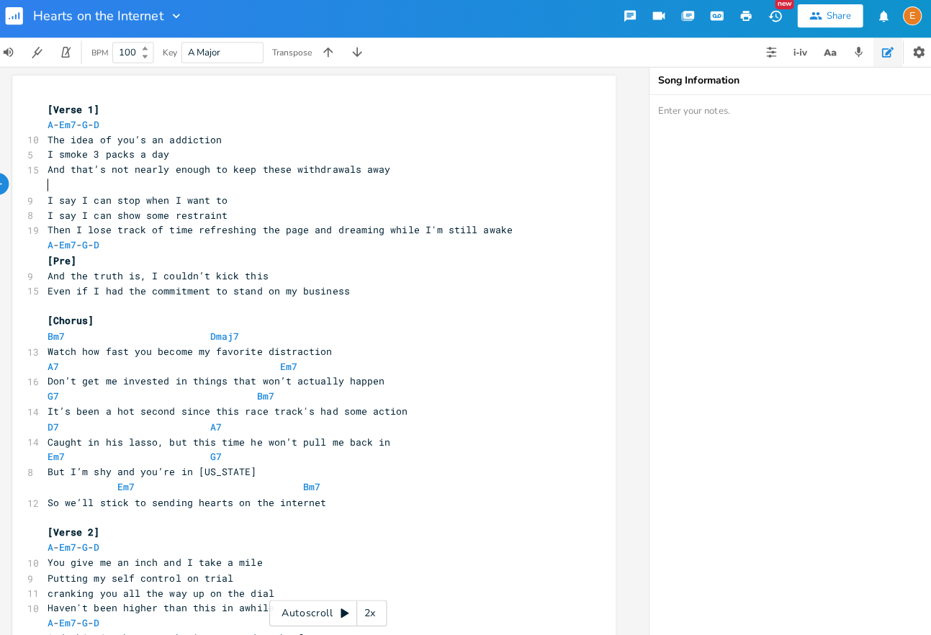
click at [145, 194] on pre "​" at bounding box center [310, 188] width 520 height 15
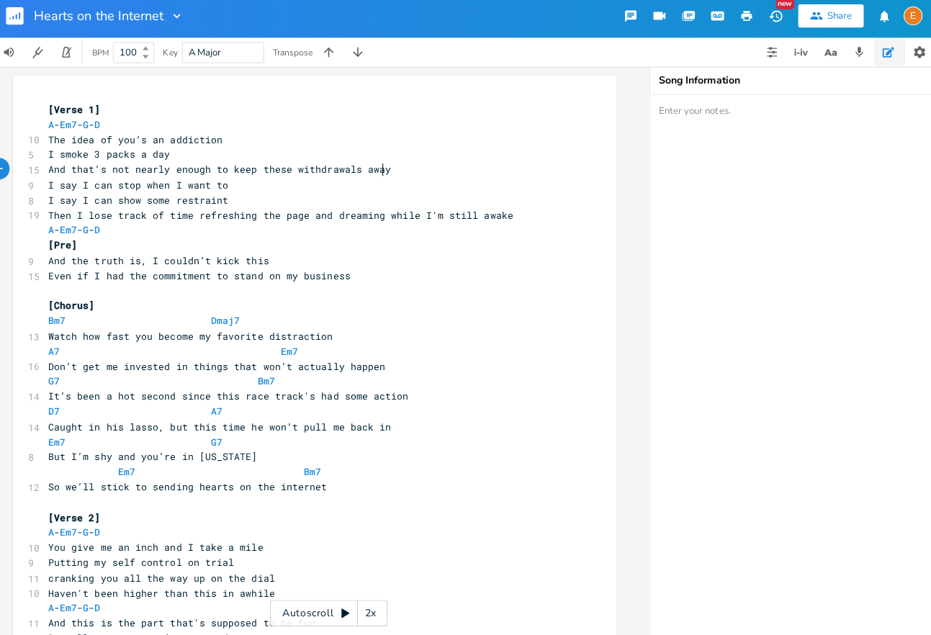
click at [342, 610] on icon at bounding box center [348, 614] width 12 height 12
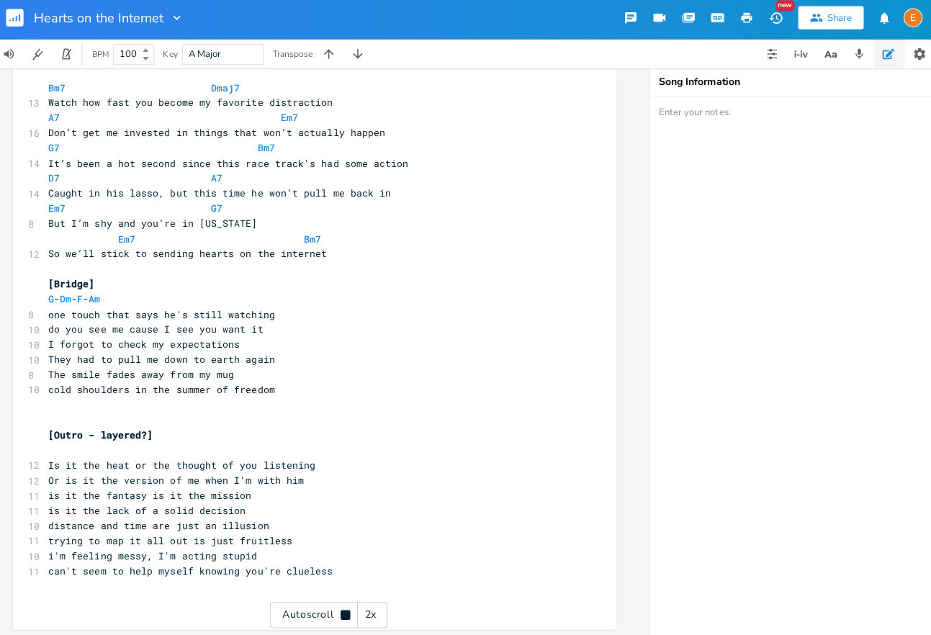
scroll to position [639, 0]
click at [719, 19] on icon "button" at bounding box center [716, 21] width 11 height 7
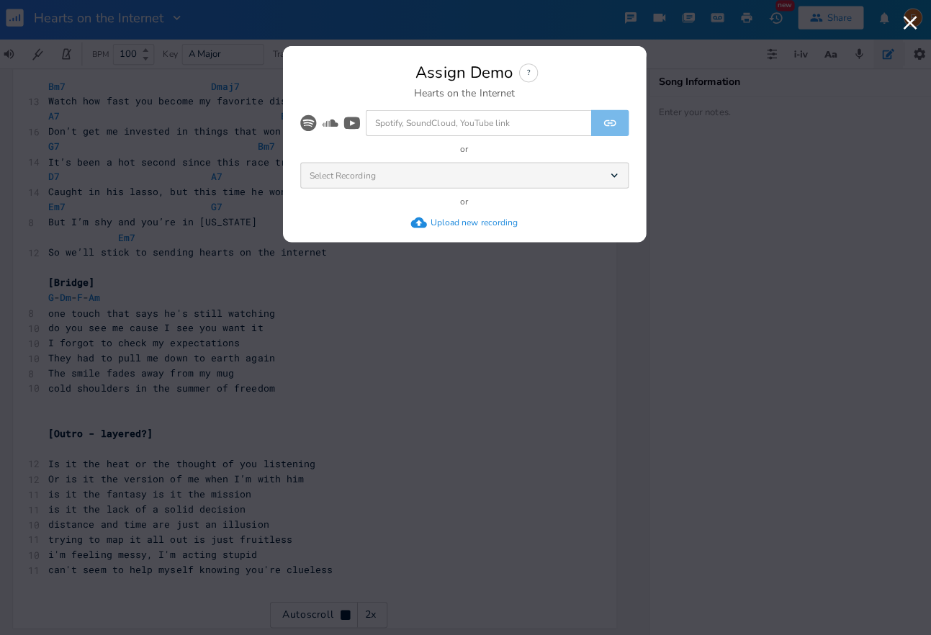
click at [485, 224] on div "Upload new recording" at bounding box center [475, 225] width 86 height 12
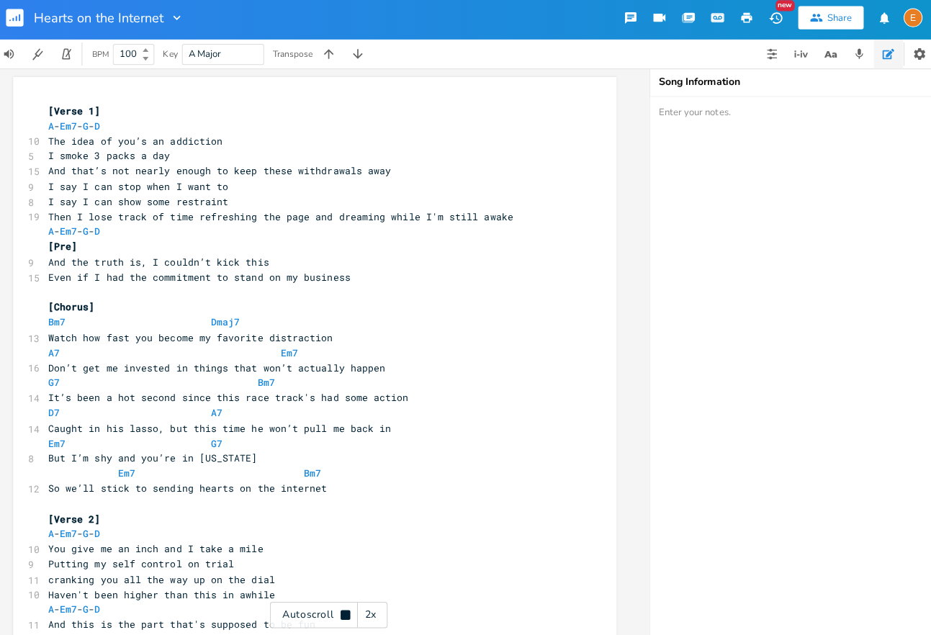
scroll to position [0, 0]
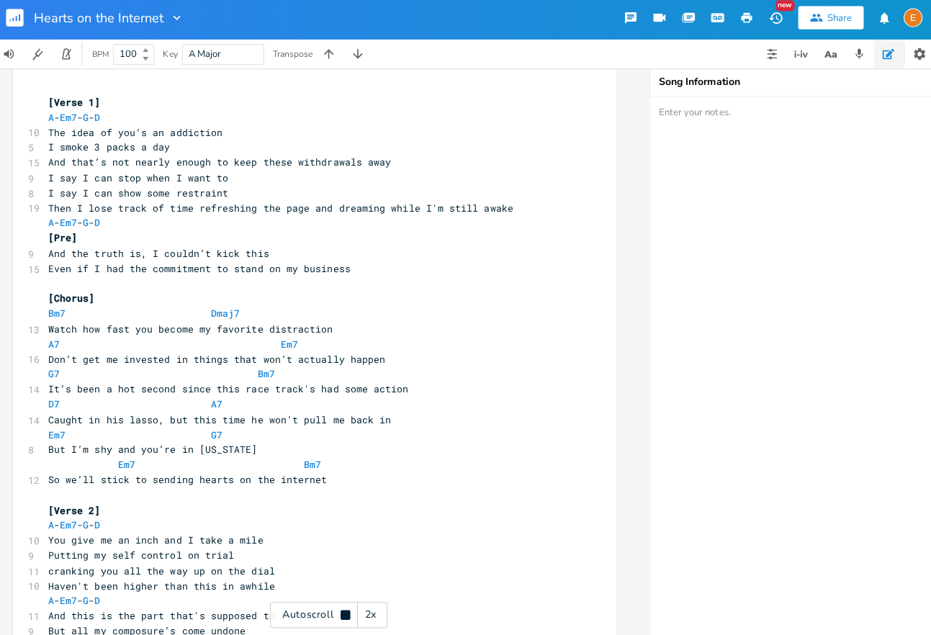
click at [313, 394] on span "It’s been a hot second since this race track's had some action" at bounding box center [231, 389] width 357 height 13
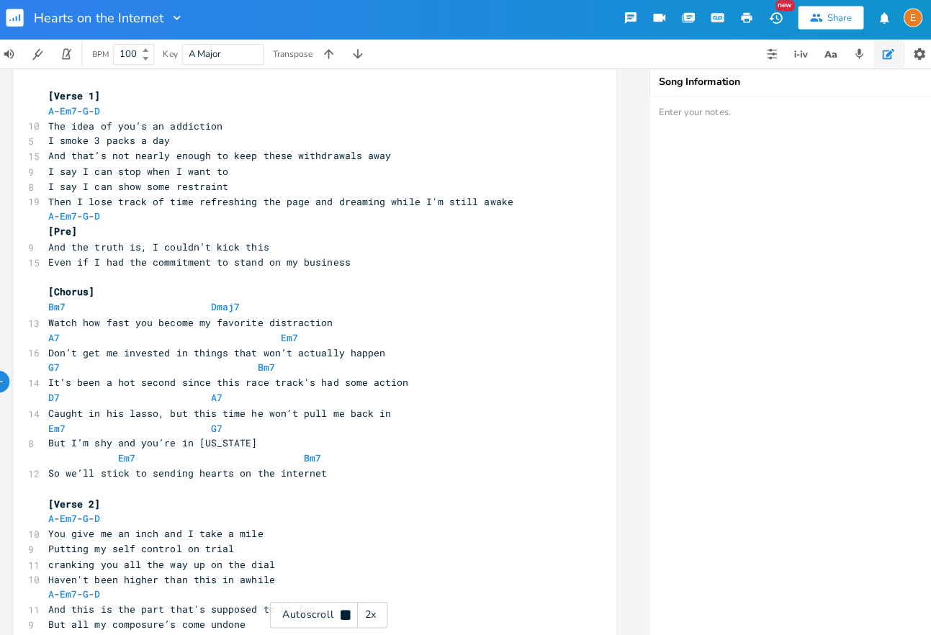
click at [346, 615] on icon at bounding box center [347, 612] width 9 height 9
drag, startPoint x: 300, startPoint y: 383, endPoint x: 302, endPoint y: 391, distance: 8.4
click at [246, 387] on span "It’s been a hot second since this race track's had some action" at bounding box center [231, 381] width 357 height 13
type textarea "dirt road"
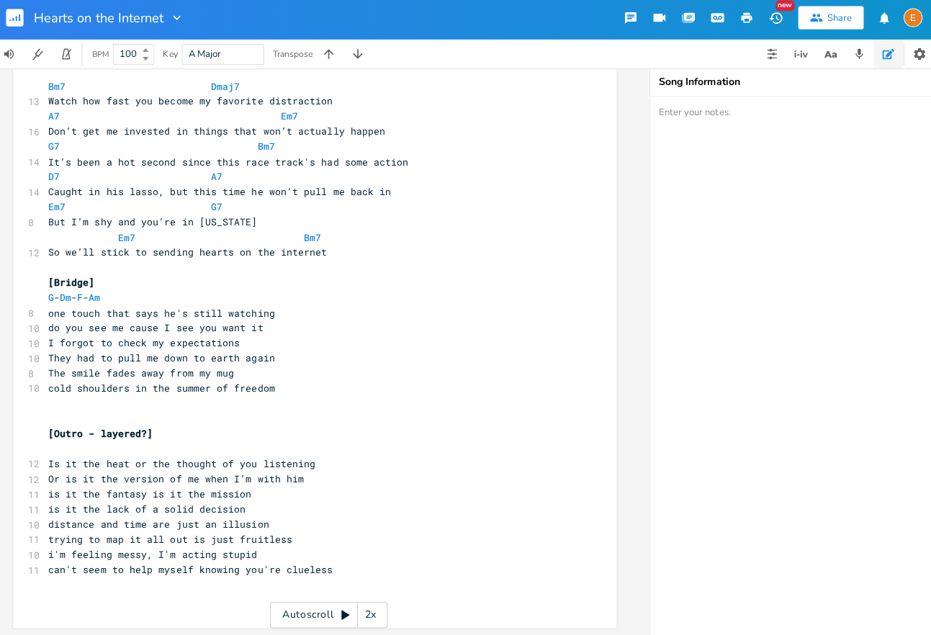
scroll to position [4, 0]
click at [301, 168] on span "It’s been a hot second since this race track's had some action" at bounding box center [231, 164] width 357 height 13
drag, startPoint x: 294, startPoint y: 167, endPoint x: 245, endPoint y: 169, distance: 49.7
click at [245, 169] on span "It’s been a hot second since this race track's had some action" at bounding box center [231, 164] width 357 height 13
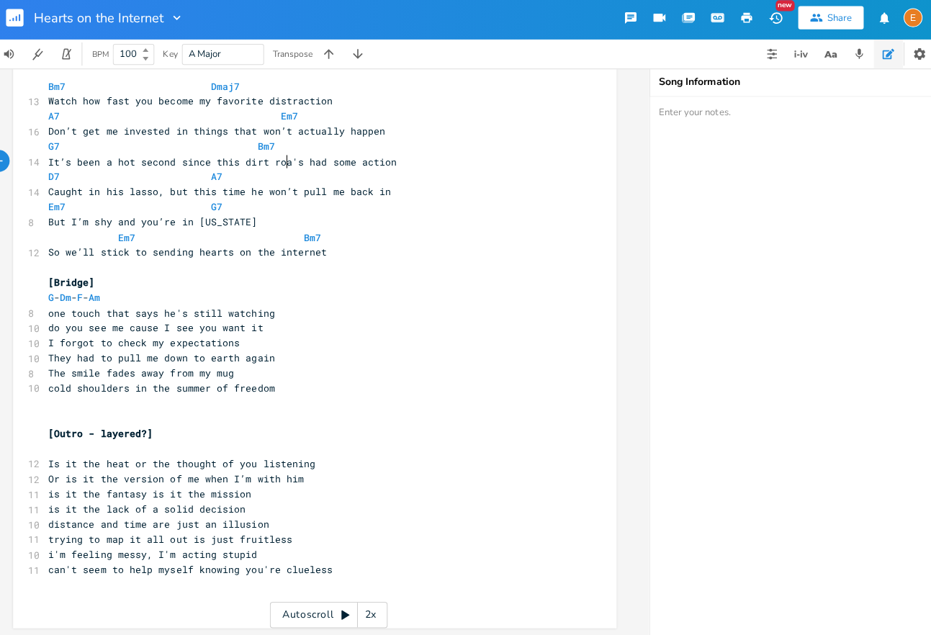
type textarea "dirt road"
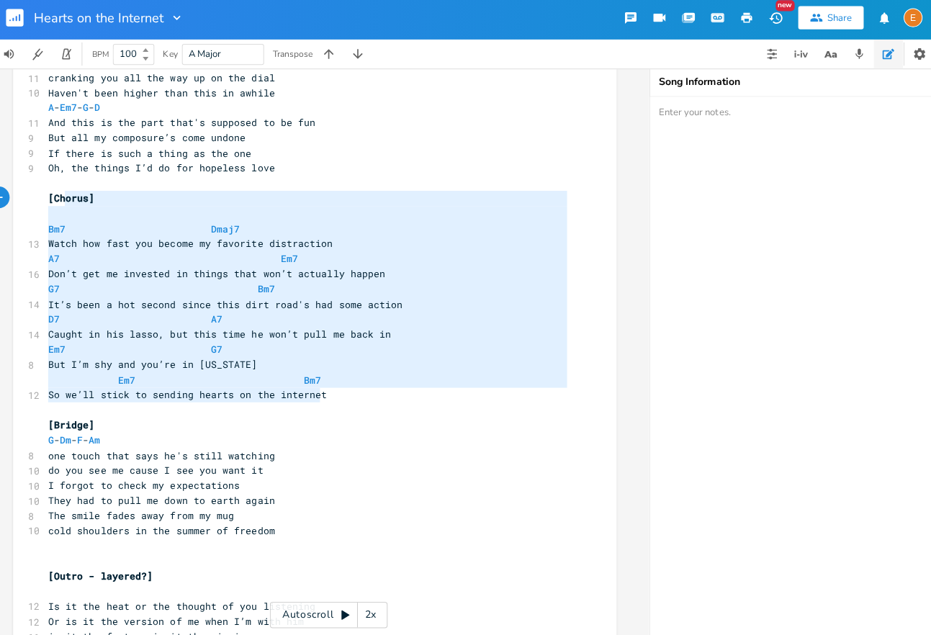
scroll to position [207, 238]
type textarea "[Chorus] Bm7 Dmaj7 Watch how fast you become my favorite distraction A7 Em7 Don…"
drag, startPoint x: 336, startPoint y: 400, endPoint x: 48, endPoint y: 204, distance: 348.3
click at [49, 204] on div "[Chorus] Bm7 Dmaj7 Watch how fast you become my favorite distraction A7 Em7 Don…" at bounding box center [318, 175] width 598 height 1184
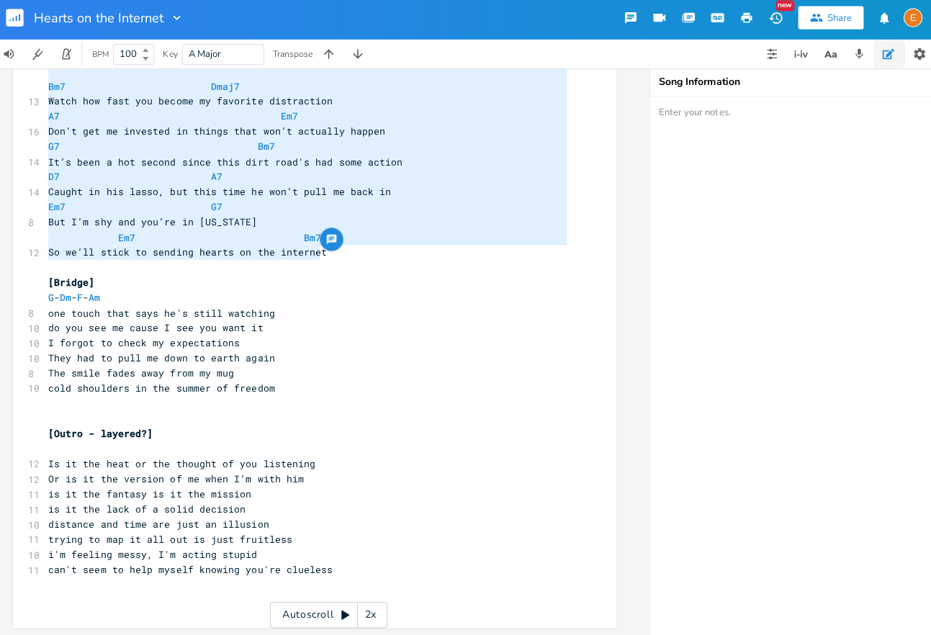
click at [336, 571] on pre "can't seem to help myself knowing you're clueless" at bounding box center [310, 568] width 520 height 15
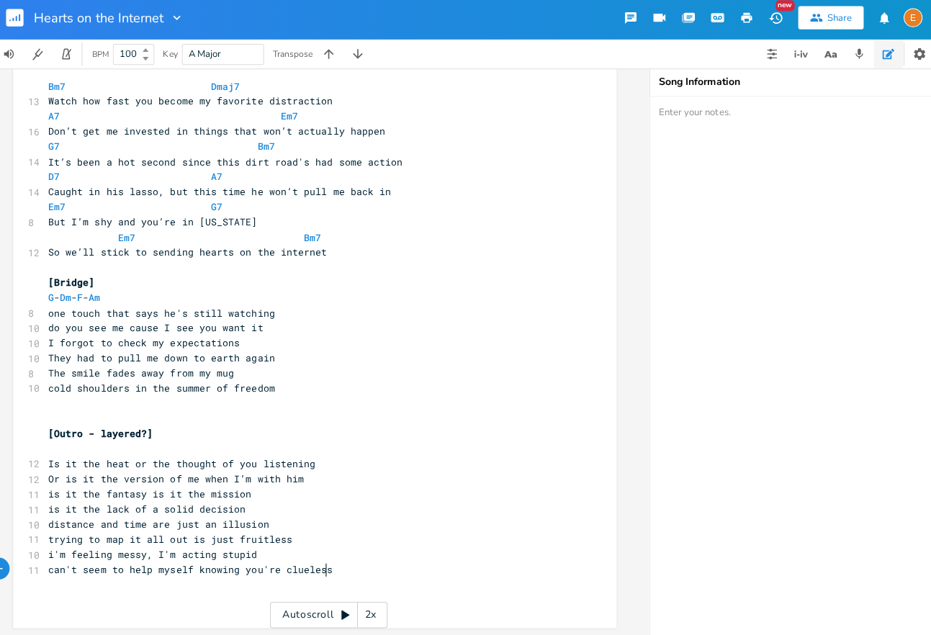
scroll to position [4, 0]
paste textarea "m"
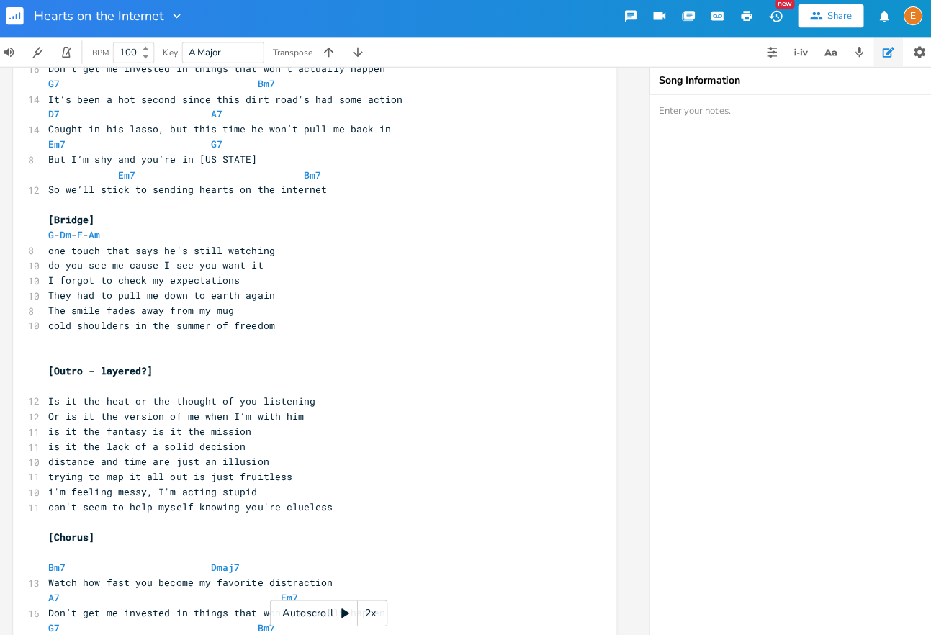
scroll to position [690, 0]
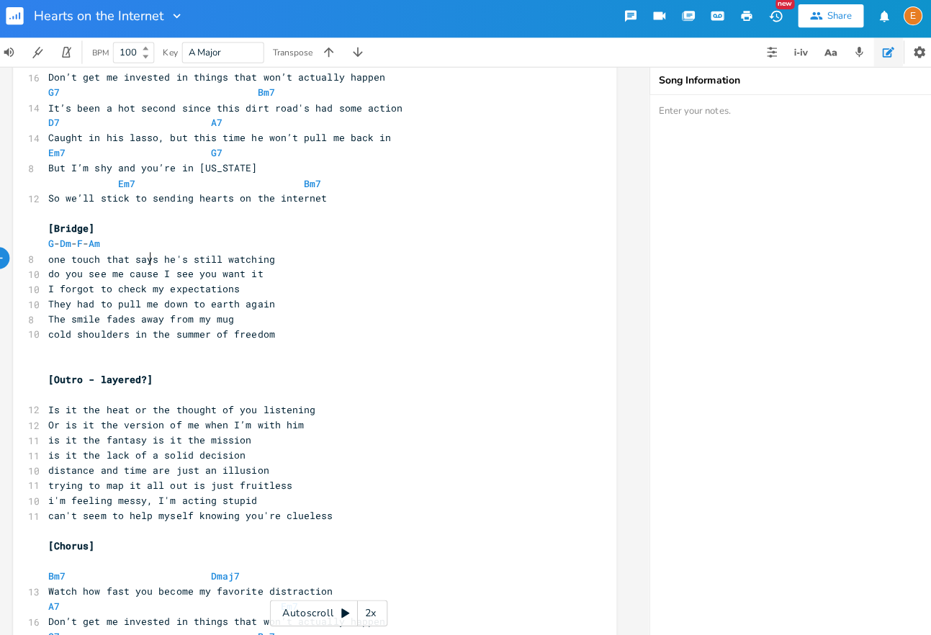
click at [153, 256] on span "one touch that says he's still watching" at bounding box center [165, 262] width 225 height 13
type textarea "G - Dm - F - Am"
drag, startPoint x: 122, startPoint y: 246, endPoint x: 43, endPoint y: 241, distance: 79.4
click at [43, 241] on div "G - Dm - F - Am x [Verse 1] A - Em7 - G - D 10 The idea of you’s an addiction 5…" at bounding box center [318, 94] width 598 height 1409
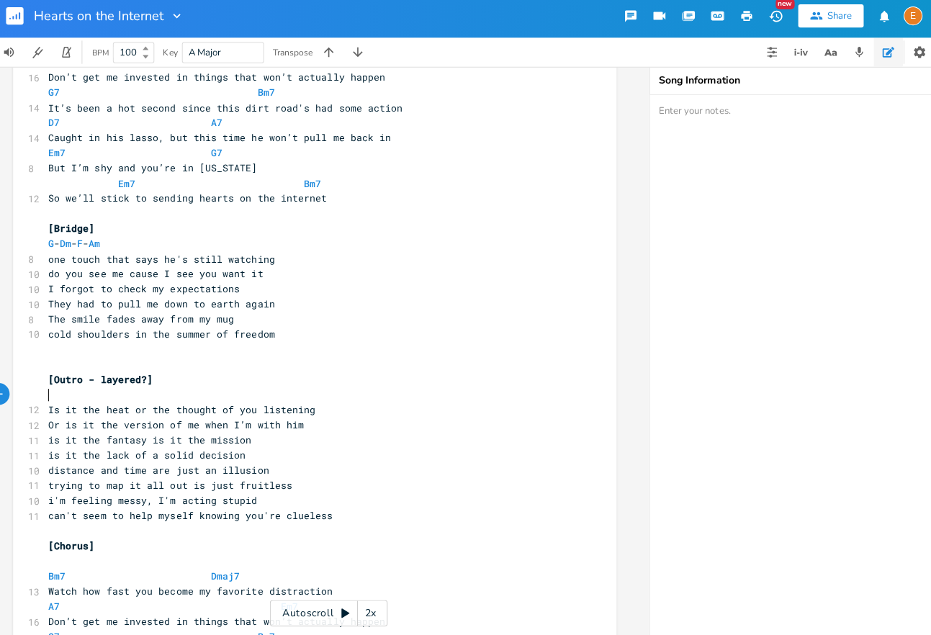
scroll to position [4, 0]
click at [74, 399] on pre "​" at bounding box center [310, 397] width 520 height 15
click at [306, 380] on pre "[Outro - layered?]" at bounding box center [310, 381] width 520 height 15
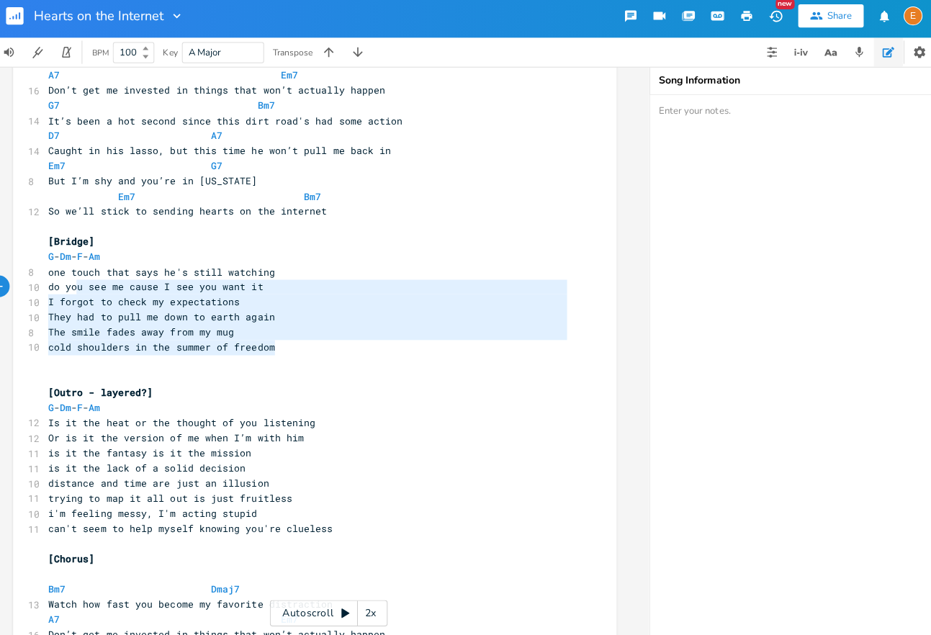
scroll to position [79, 214]
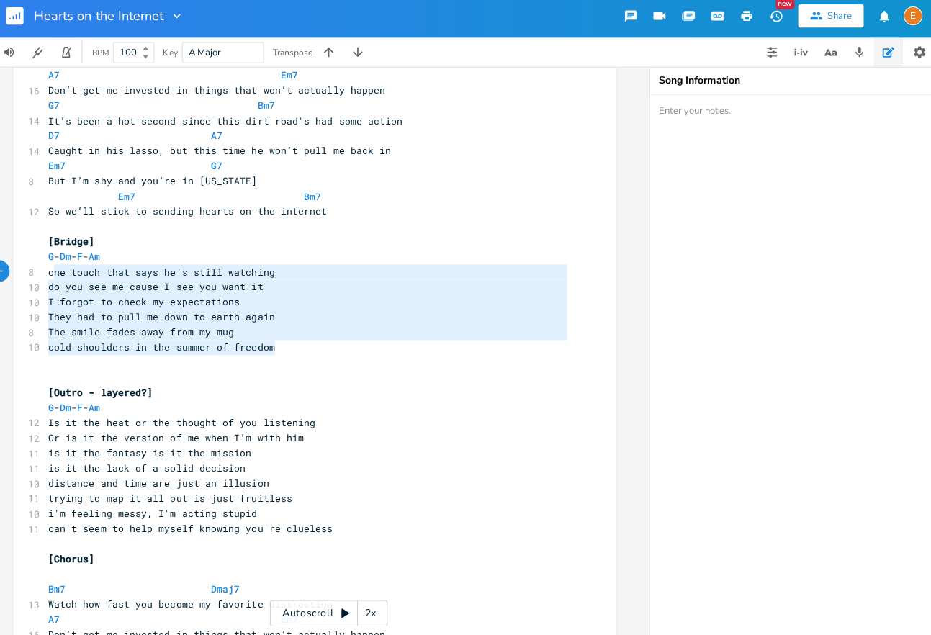
type textarea "one touch that says he's still watching do you see me cause I see you want it I…"
drag, startPoint x: 292, startPoint y: 347, endPoint x: 51, endPoint y: 274, distance: 251.9
click at [51, 274] on div "[Verse 1] A - Em7 - G - D 10 The idea of you’s an addiction 5 I smoke 3 packs a…" at bounding box center [310, 110] width 520 height 1363
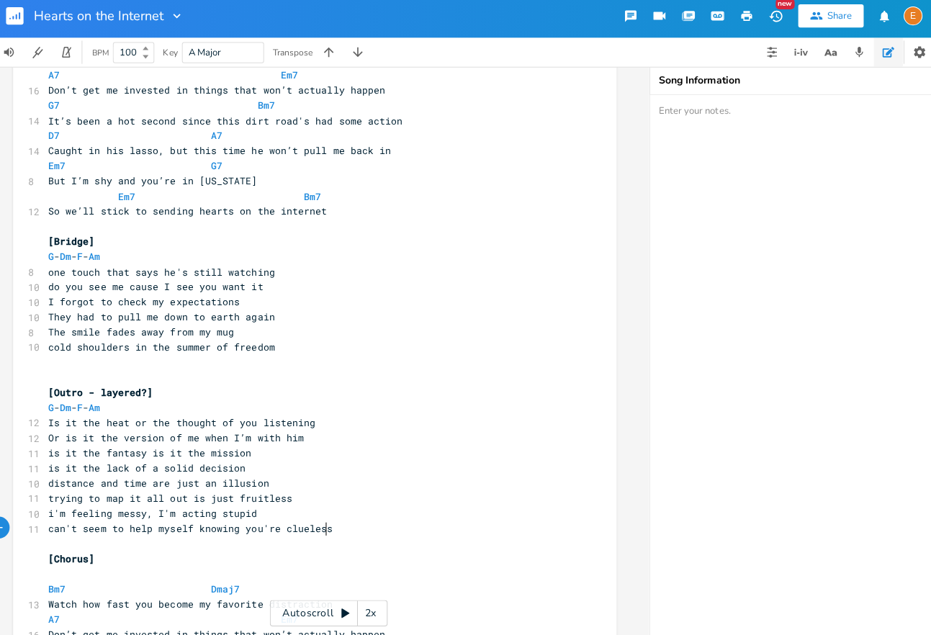
click at [349, 534] on pre "can't seem to help myself knowing you're clueless" at bounding box center [310, 529] width 520 height 15
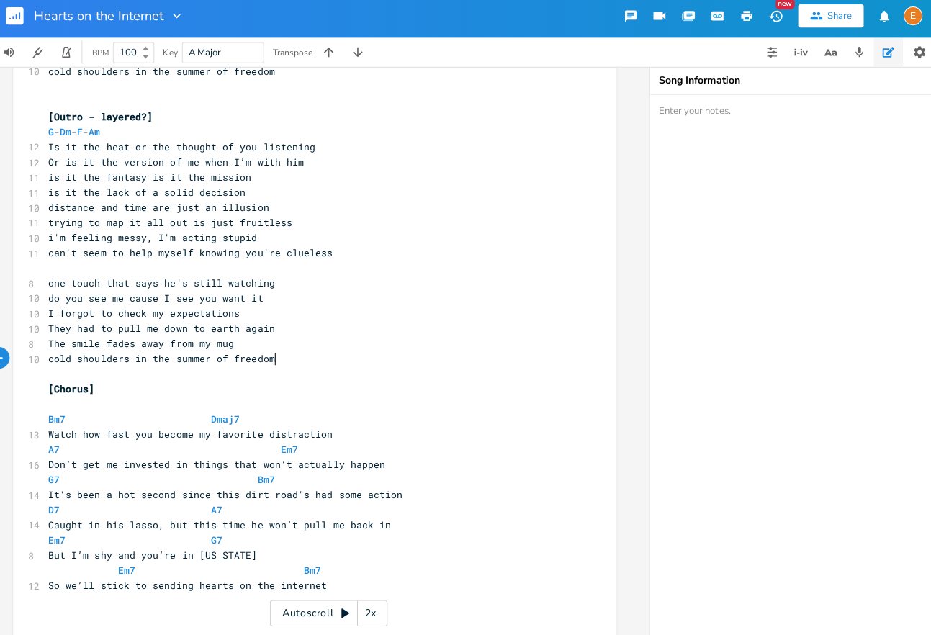
scroll to position [968, 0]
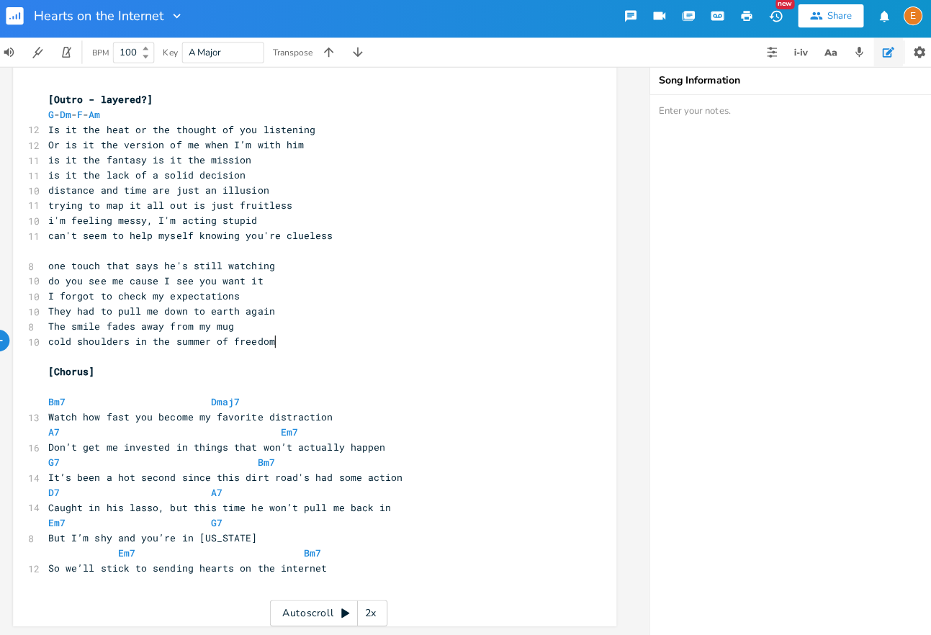
click at [218, 272] on span "one touch that says he's still watching" at bounding box center [165, 269] width 225 height 13
drag, startPoint x: 282, startPoint y: 271, endPoint x: 167, endPoint y: 271, distance: 115.2
click at [167, 271] on pre "one touch that says he's still watching" at bounding box center [310, 269] width 520 height 15
type textarea "that he still clocked it"
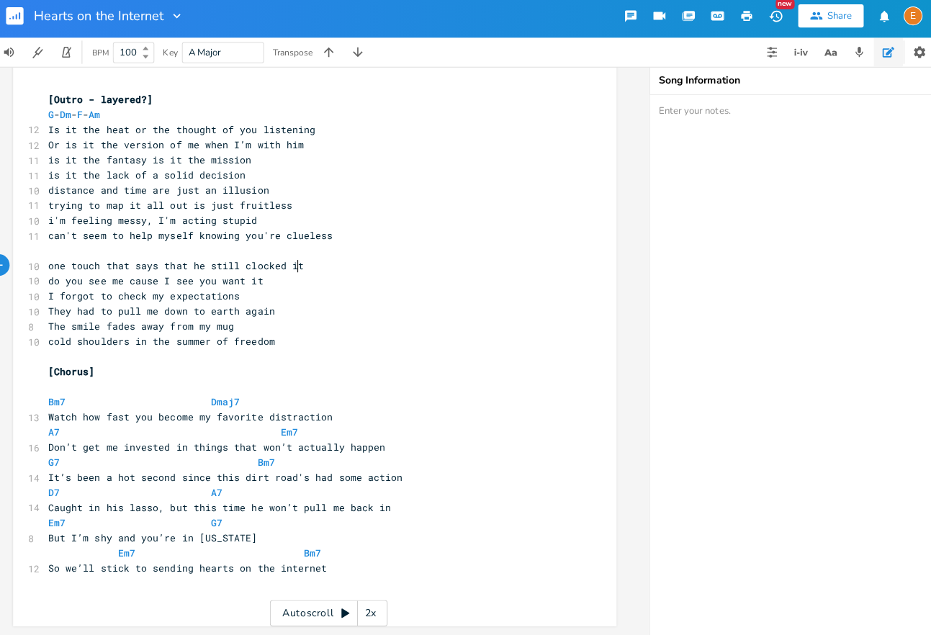
scroll to position [4, 0]
drag, startPoint x: 280, startPoint y: 288, endPoint x: 55, endPoint y: 288, distance: 225.4
click at [55, 288] on pre "do you see me cause I see you want it" at bounding box center [310, 284] width 520 height 15
type textarea "come on baby show me that you want it"
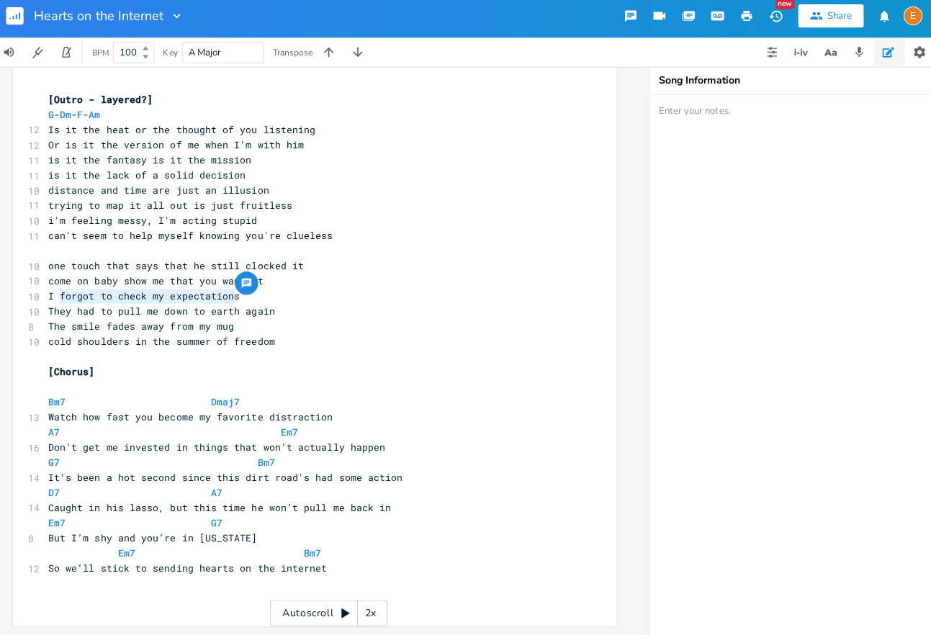
drag, startPoint x: 264, startPoint y: 301, endPoint x: 67, endPoint y: 302, distance: 197.3
click at [67, 302] on pre "I forgot to check my expectations" at bounding box center [310, 299] width 520 height 15
type textarea "got lost in my imagination"
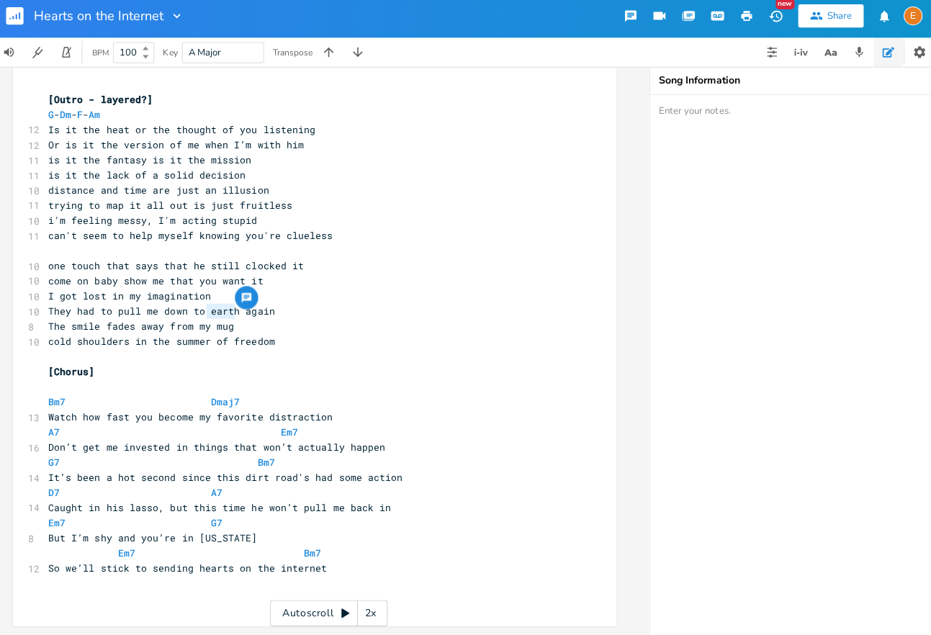
drag, startPoint x: 236, startPoint y: 315, endPoint x: 211, endPoint y: 318, distance: 25.3
click at [212, 318] on span "They had to pull me down to earth again" at bounding box center [165, 313] width 225 height 13
type textarea "soi"
type textarea "lid ground"
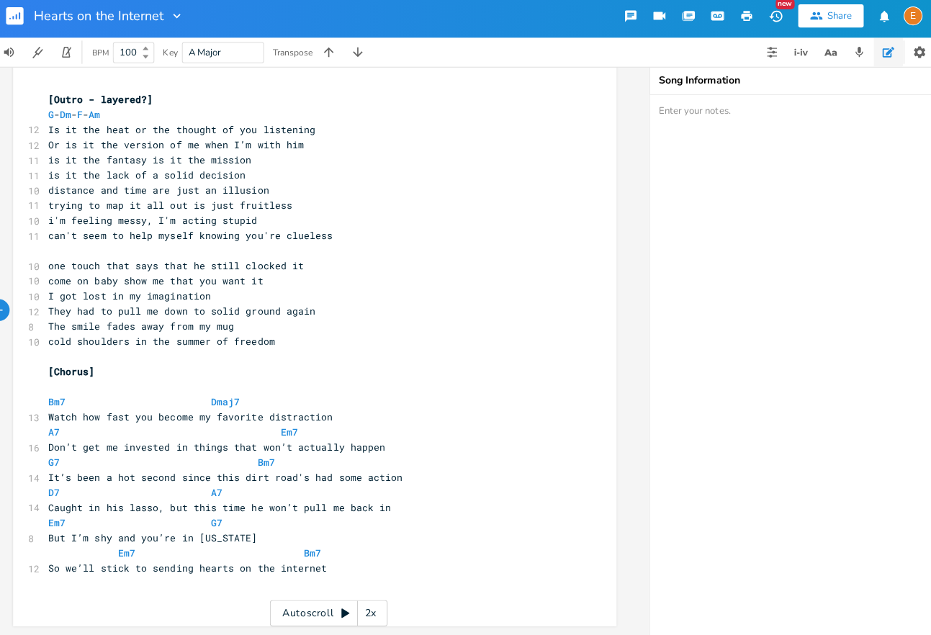
click at [245, 326] on pre "The smile fades away from my mug" at bounding box center [310, 329] width 520 height 15
drag, startPoint x: 103, startPoint y: 327, endPoint x: 83, endPoint y: 331, distance: 20.6
click at [83, 331] on span "The smile fades away from my mug" at bounding box center [145, 329] width 184 height 13
type textarea "parkle"
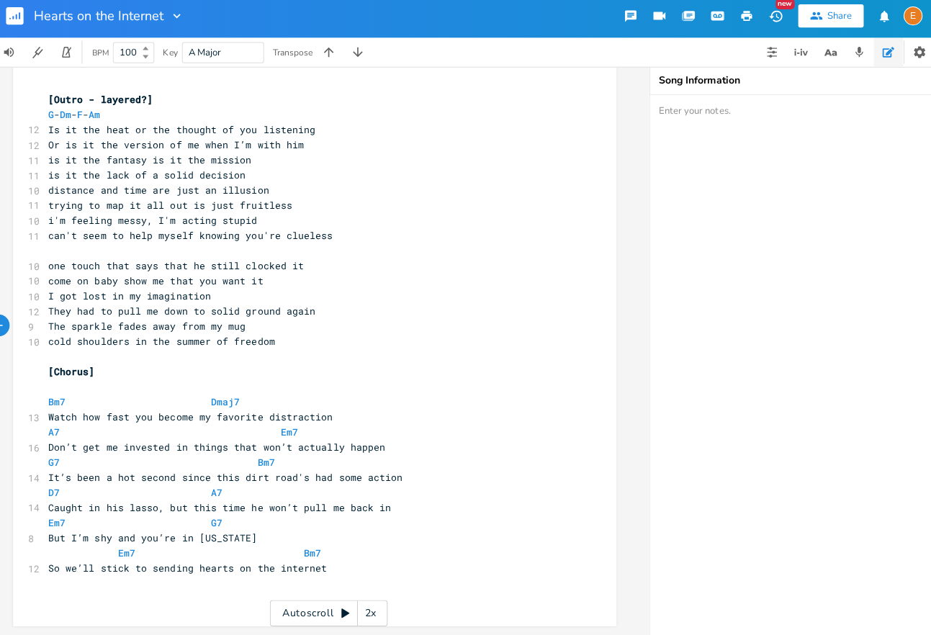
scroll to position [4, 0]
click at [277, 341] on span "cold shoulders in the summer of freedom" at bounding box center [165, 344] width 225 height 13
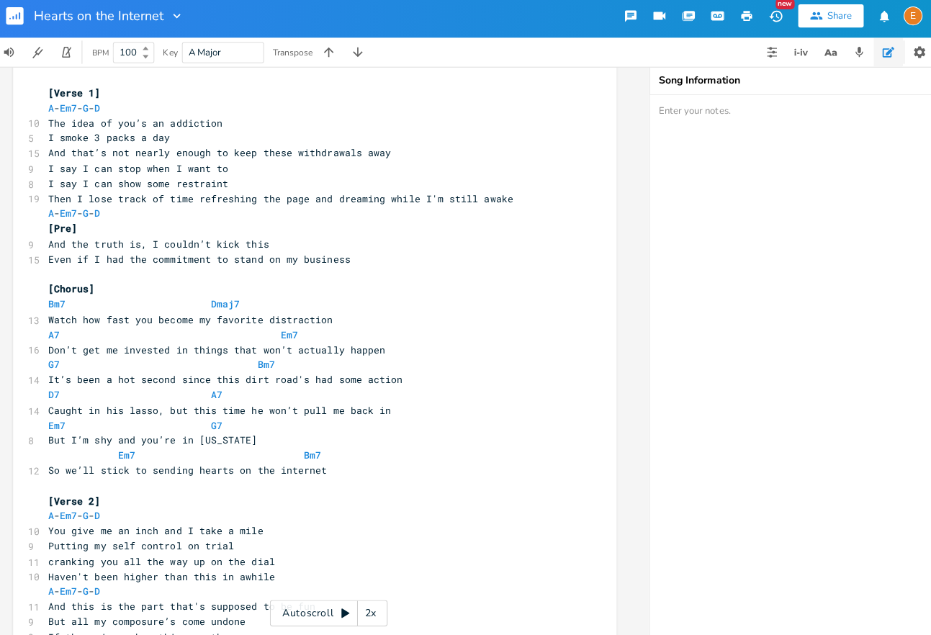
scroll to position [0, 0]
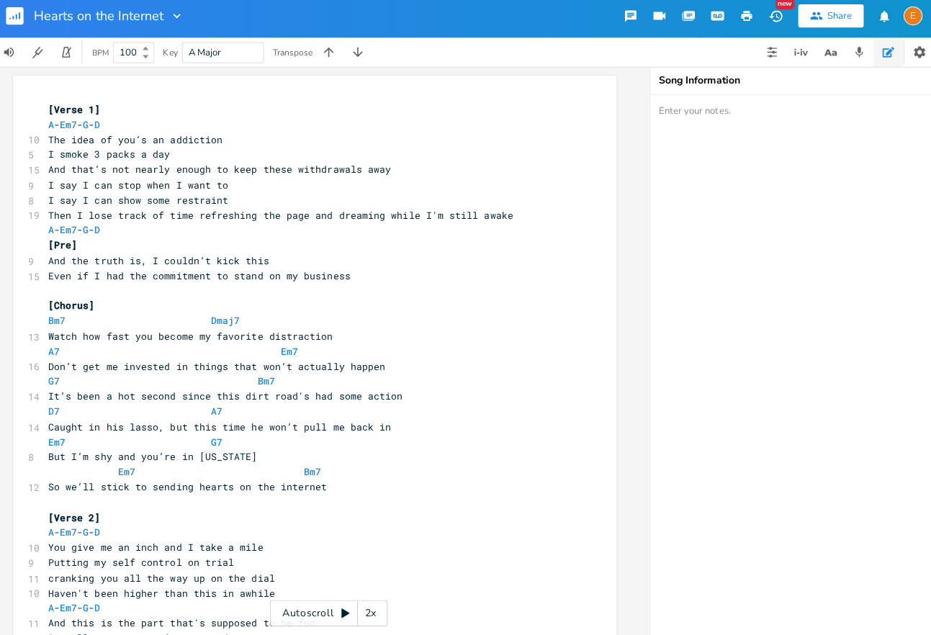
click at [22, 18] on rect "button" at bounding box center [20, 21] width 17 height 17
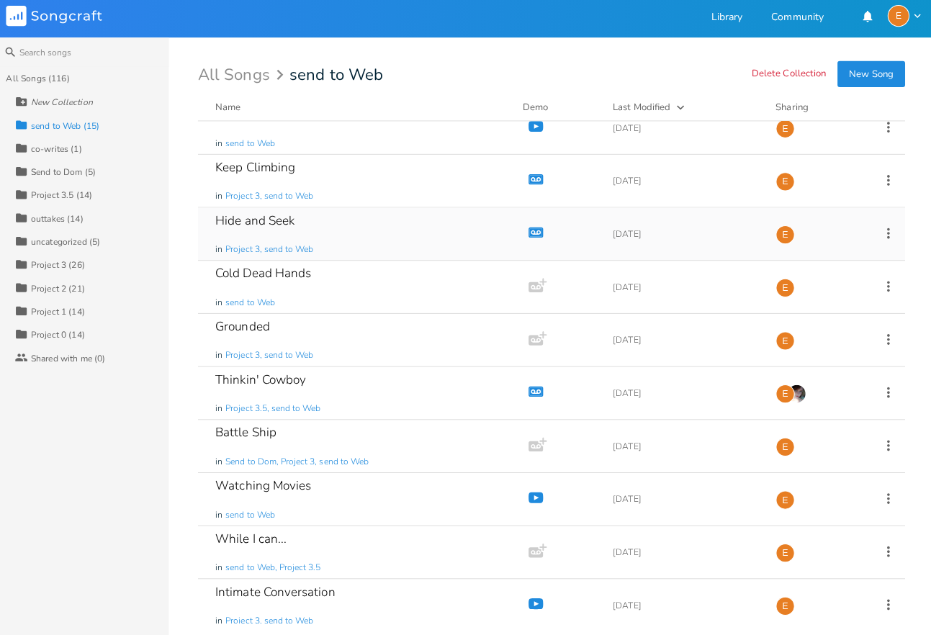
scroll to position [289, 0]
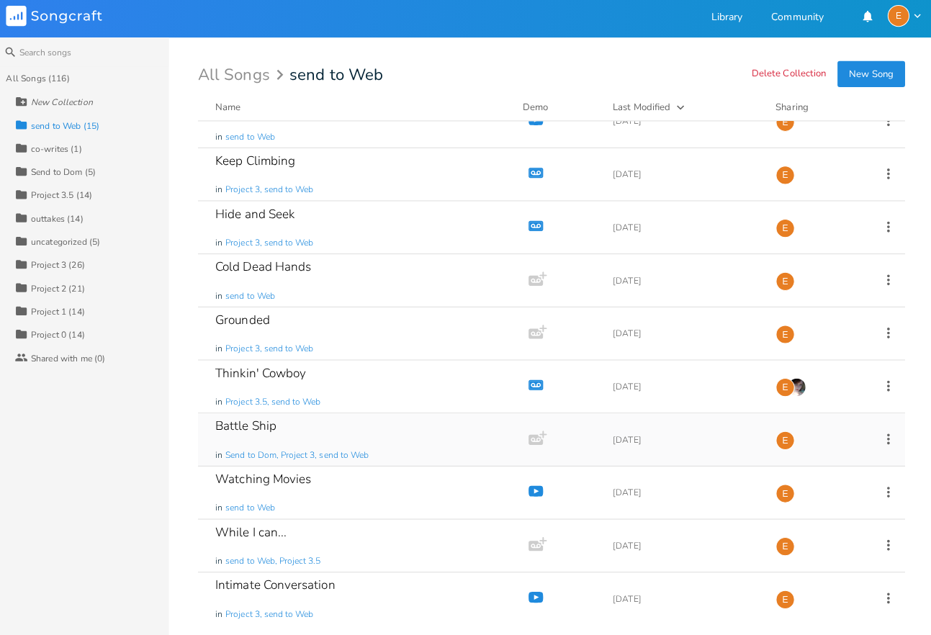
click at [354, 428] on div "Battle Ship in [GEOGRAPHIC_DATA] to Dom, Project 3, send to Web" at bounding box center [362, 441] width 287 height 52
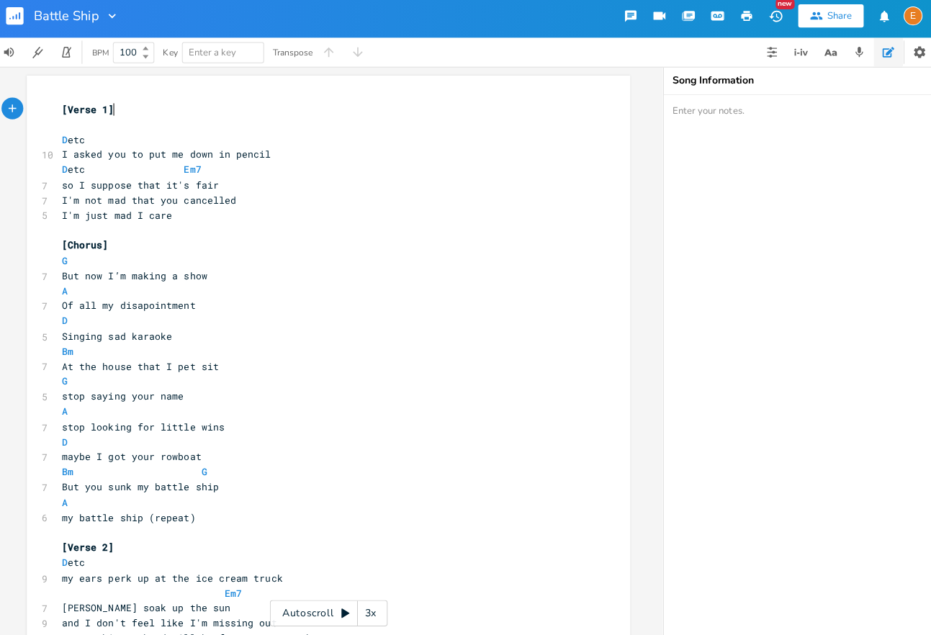
click at [373, 615] on div "3x" at bounding box center [373, 613] width 26 height 26
click at [373, 615] on div "4x" at bounding box center [373, 613] width 26 height 26
click at [374, 615] on div "5x" at bounding box center [373, 613] width 26 height 26
click at [373, 615] on div "1x" at bounding box center [373, 613] width 26 height 26
click at [341, 610] on div "Autoscroll 2x" at bounding box center [331, 613] width 117 height 26
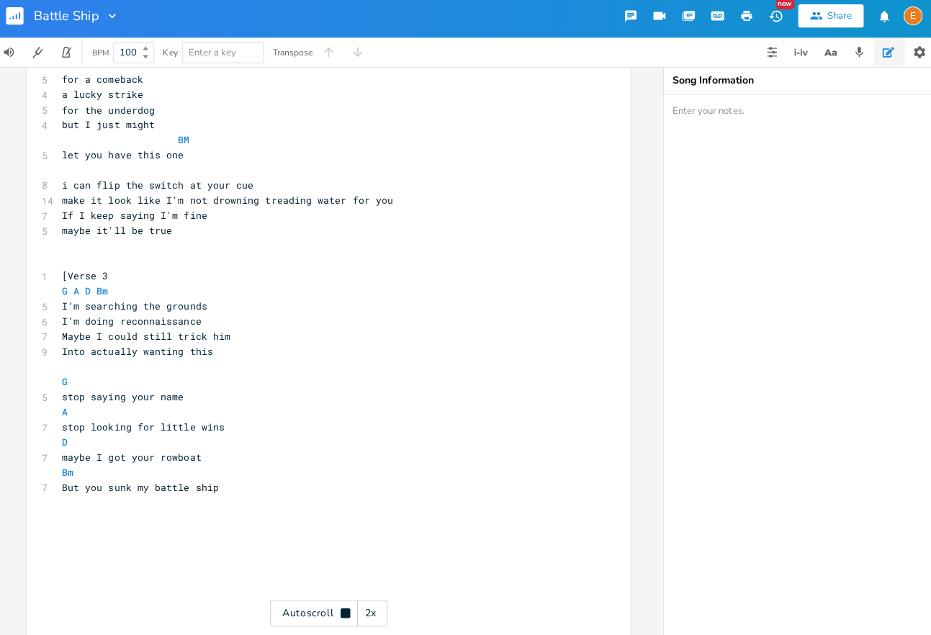
click at [340, 611] on div "Autoscroll 2x" at bounding box center [331, 613] width 117 height 26
click at [710, 25] on icon "button" at bounding box center [716, 21] width 13 height 13
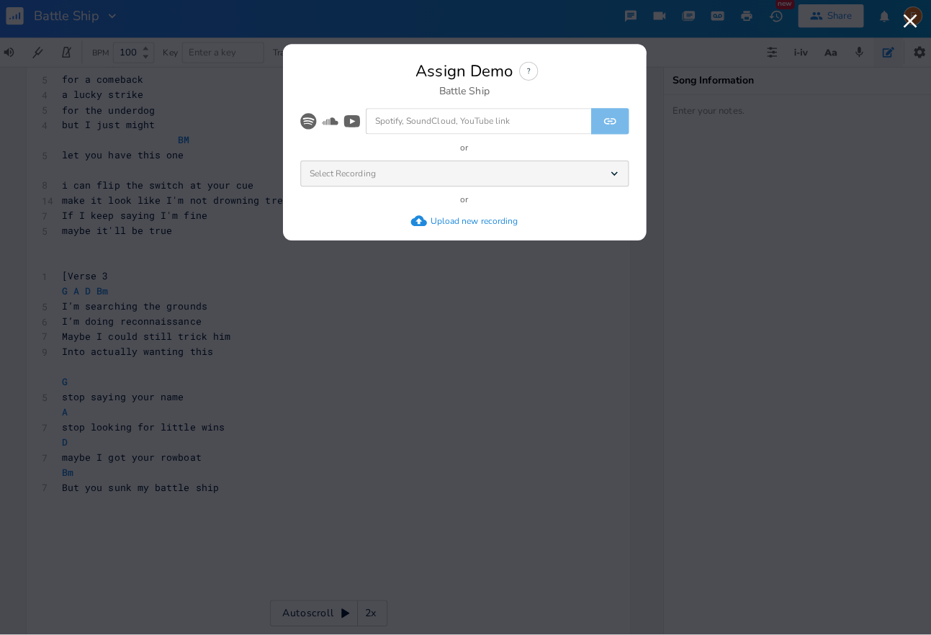
click at [445, 220] on div "Upload new recording" at bounding box center [475, 225] width 86 height 12
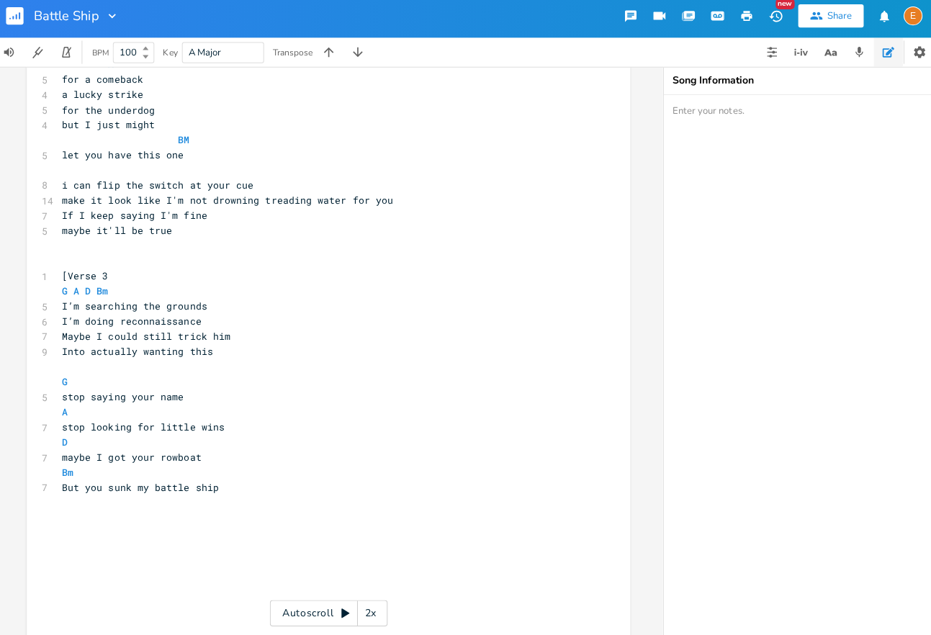
click at [19, 15] on rect "button" at bounding box center [20, 21] width 17 height 17
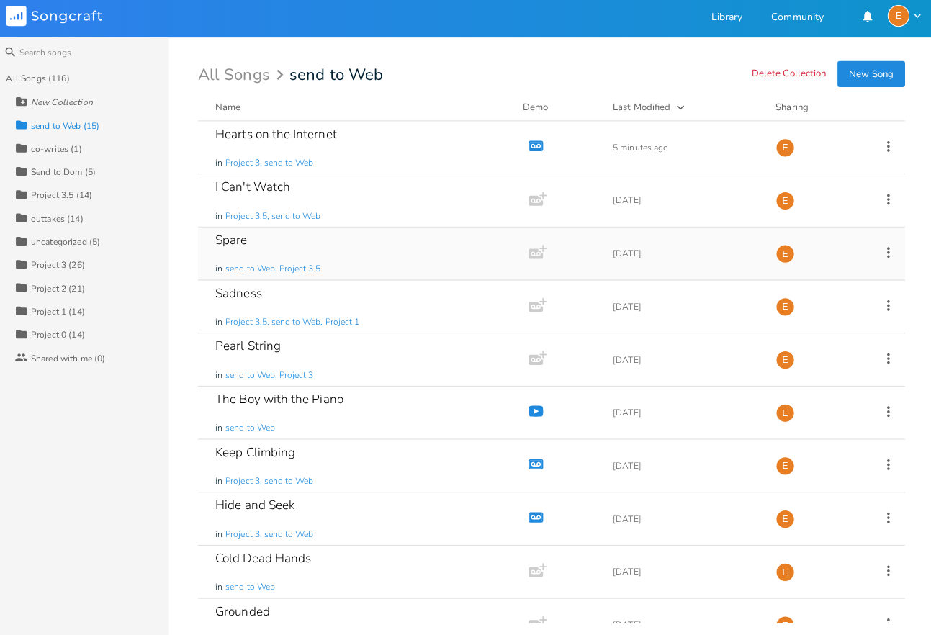
scroll to position [289, 0]
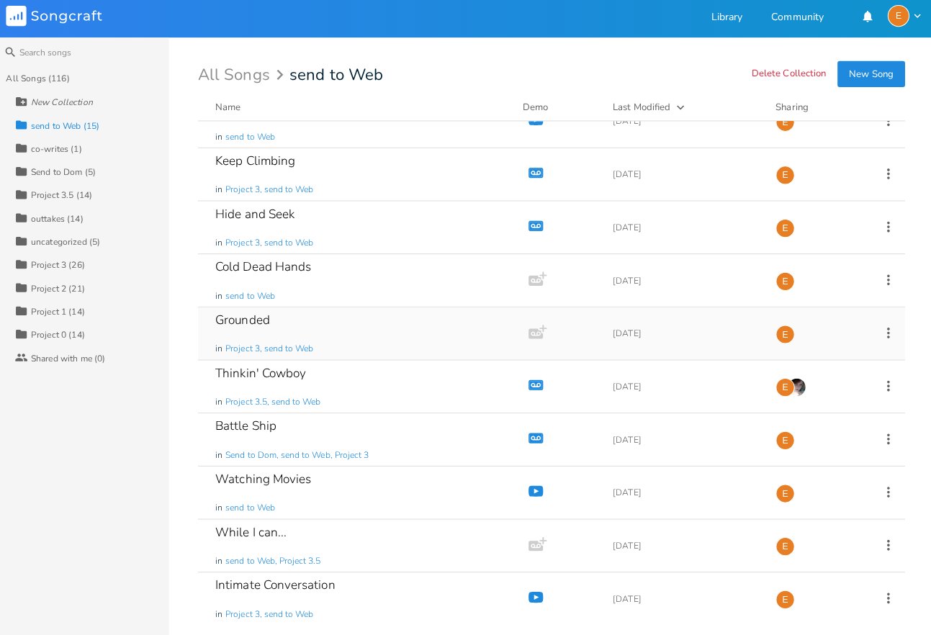
click at [364, 323] on div "Grounded in Project 3, send to Web" at bounding box center [362, 336] width 287 height 52
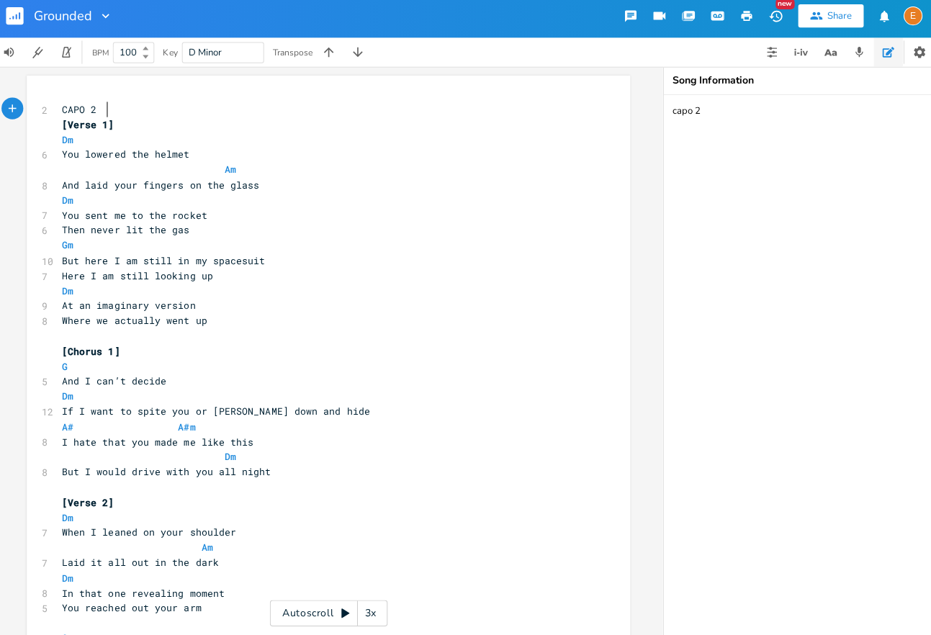
click at [377, 608] on div "3x" at bounding box center [373, 613] width 26 height 26
click at [378, 610] on div "4x" at bounding box center [373, 613] width 26 height 26
click at [378, 611] on div "5x" at bounding box center [373, 613] width 26 height 26
click at [378, 610] on div "1x" at bounding box center [373, 613] width 26 height 26
click at [347, 611] on icon at bounding box center [347, 613] width 8 height 9
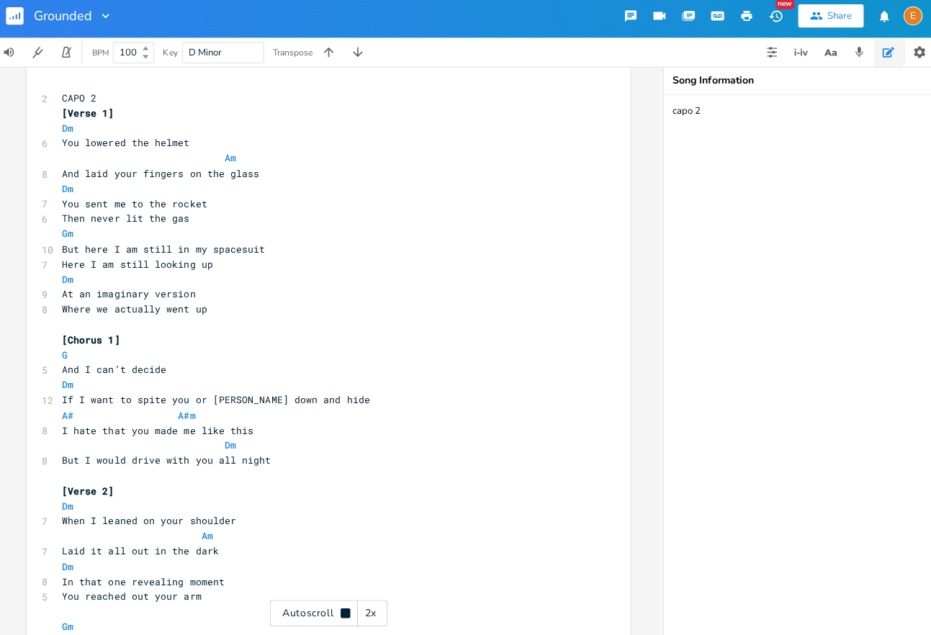
click at [350, 609] on icon at bounding box center [347, 612] width 9 height 9
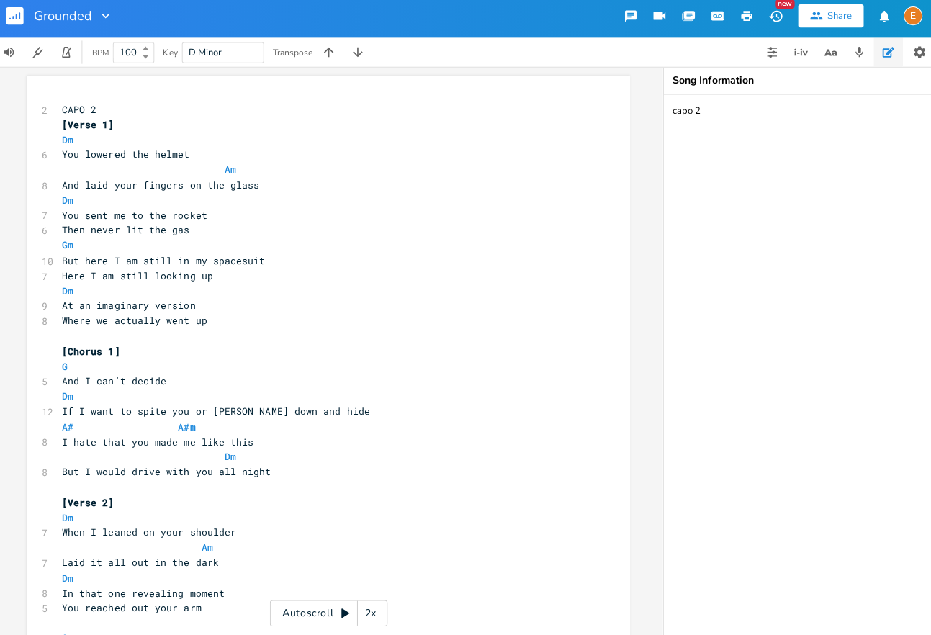
click at [721, 16] on icon "button" at bounding box center [716, 21] width 13 height 13
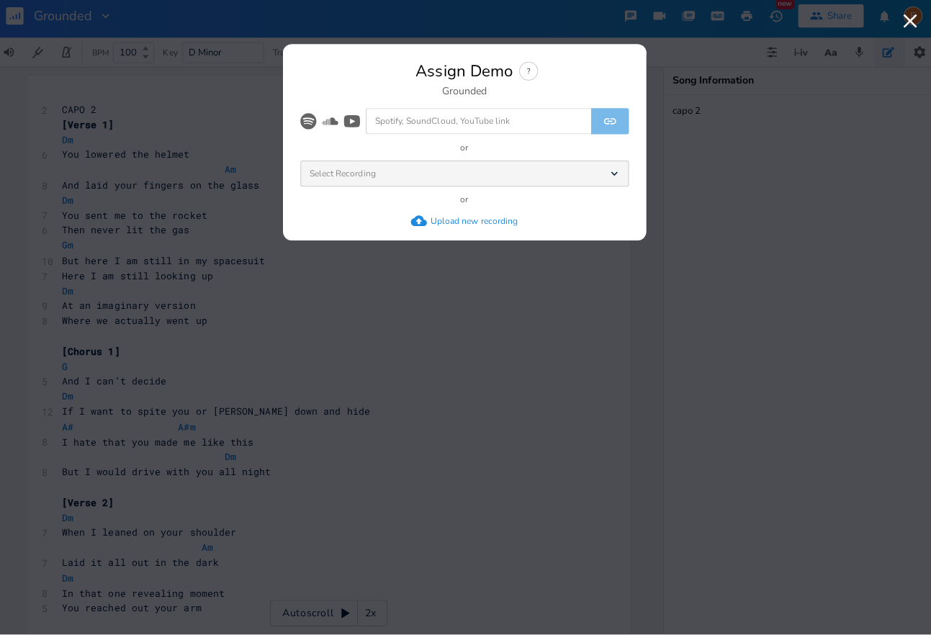
click at [485, 223] on div "Upload new recording" at bounding box center [475, 225] width 86 height 12
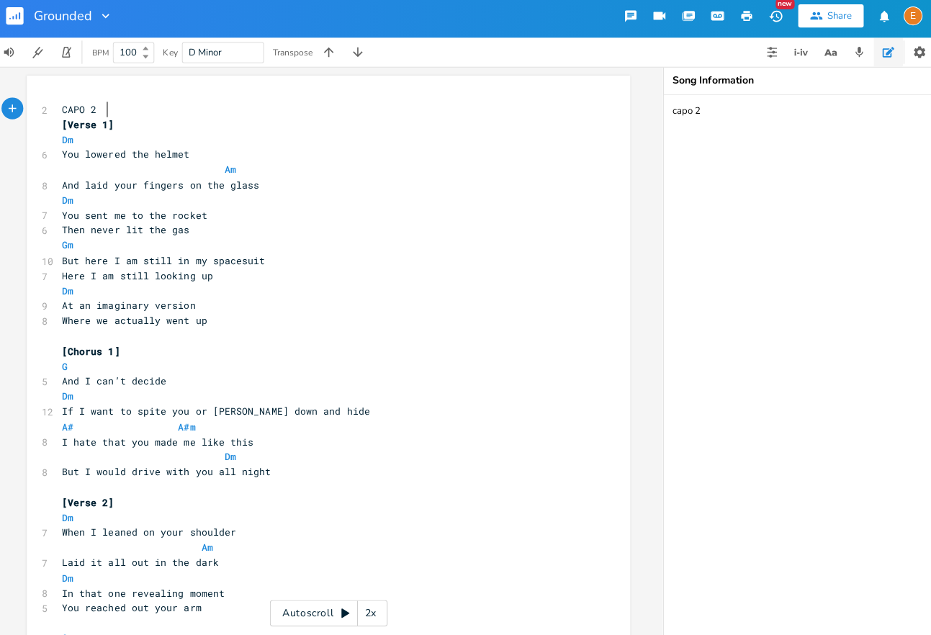
type textarea "CAPO 2"
drag, startPoint x: 149, startPoint y: 117, endPoint x: 18, endPoint y: 115, distance: 131.0
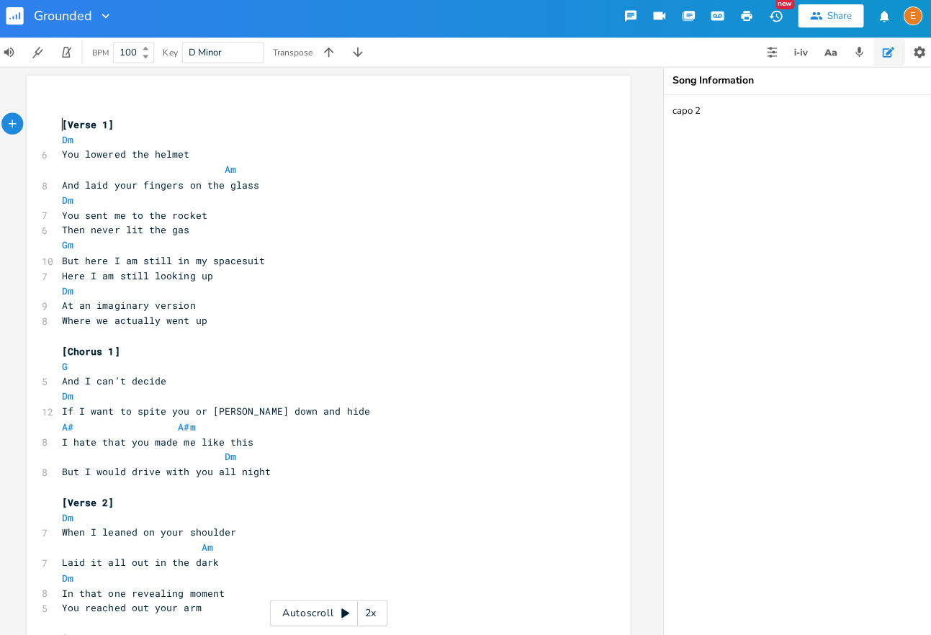
click at [65, 127] on pre "[Verse 1]" at bounding box center [324, 129] width 520 height 15
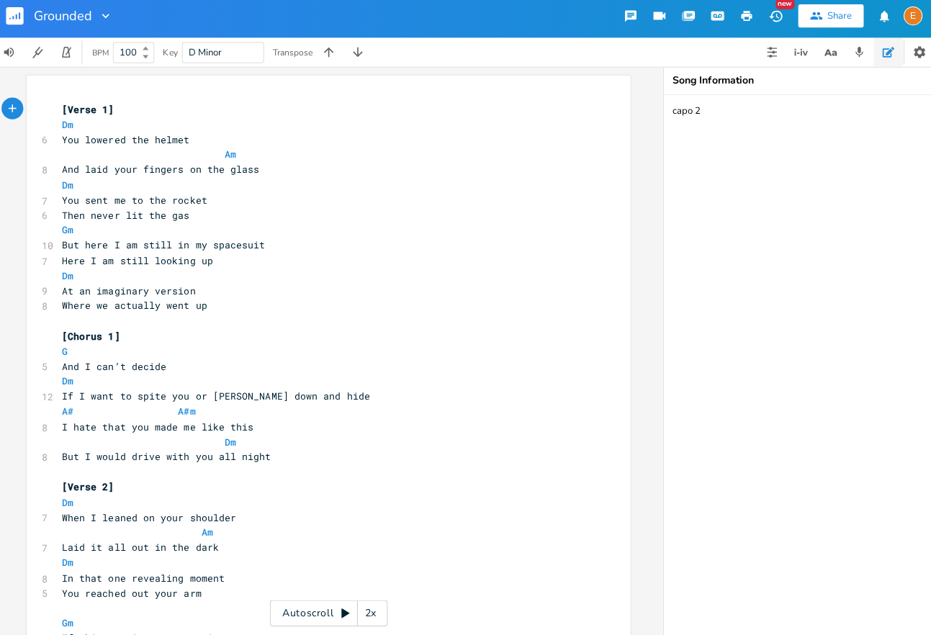
click at [22, 17] on rect "button" at bounding box center [20, 21] width 17 height 17
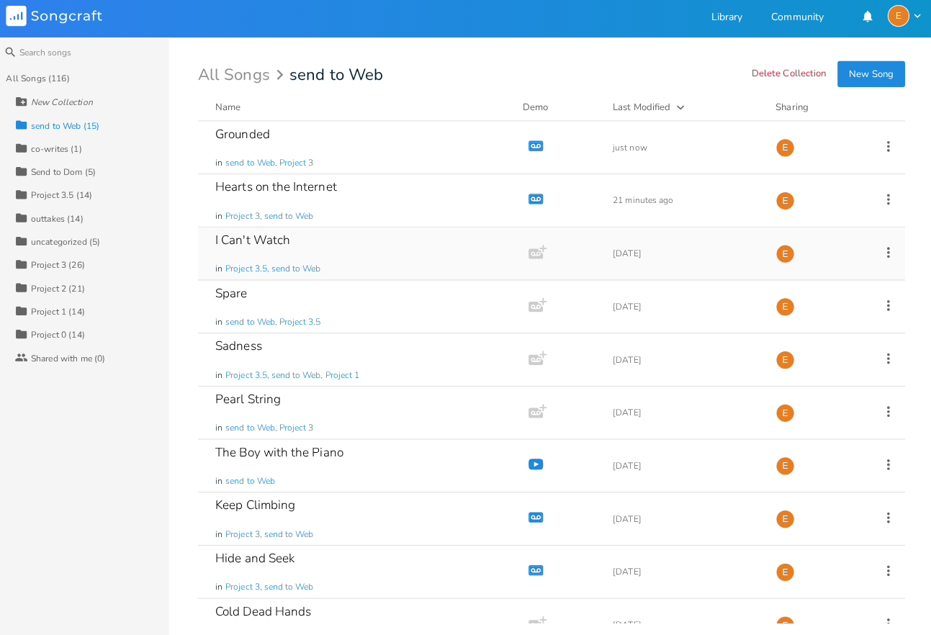
click at [281, 243] on div "I Can't Watch" at bounding box center [256, 244] width 74 height 12
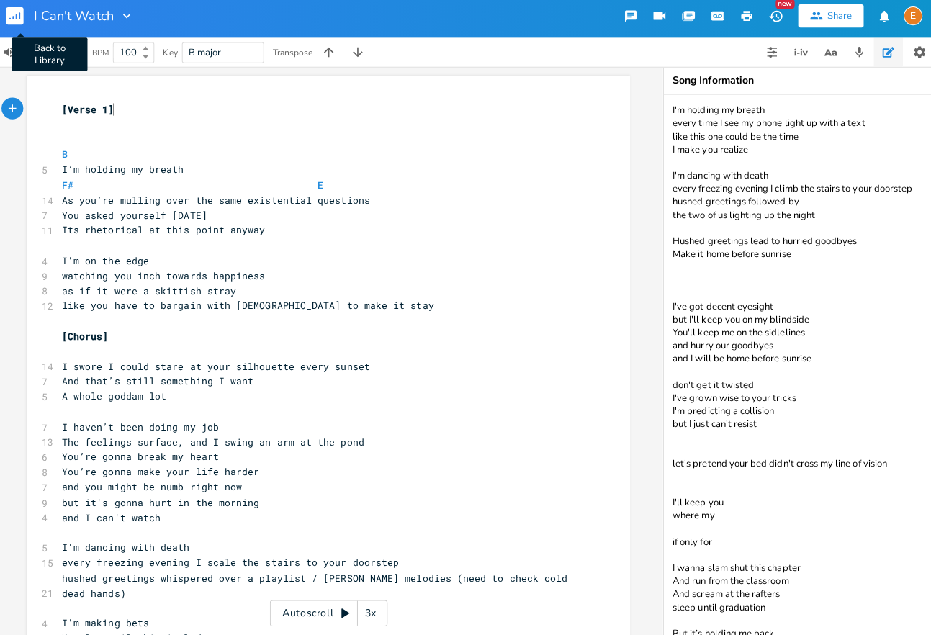
click at [22, 27] on rect "button" at bounding box center [20, 21] width 17 height 17
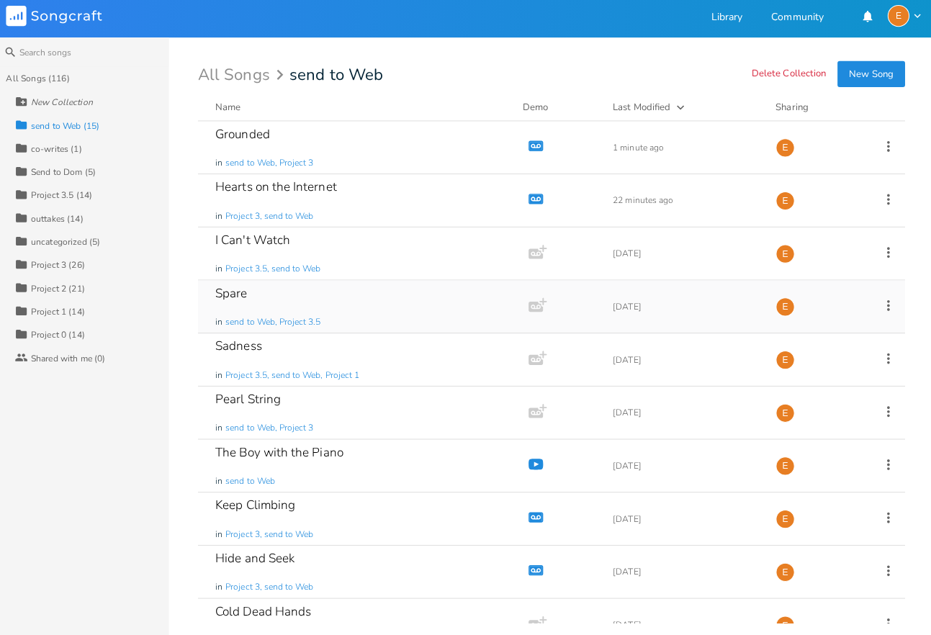
click at [351, 310] on div "Spare in send to Web, Project 3.5" at bounding box center [362, 310] width 287 height 52
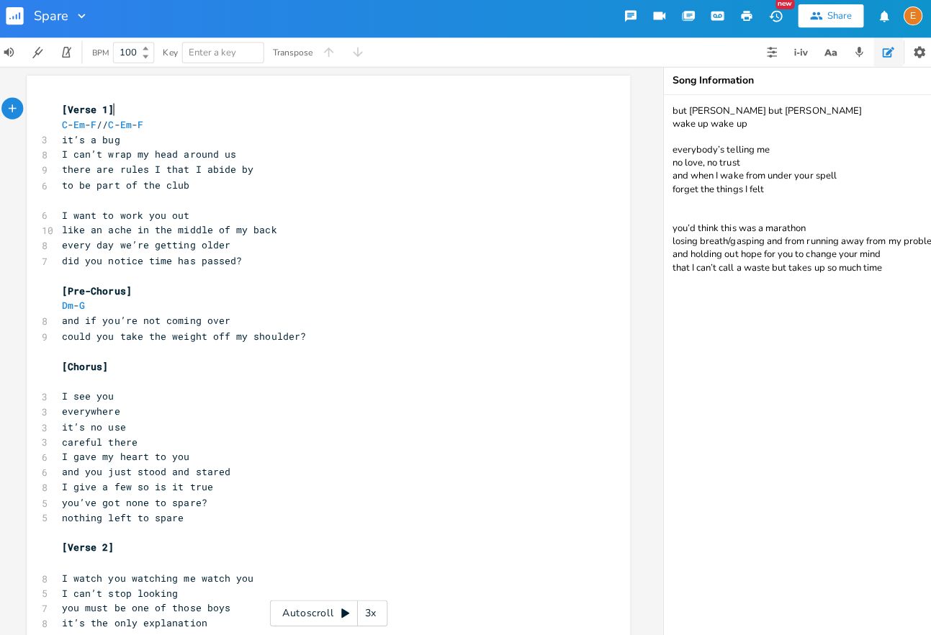
click at [22, 9] on button "button" at bounding box center [26, 21] width 29 height 35
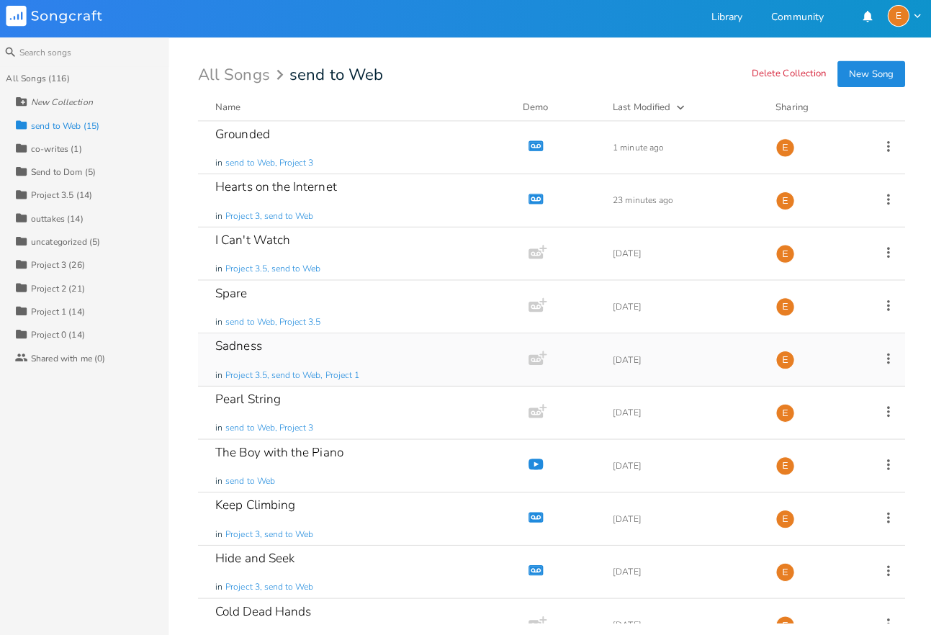
click at [408, 359] on div "Sadness in Project 3.5, send to Web, Project 1" at bounding box center [362, 362] width 287 height 52
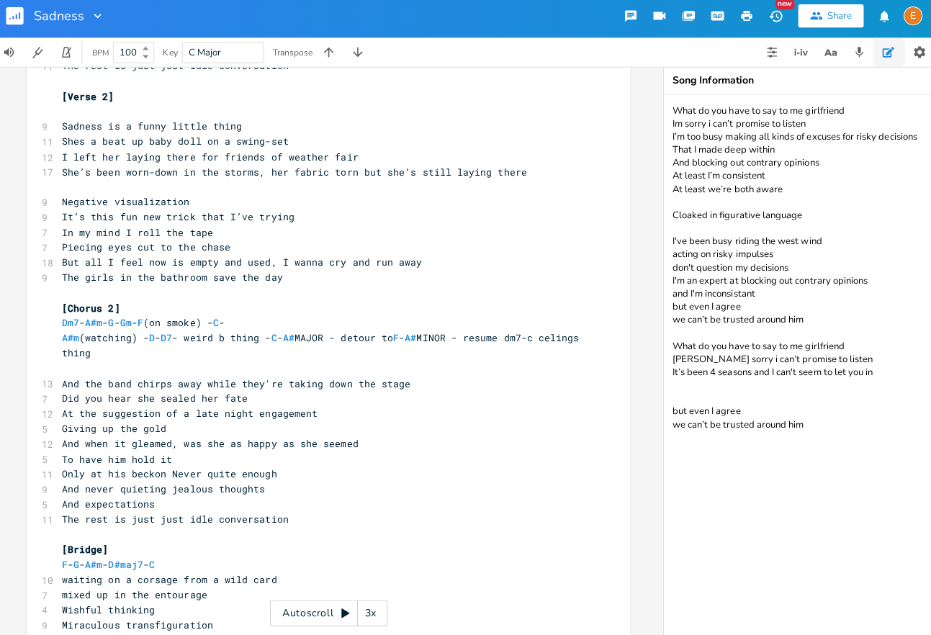
scroll to position [743, 0]
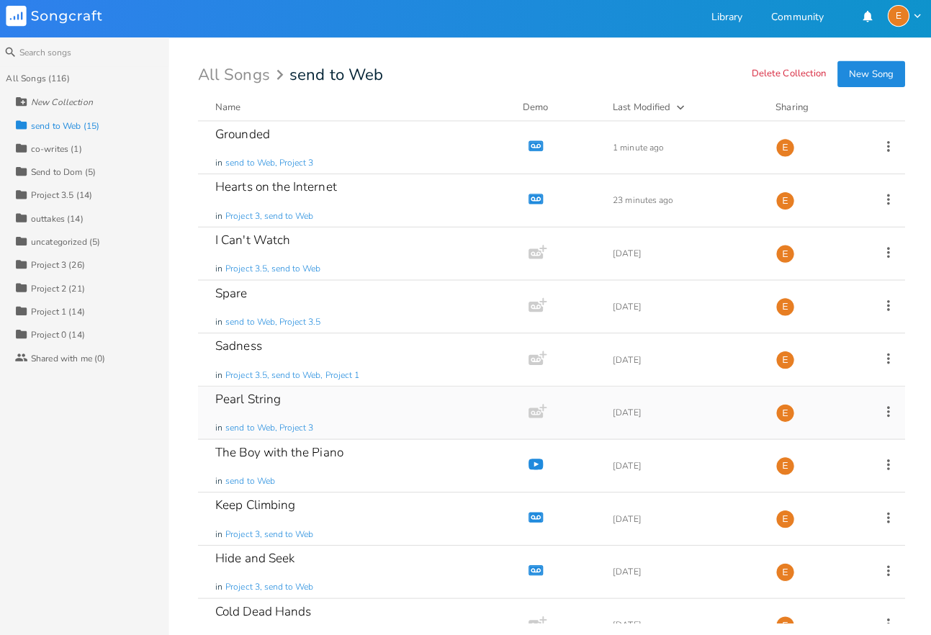
click at [347, 421] on div "Pearl String in send to Web, Project 3" at bounding box center [362, 415] width 287 height 52
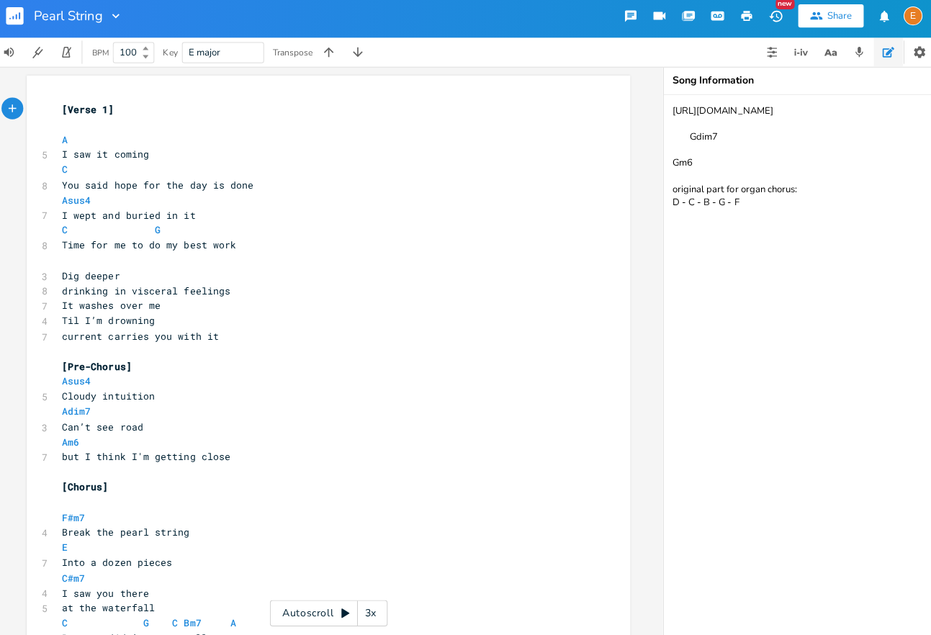
click at [27, 18] on rect "button" at bounding box center [20, 21] width 17 height 17
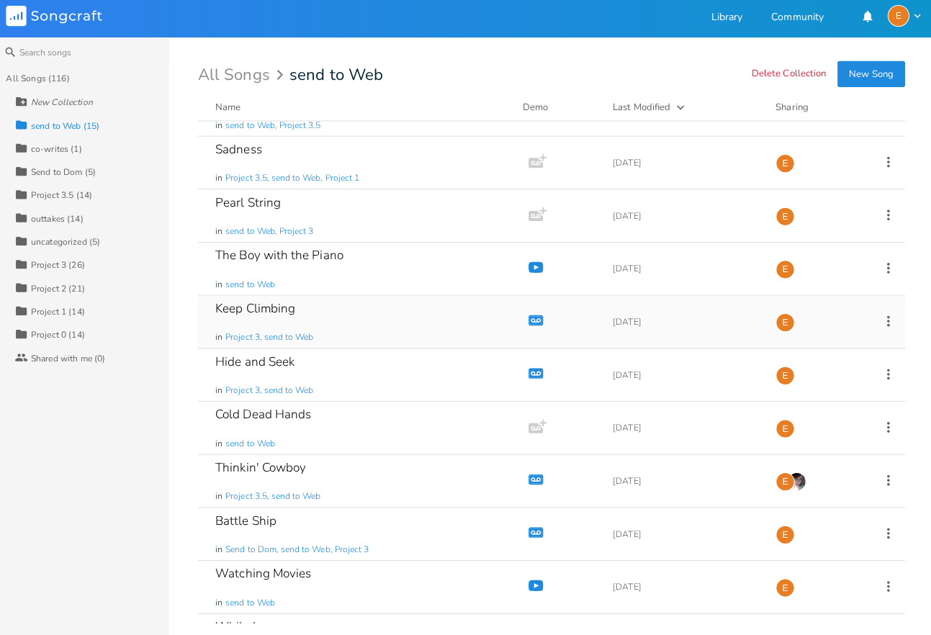
scroll to position [289, 0]
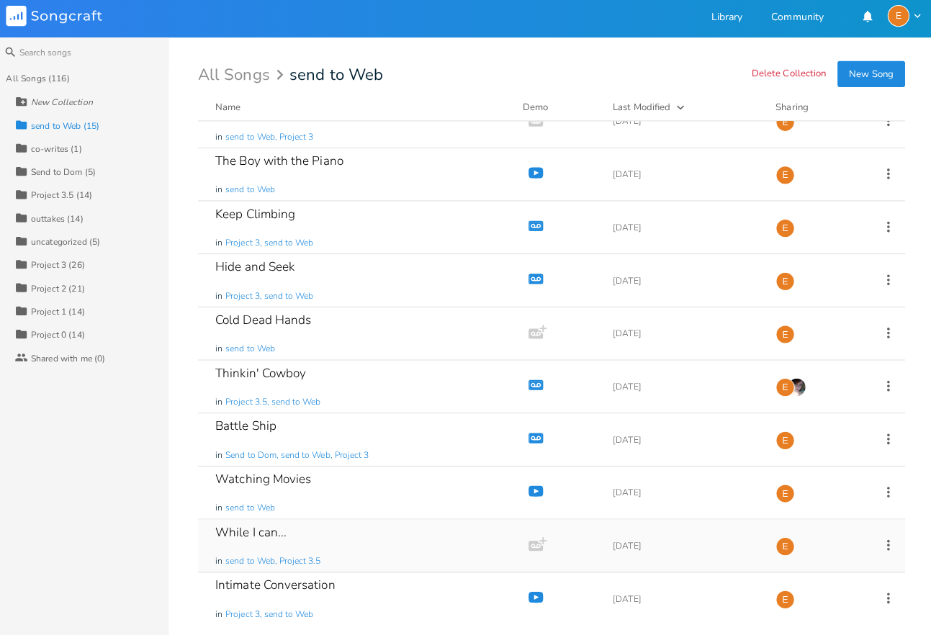
click at [346, 526] on div "While I can... in send to Web, Project 3.5" at bounding box center [362, 547] width 287 height 52
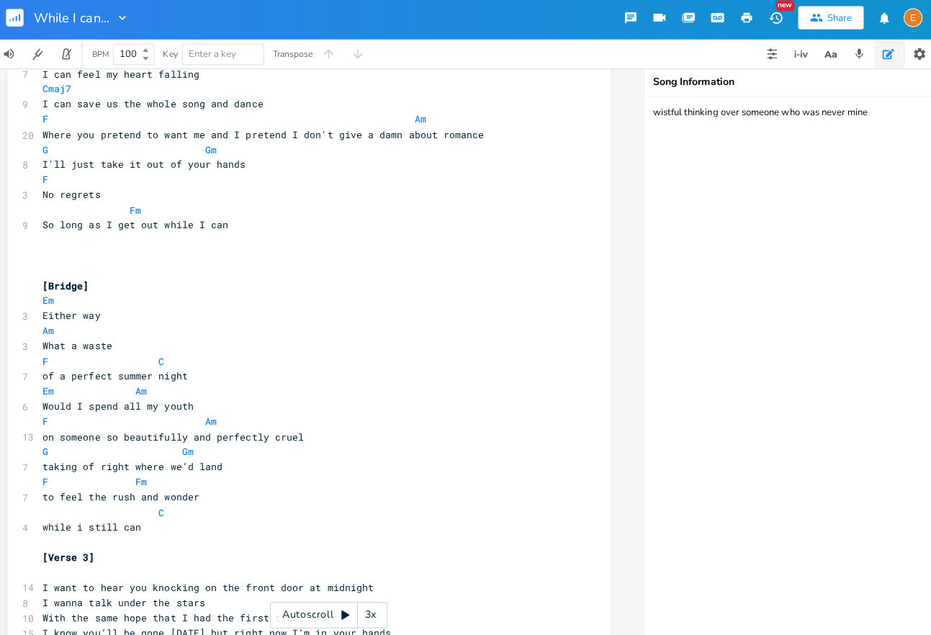
click at [816, 130] on textarea "wistful thinking over someone who was never mine" at bounding box center [788, 367] width 288 height 535
